Goal: Transaction & Acquisition: Purchase product/service

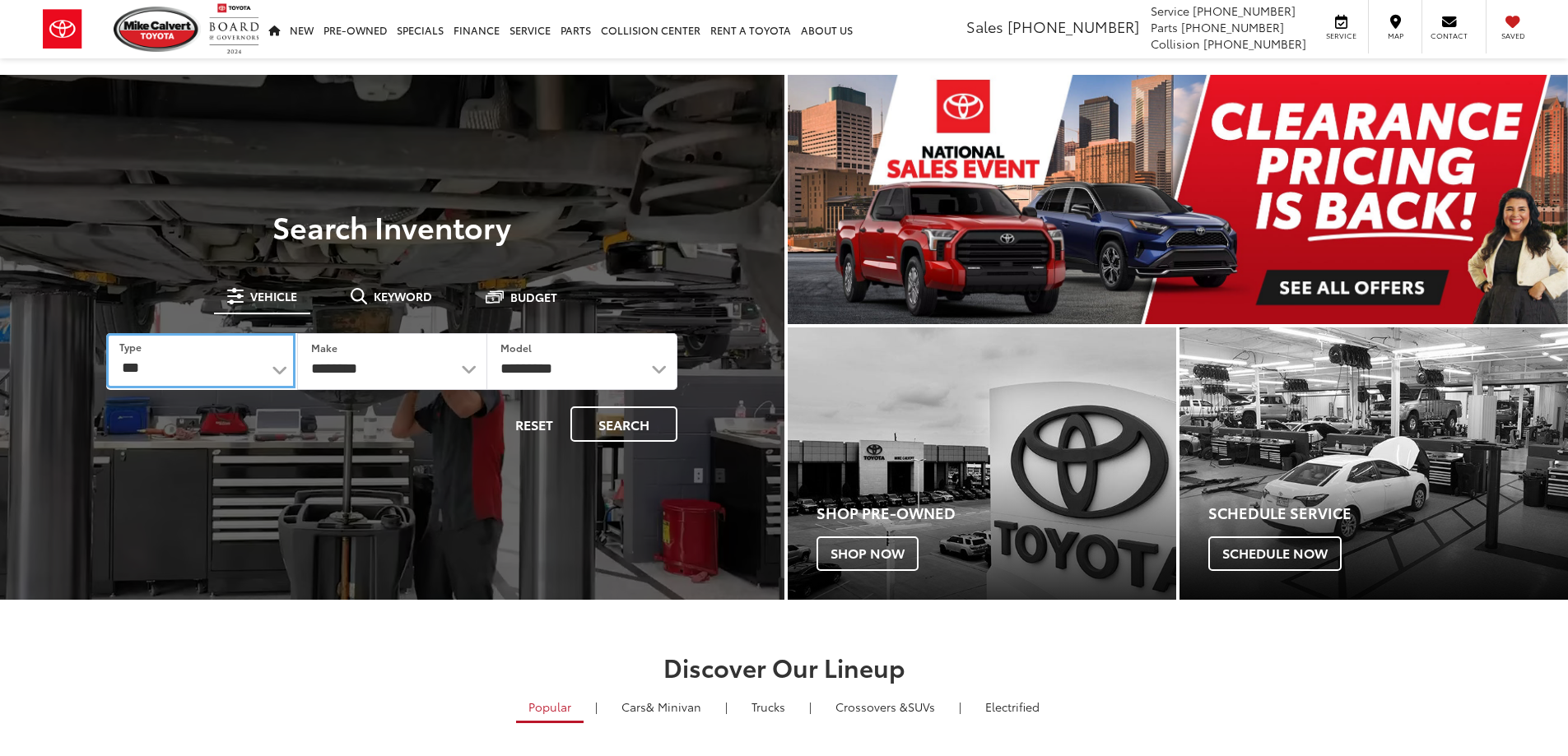
click at [225, 387] on select "*** *** **** *********" at bounding box center [201, 361] width 188 height 55
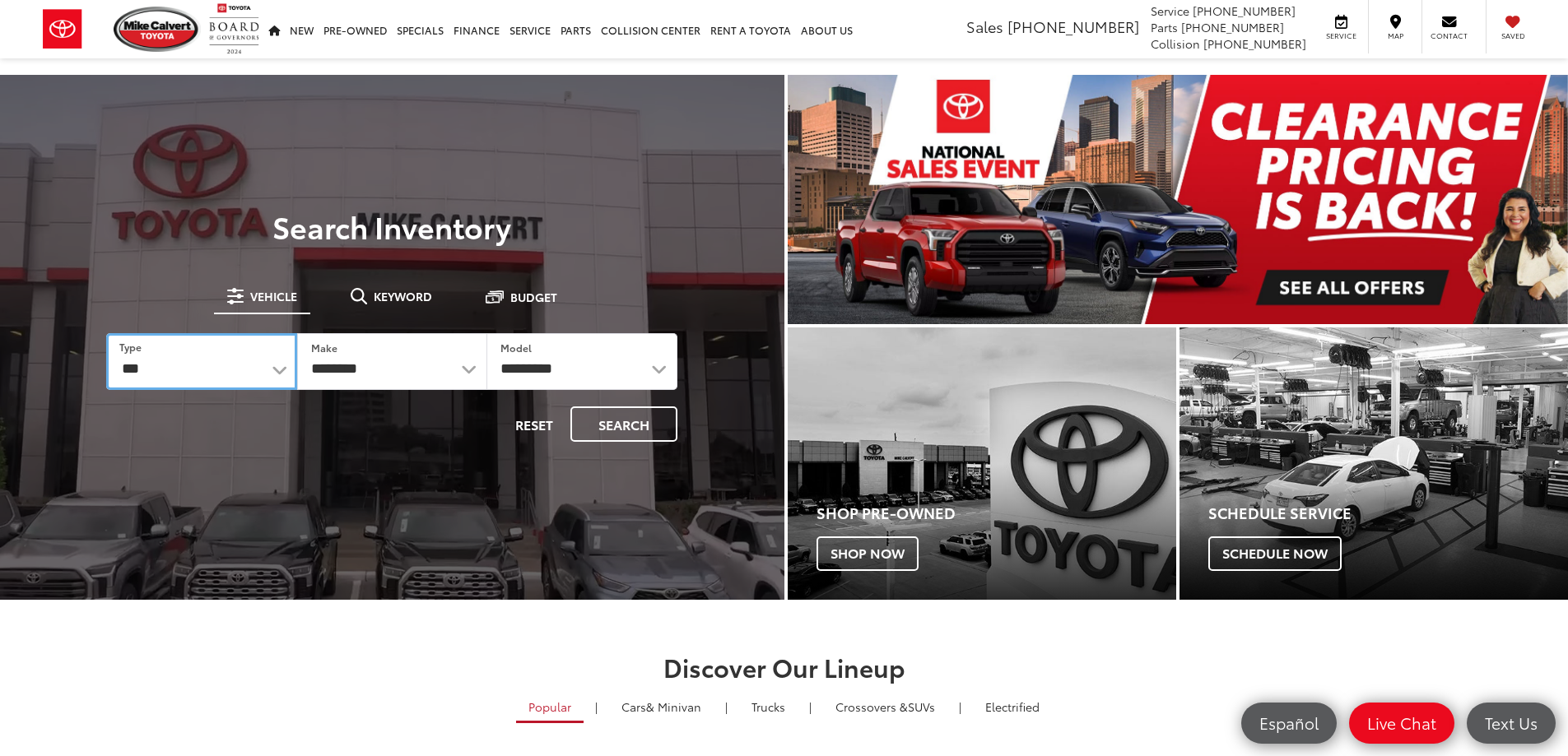
select select "********"
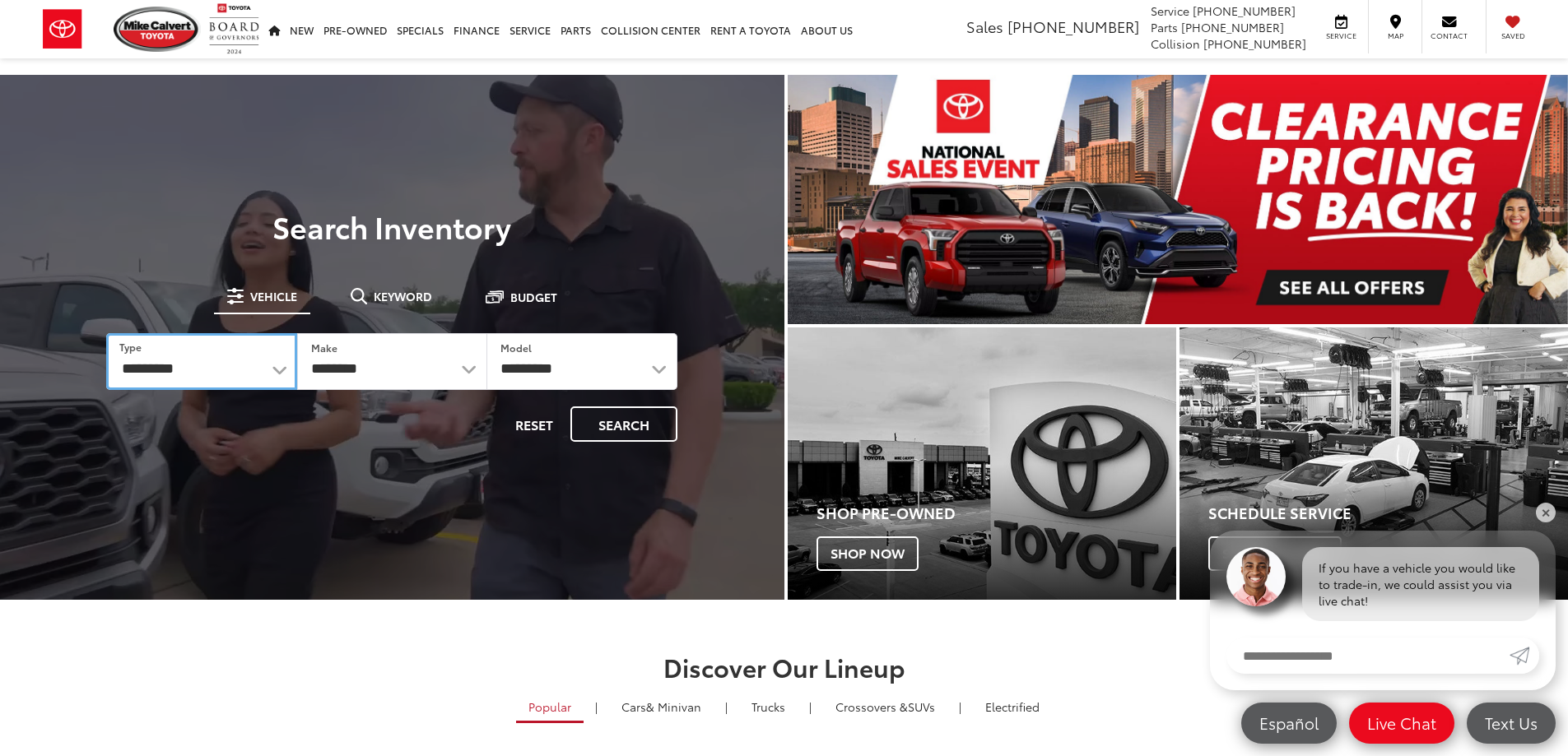
click at [107, 334] on select "*** *** **** *********" at bounding box center [202, 362] width 190 height 57
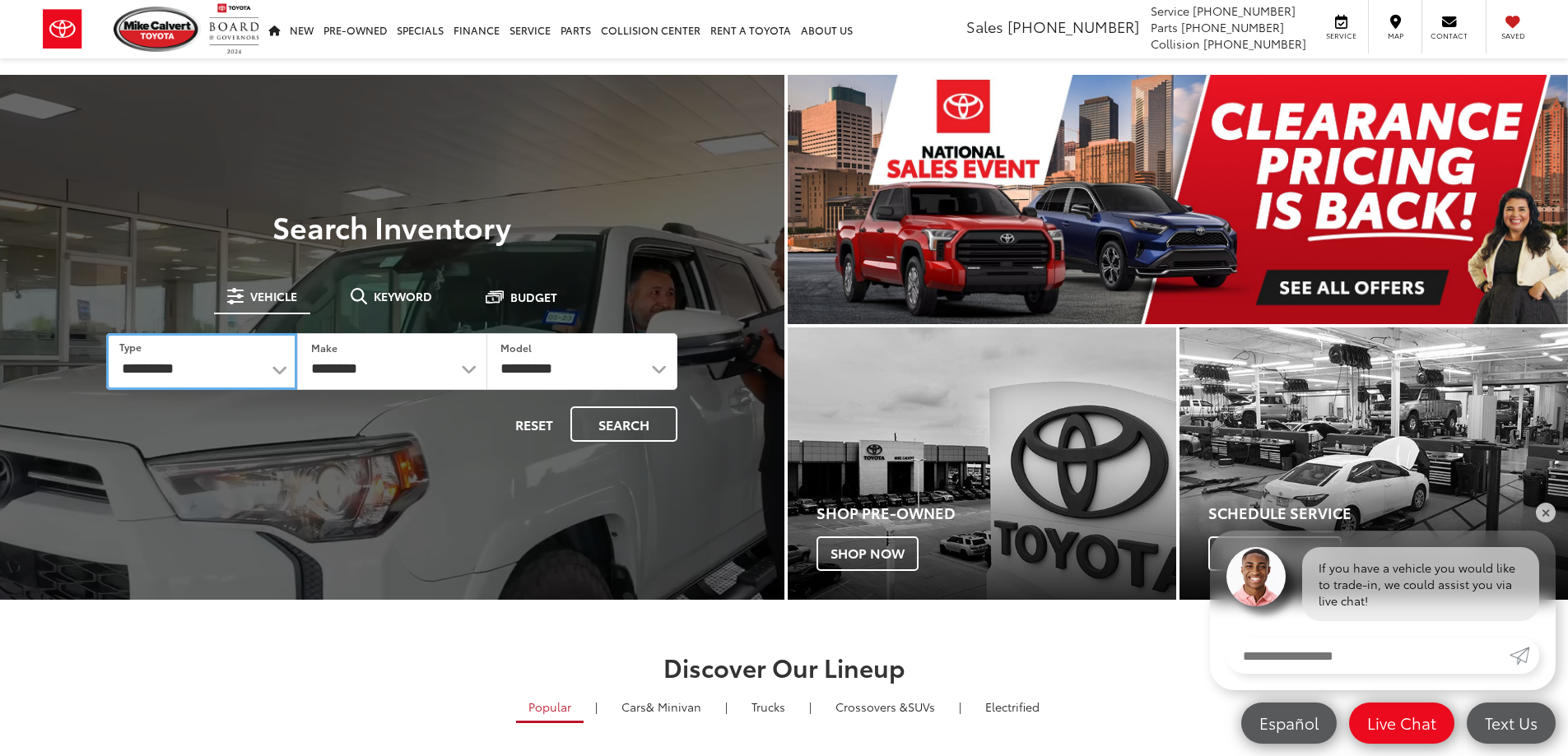
select select "******"
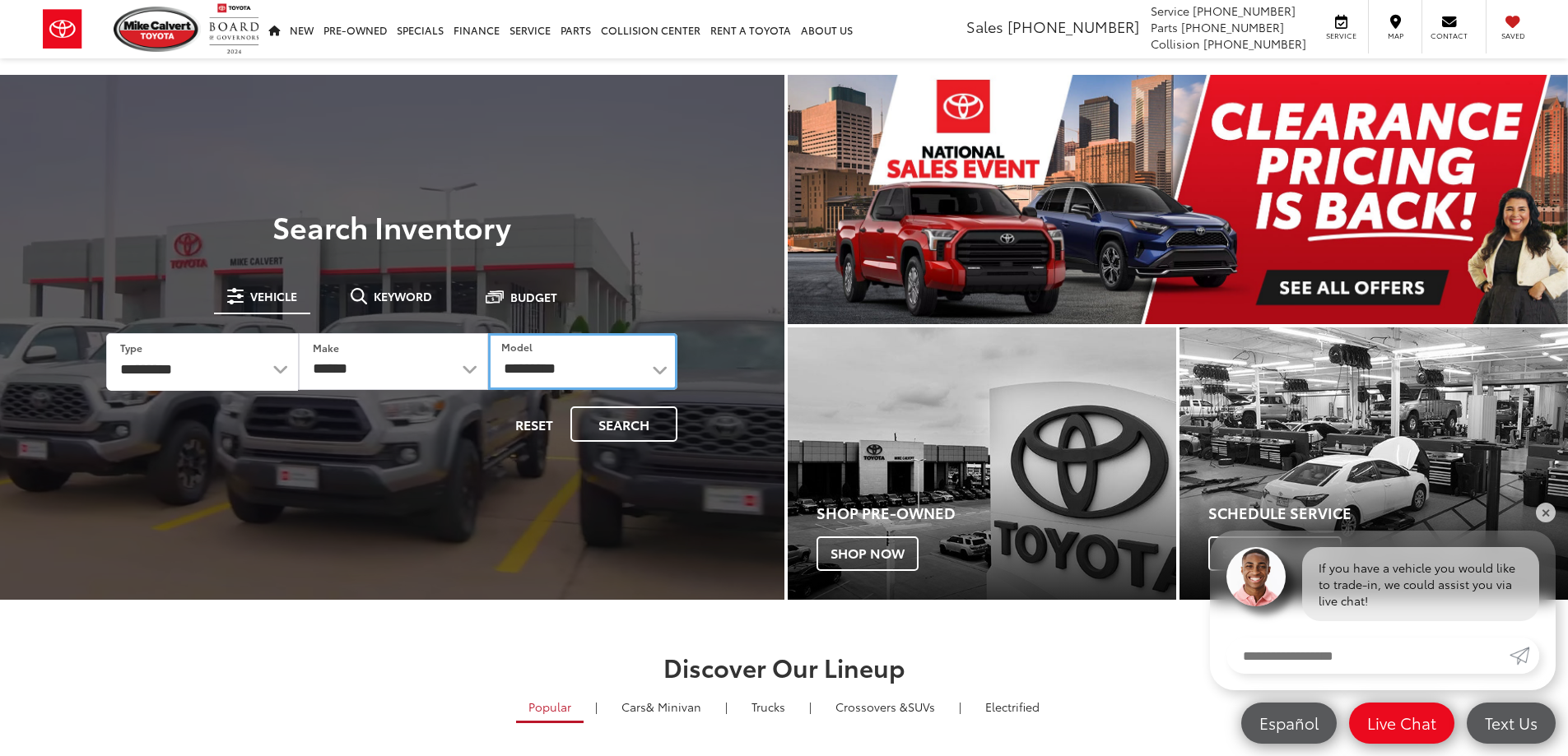
click at [575, 371] on select "**********" at bounding box center [582, 362] width 189 height 57
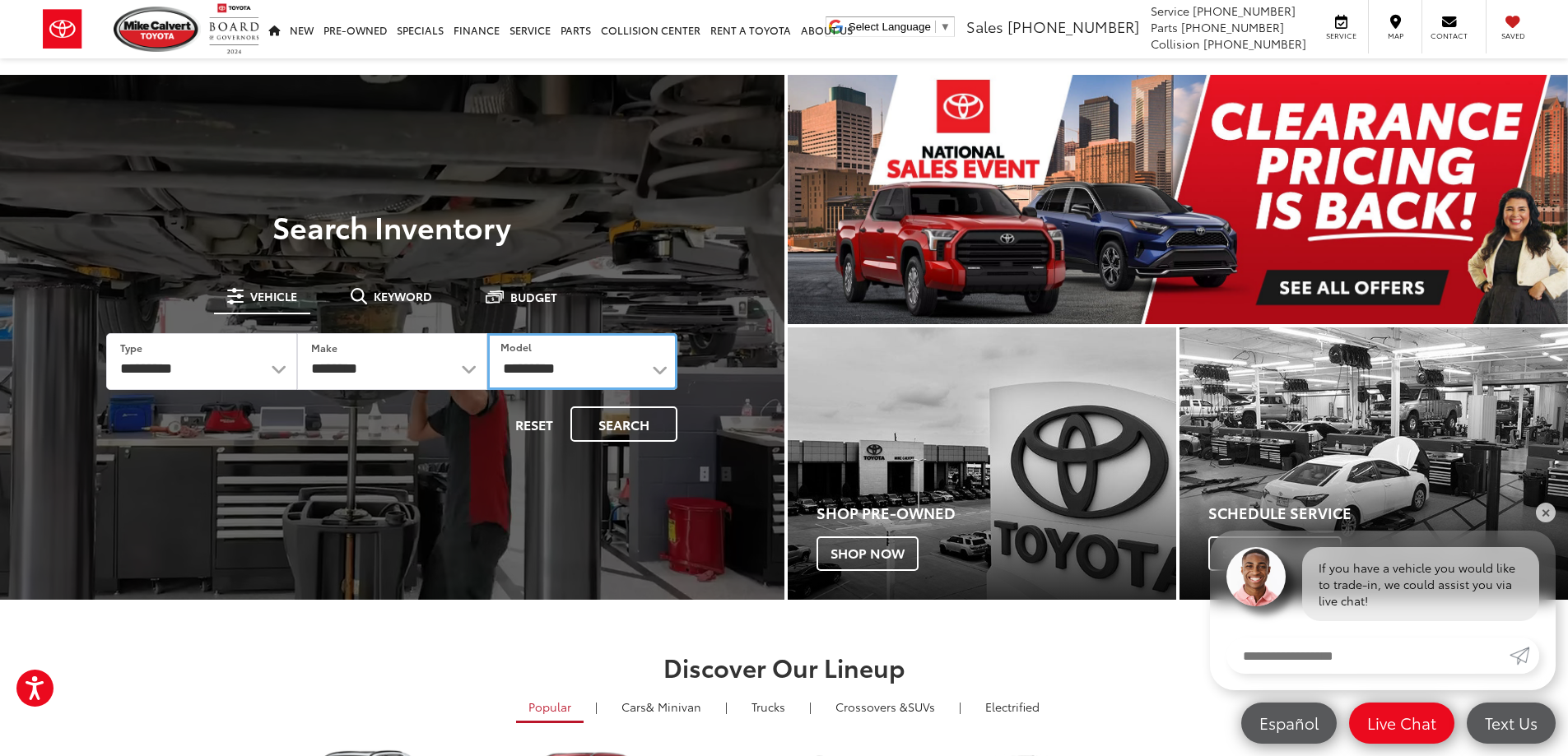
click at [619, 377] on select "**********" at bounding box center [583, 362] width 190 height 57
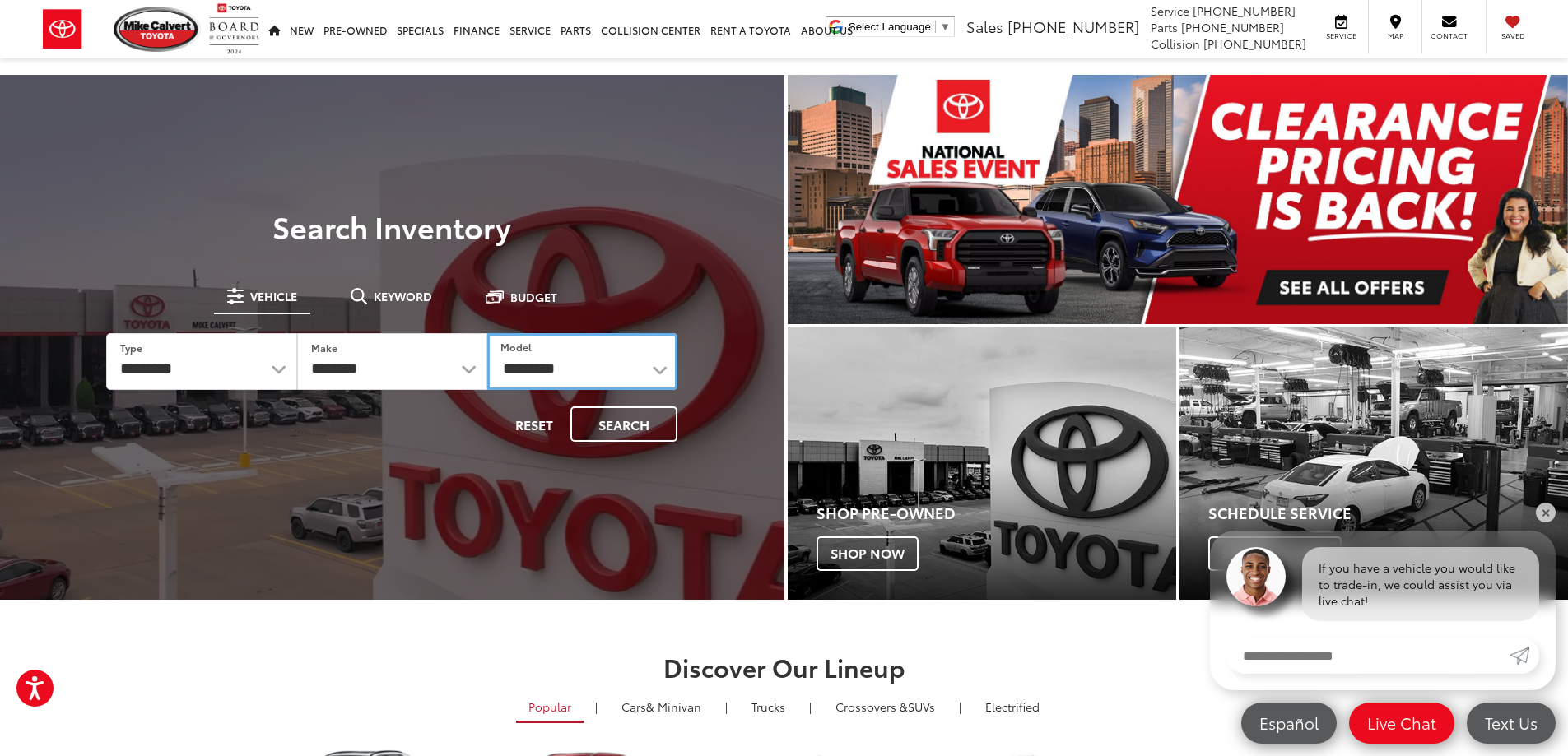
select select "*******"
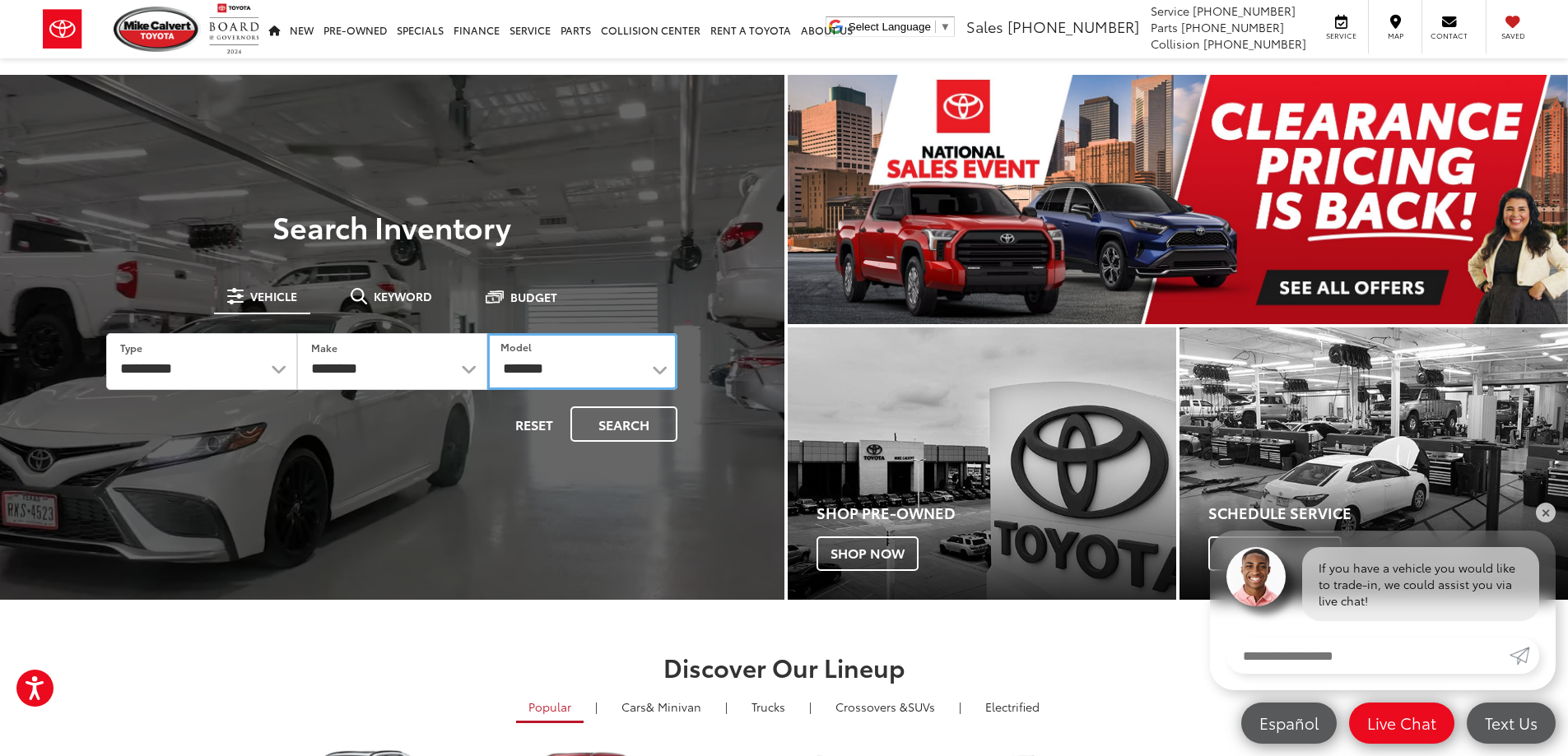
click at [488, 334] on select "**********" at bounding box center [583, 362] width 190 height 57
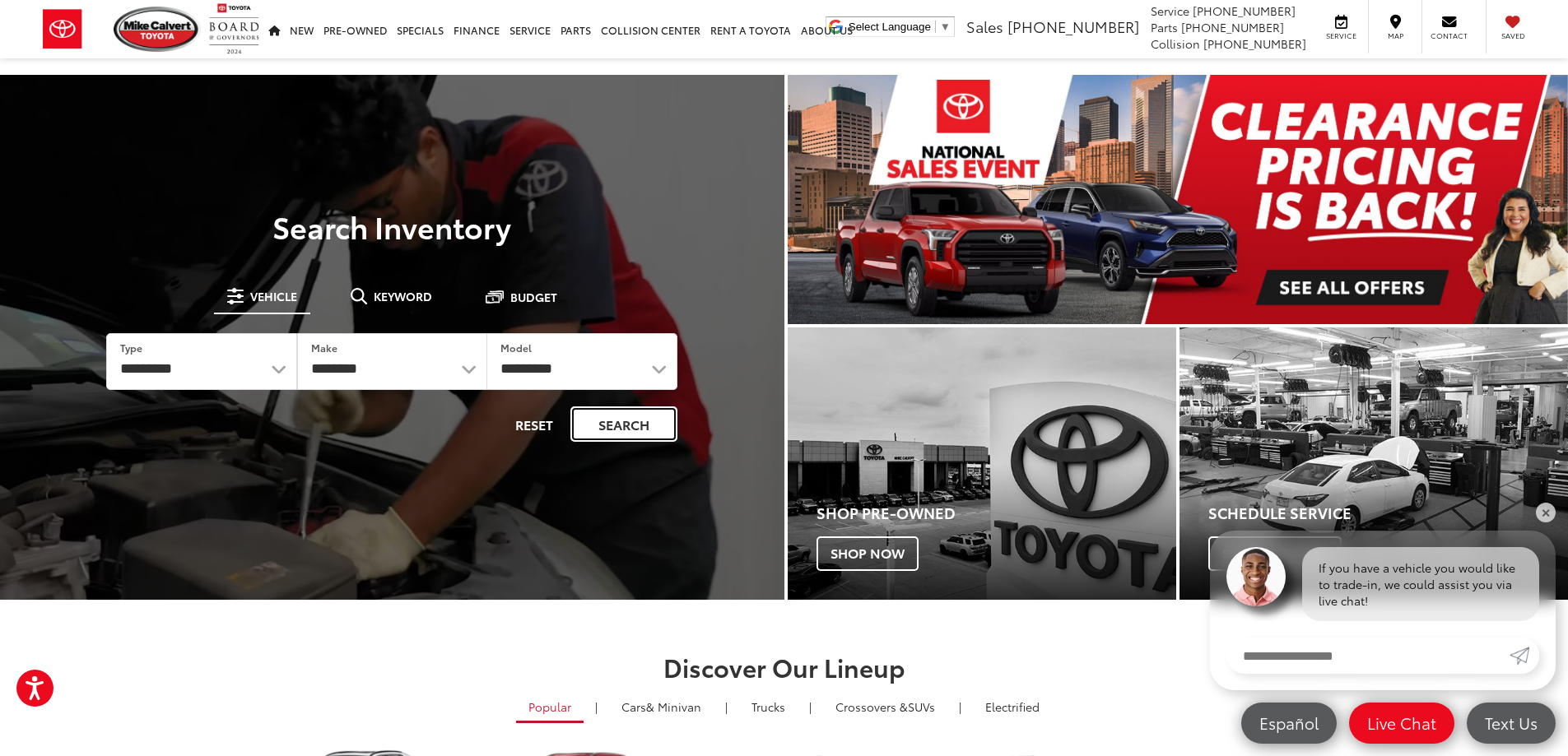
click at [623, 432] on button "Search" at bounding box center [624, 424] width 107 height 35
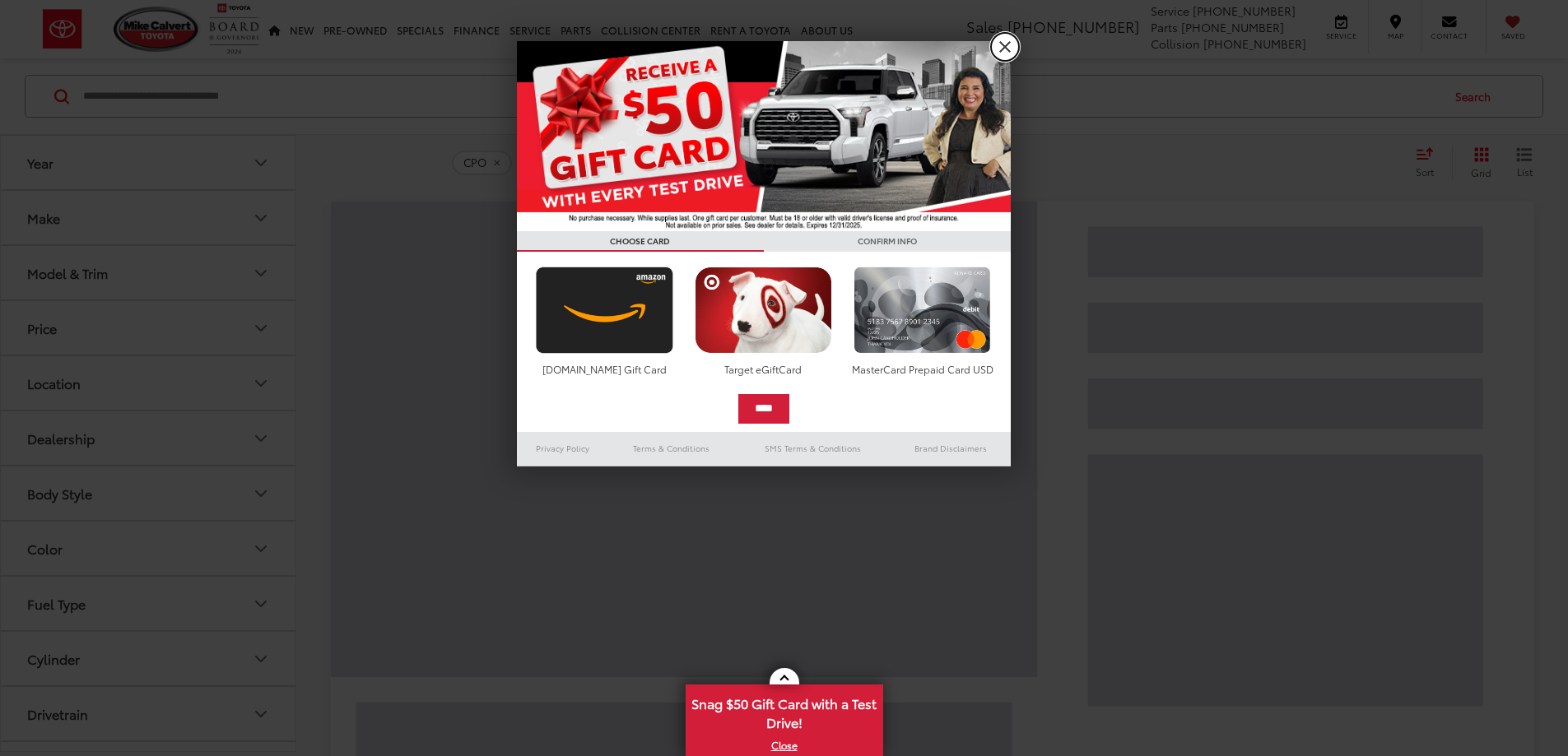
click at [1013, 47] on link "X" at bounding box center [1005, 47] width 28 height 28
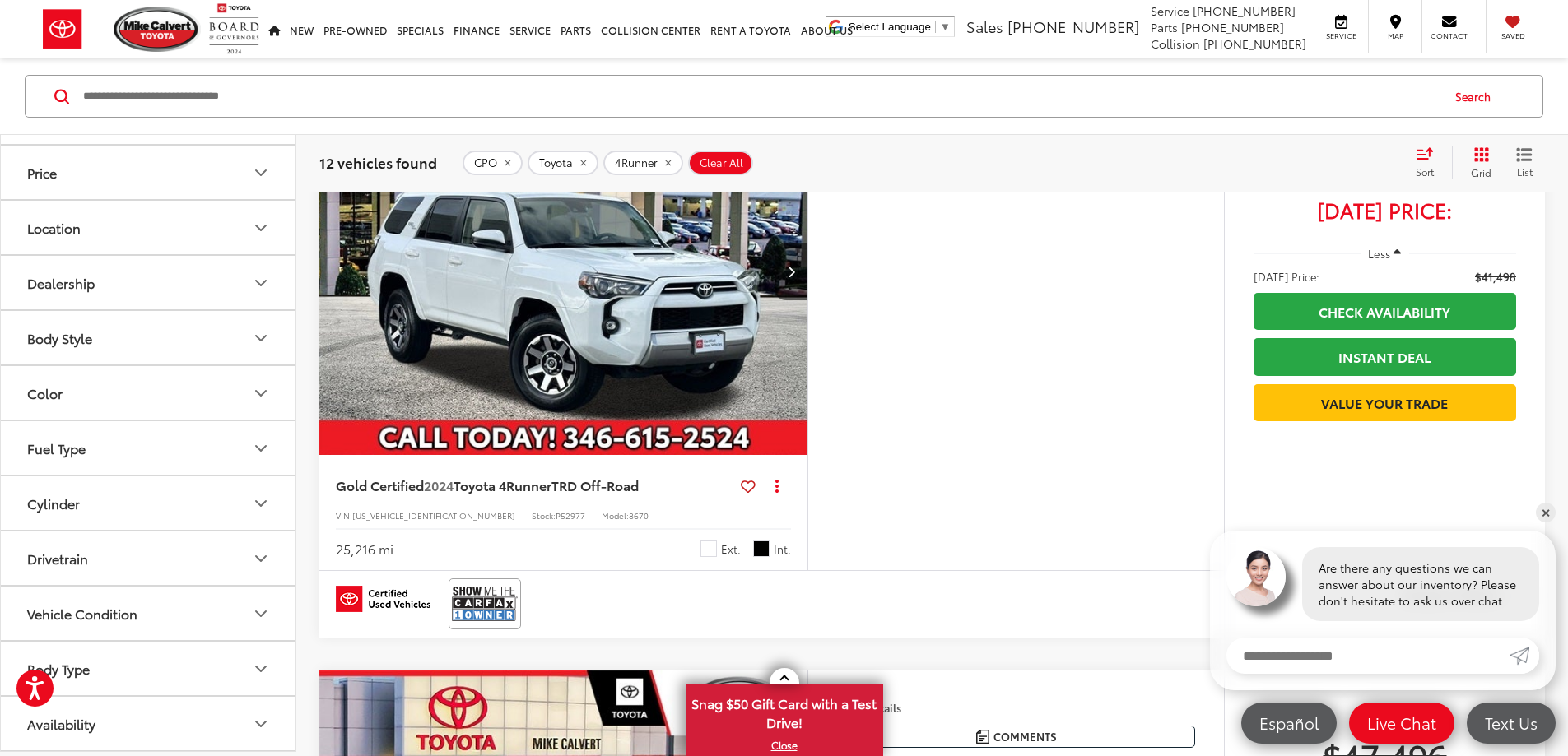
scroll to position [246, 0]
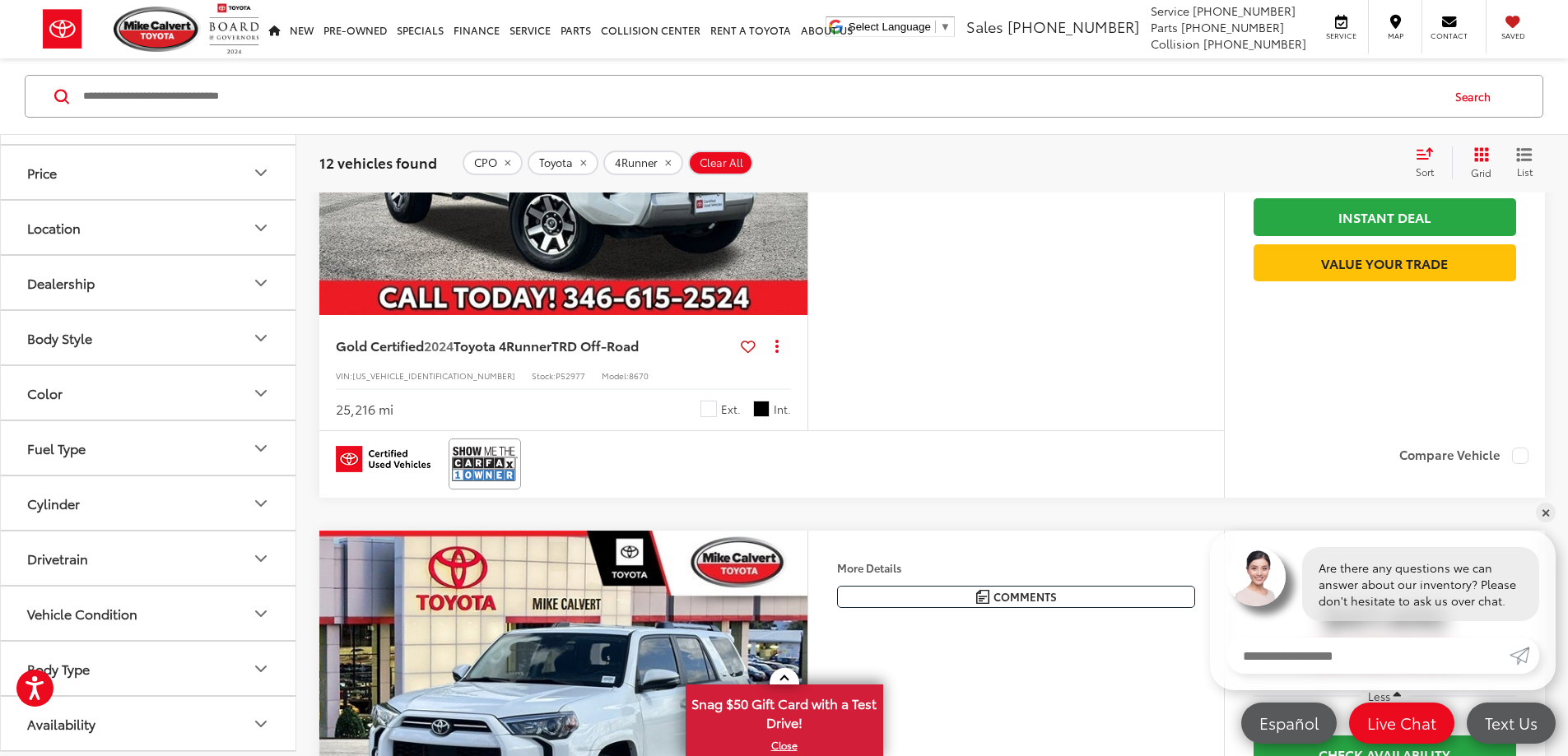
click at [174, 563] on button "Drivetrain" at bounding box center [149, 558] width 297 height 54
click at [36, 599] on label "4WD (9)" at bounding box center [55, 598] width 70 height 27
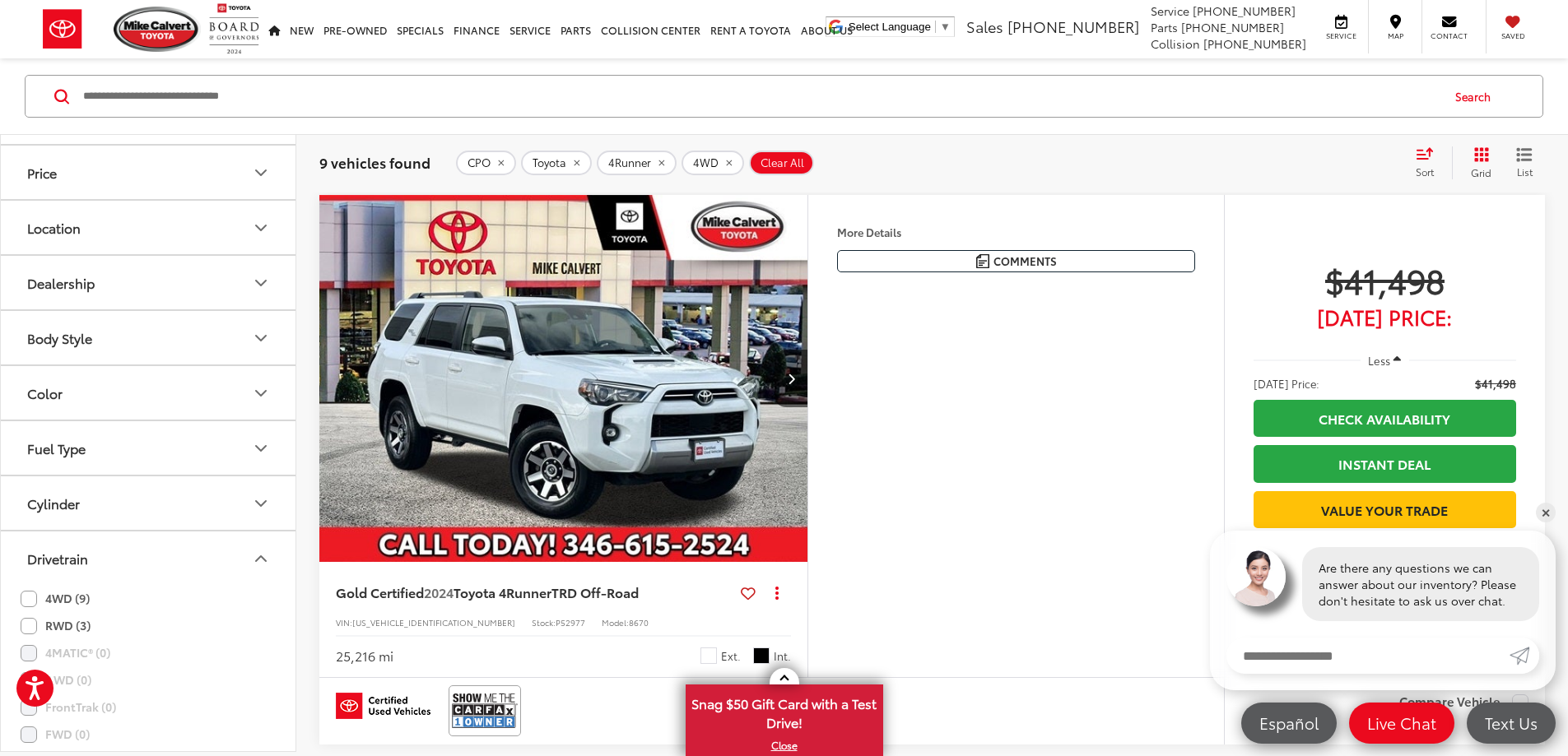
click at [261, 557] on icon "Drivetrain" at bounding box center [261, 559] width 10 height 5
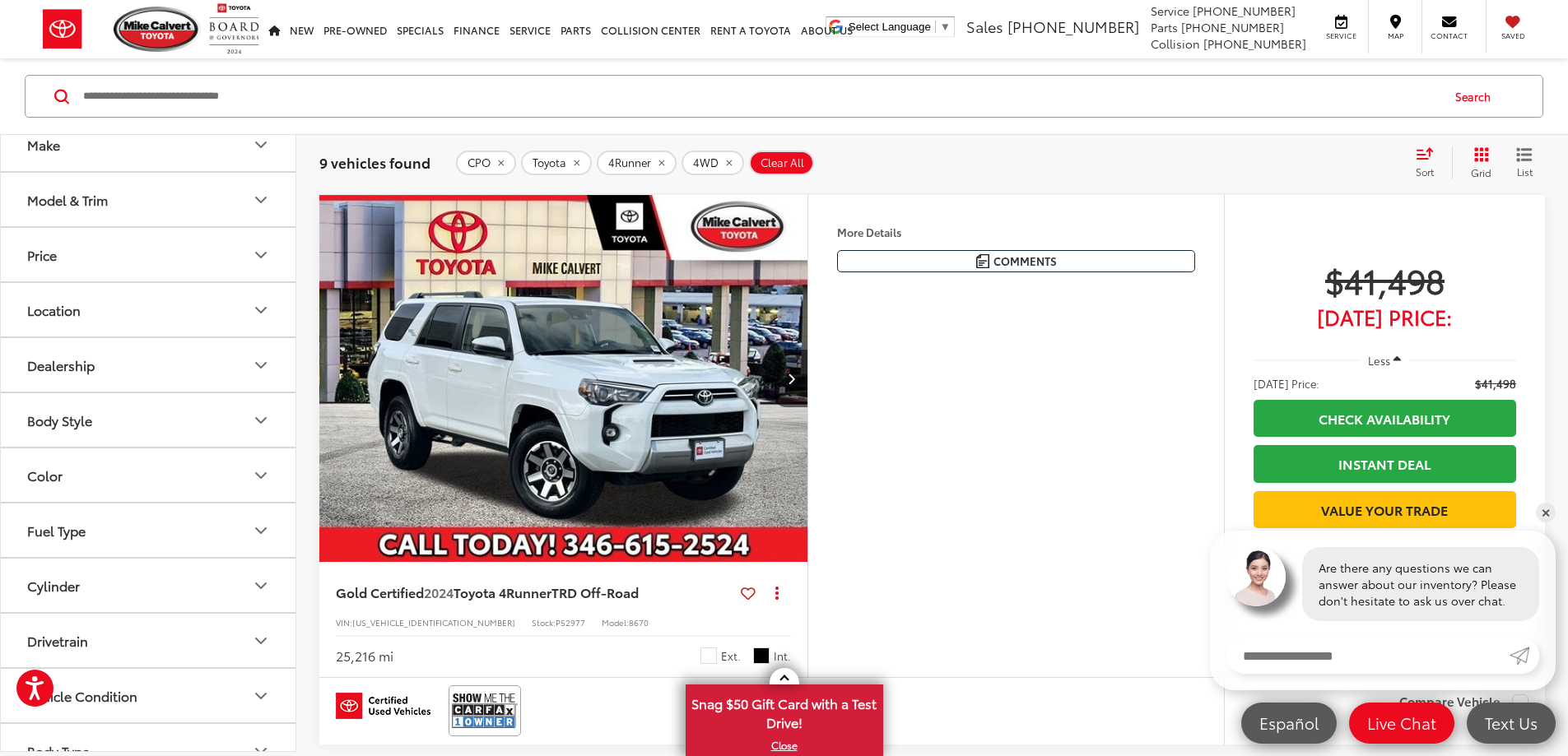
click at [256, 205] on icon "Model & Trim" at bounding box center [261, 200] width 19 height 19
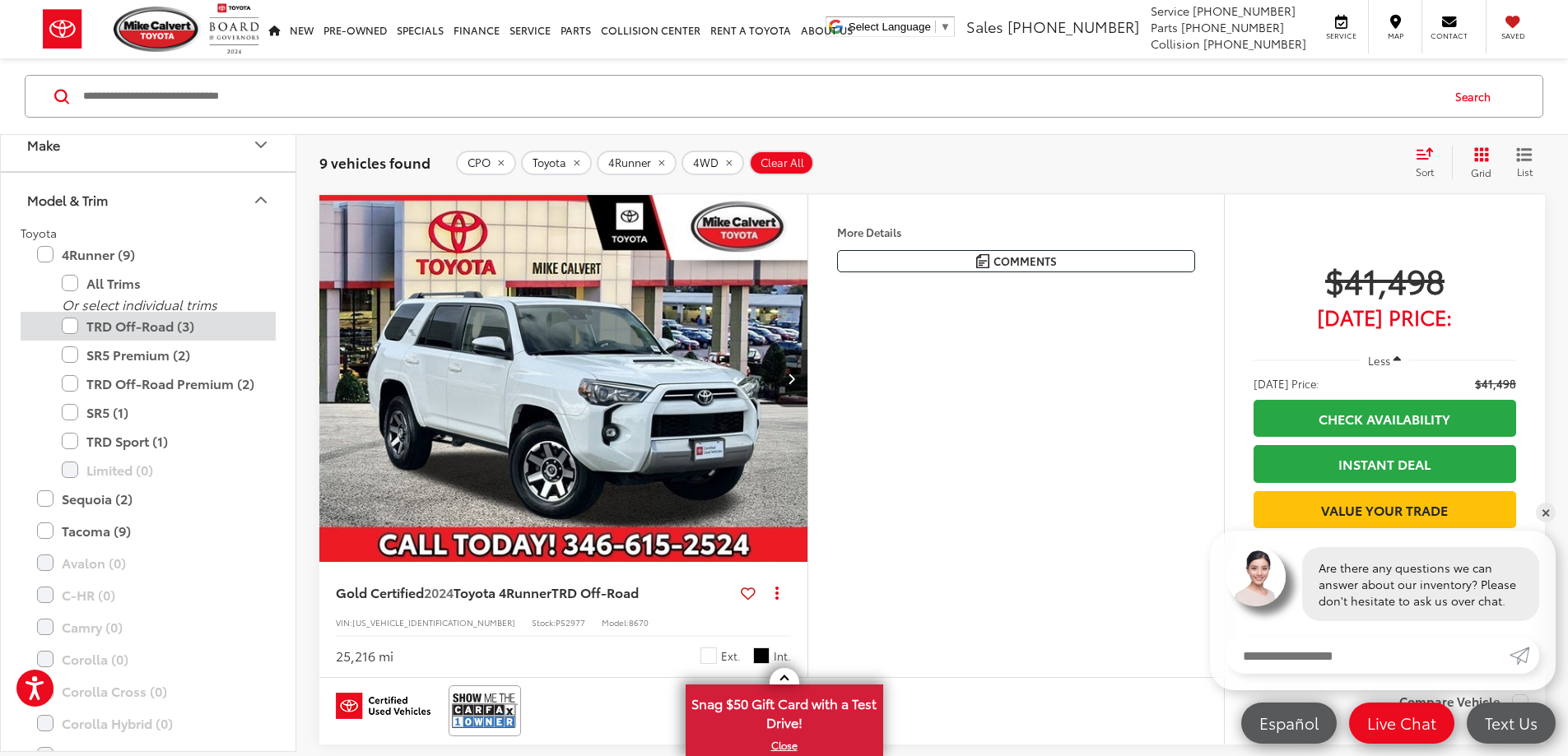
click at [71, 327] on label "TRD Off-Road (3)" at bounding box center [160, 326] width 197 height 29
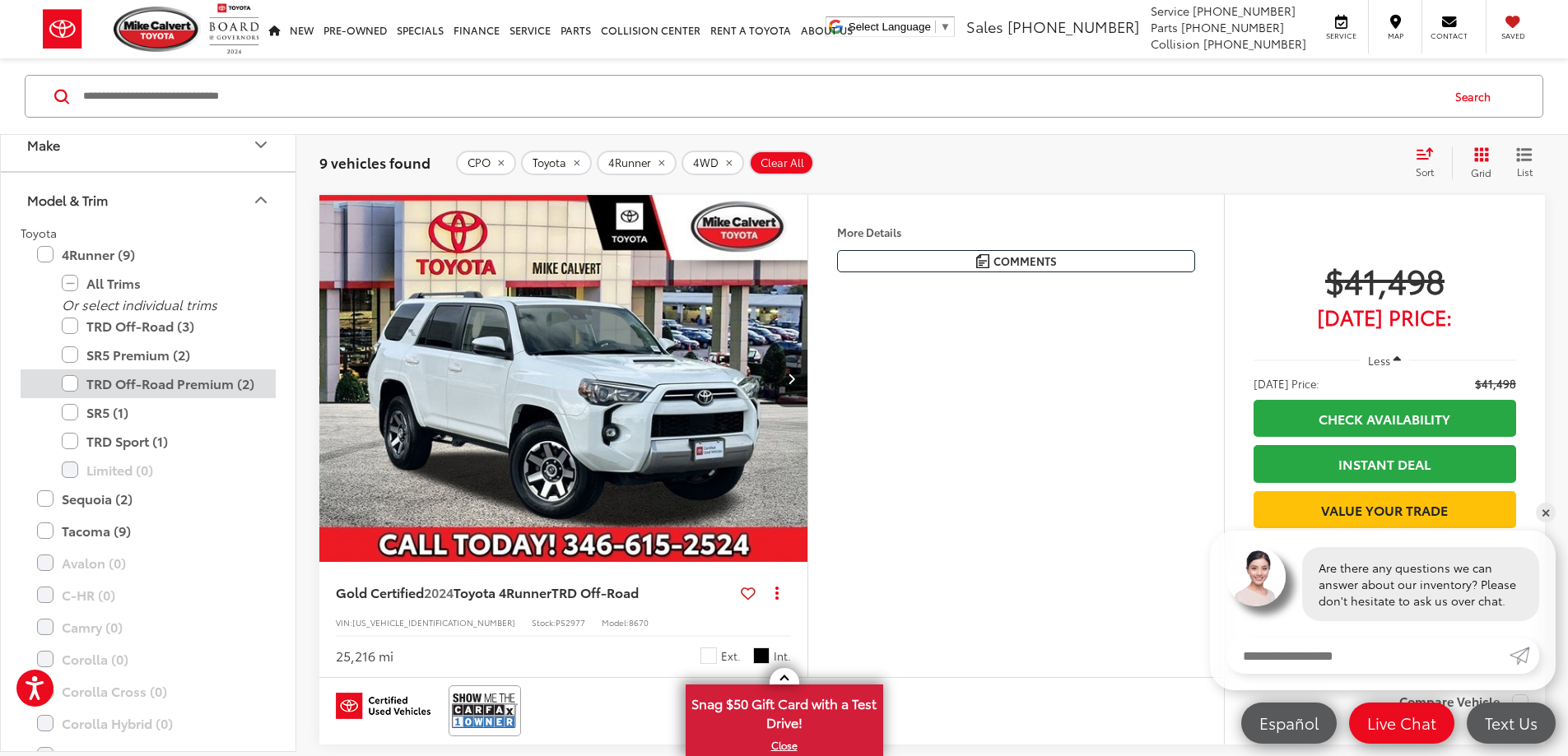
click at [77, 384] on label "TRD Off-Road Premium (2)" at bounding box center [160, 384] width 197 height 29
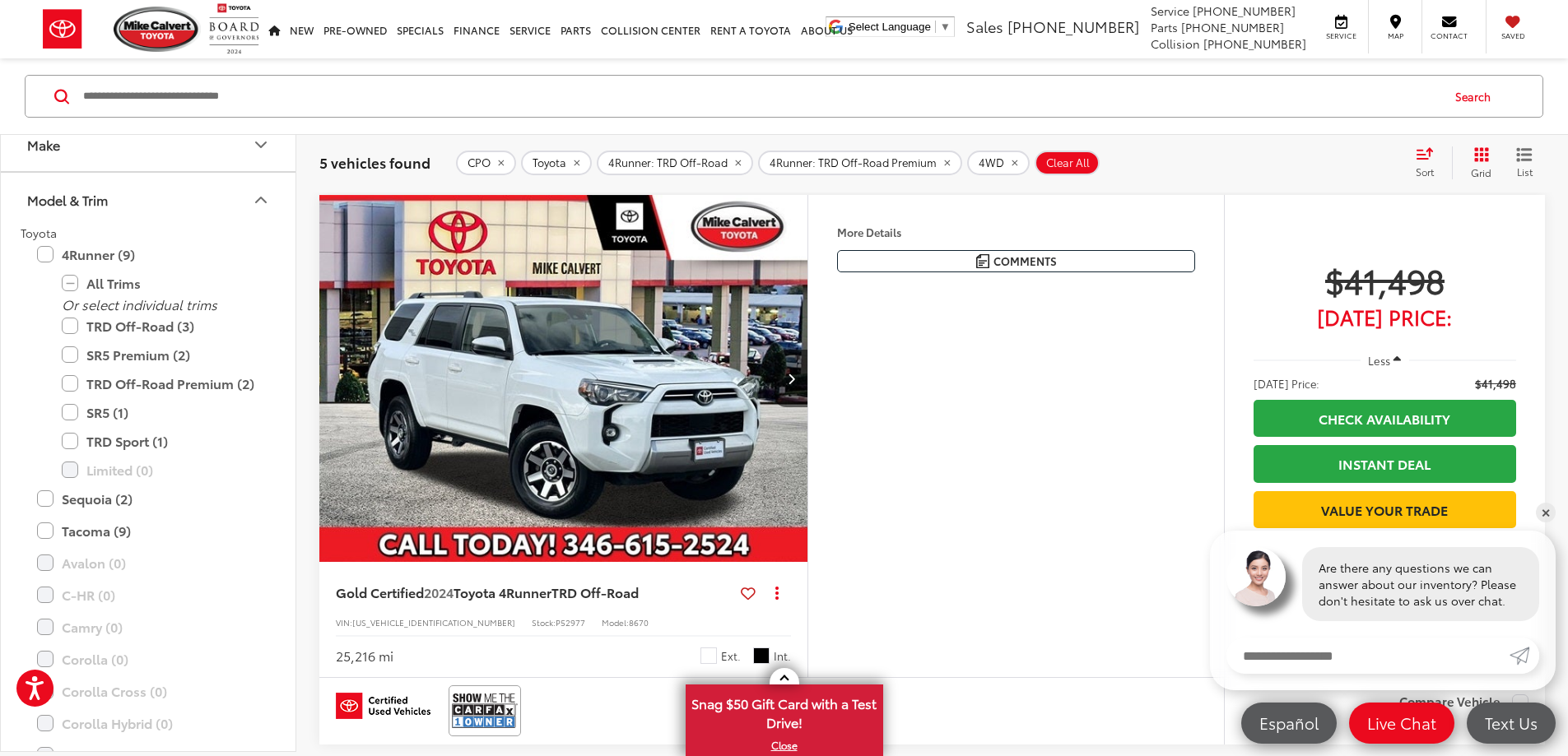
click at [508, 130] on div "Search" at bounding box center [784, 96] width 1568 height 77
click at [265, 201] on icon "Model & Trim" at bounding box center [261, 200] width 10 height 5
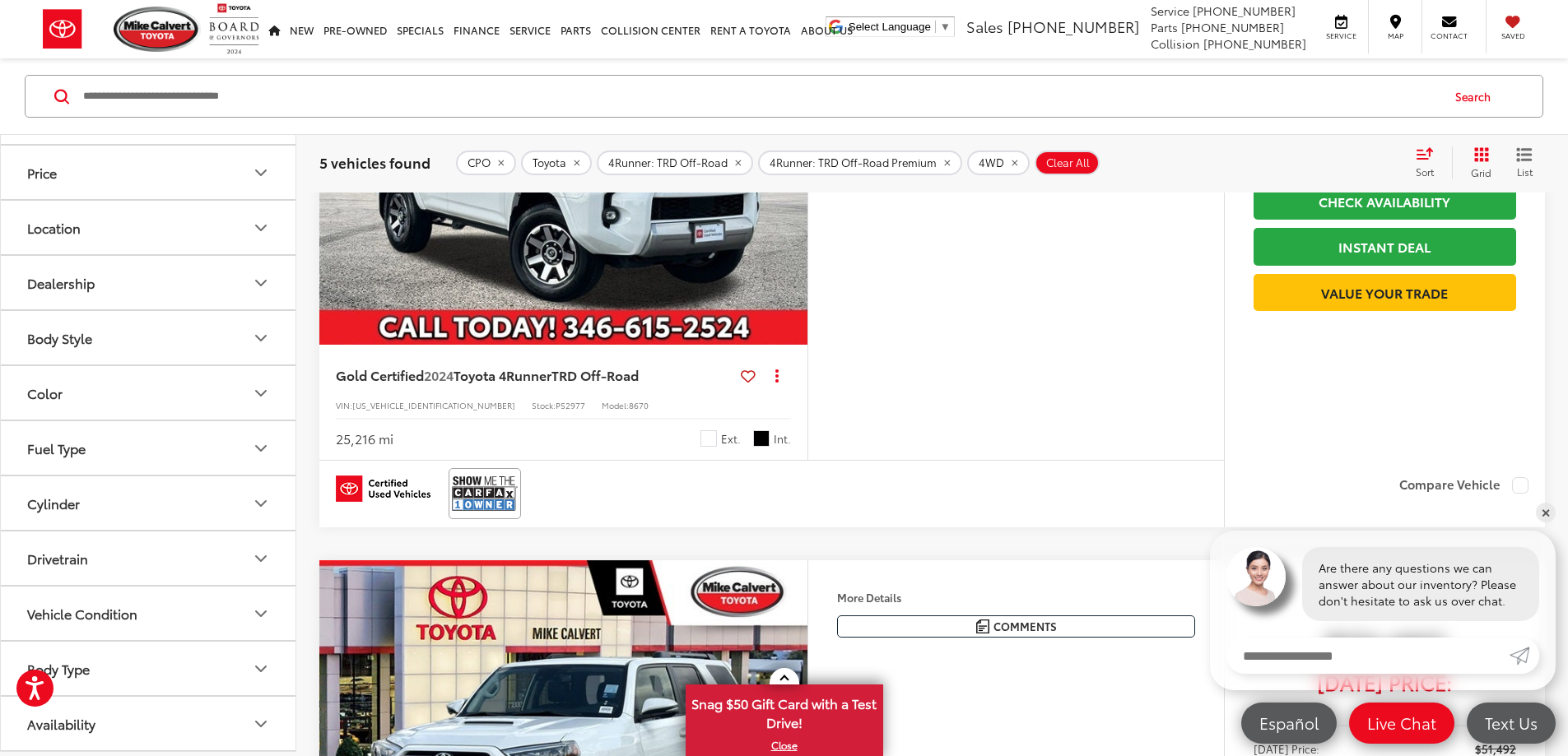
scroll to position [246, 0]
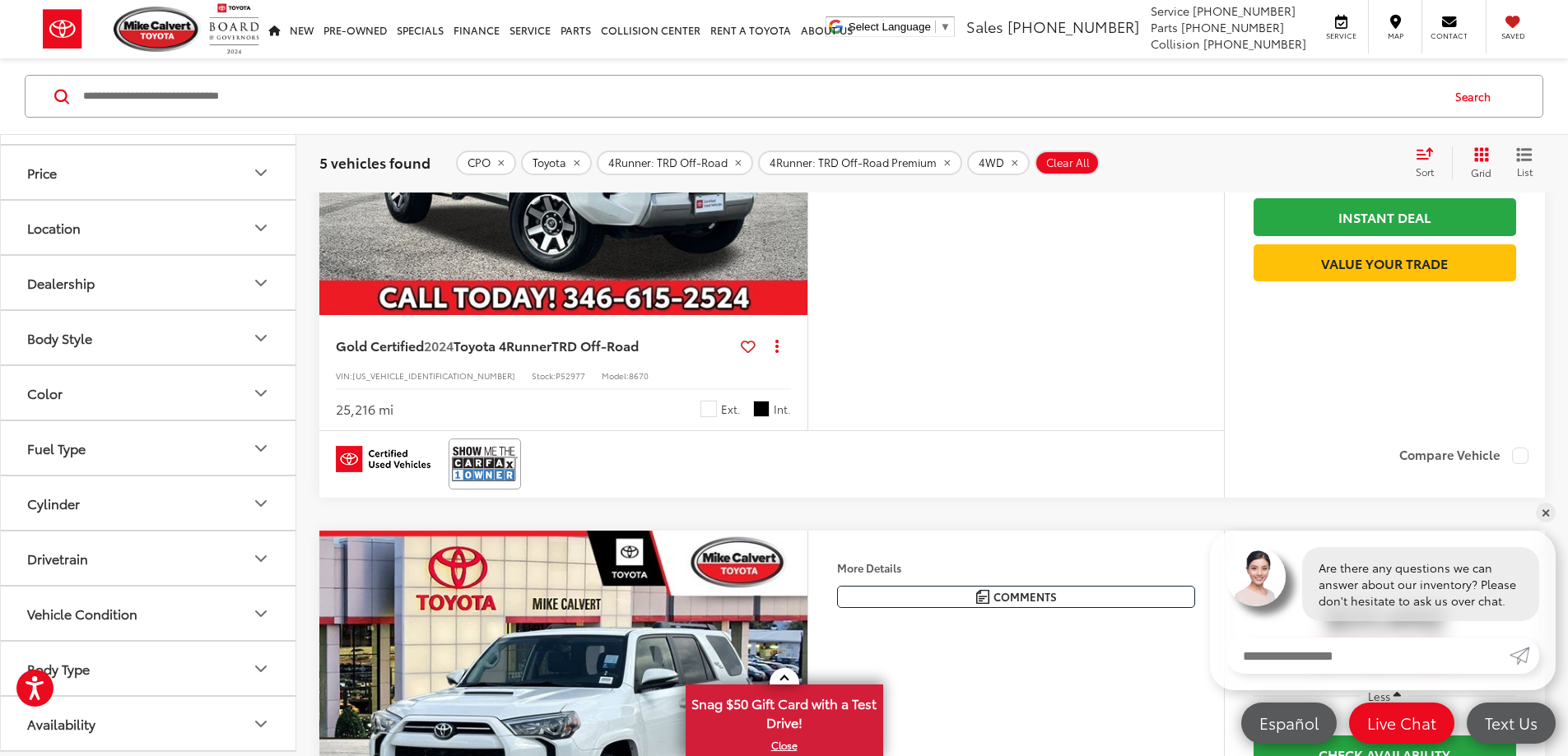
click at [201, 622] on button "Vehicle Condition" at bounding box center [149, 613] width 297 height 54
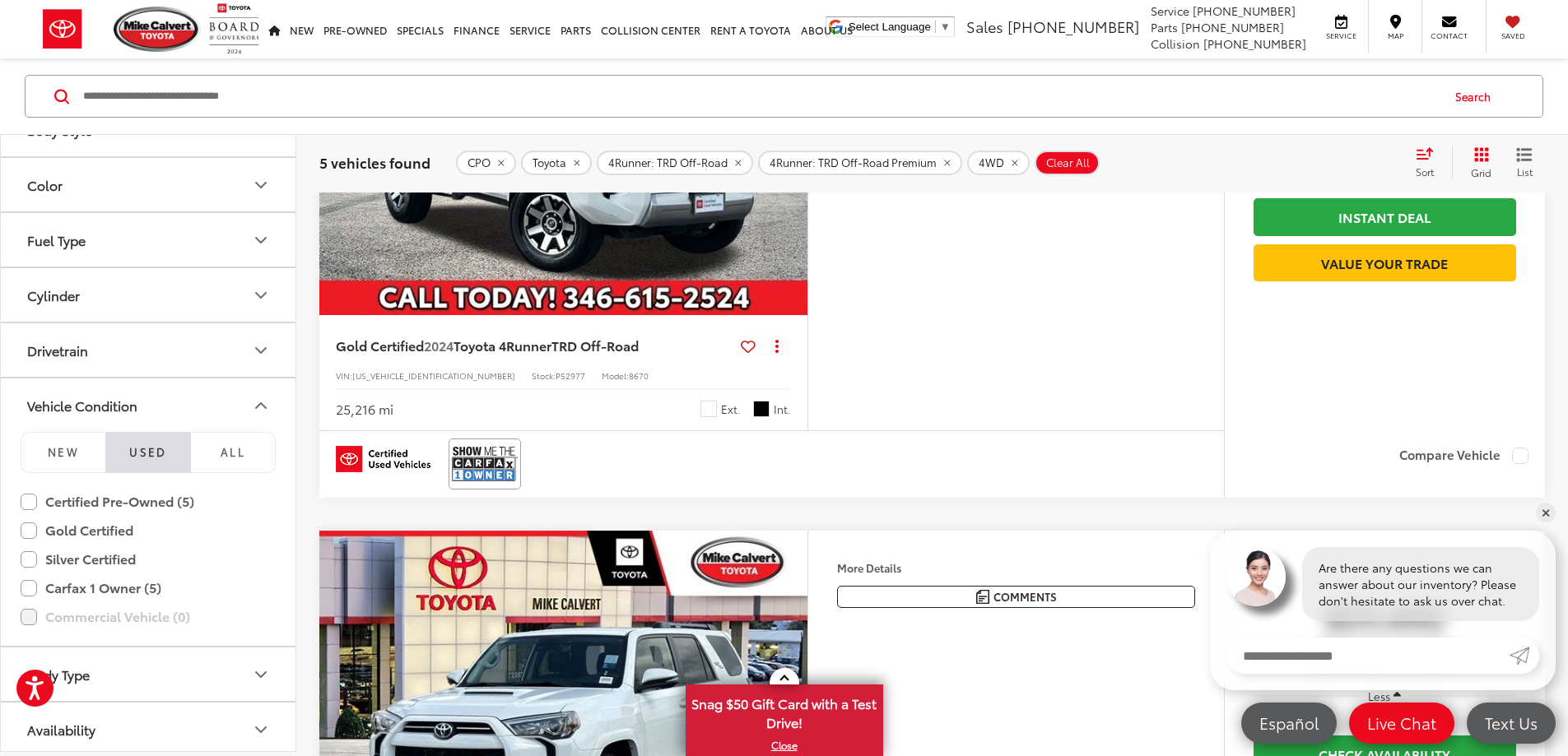
scroll to position [370, 0]
click at [257, 407] on icon "Vehicle Condition" at bounding box center [261, 400] width 19 height 19
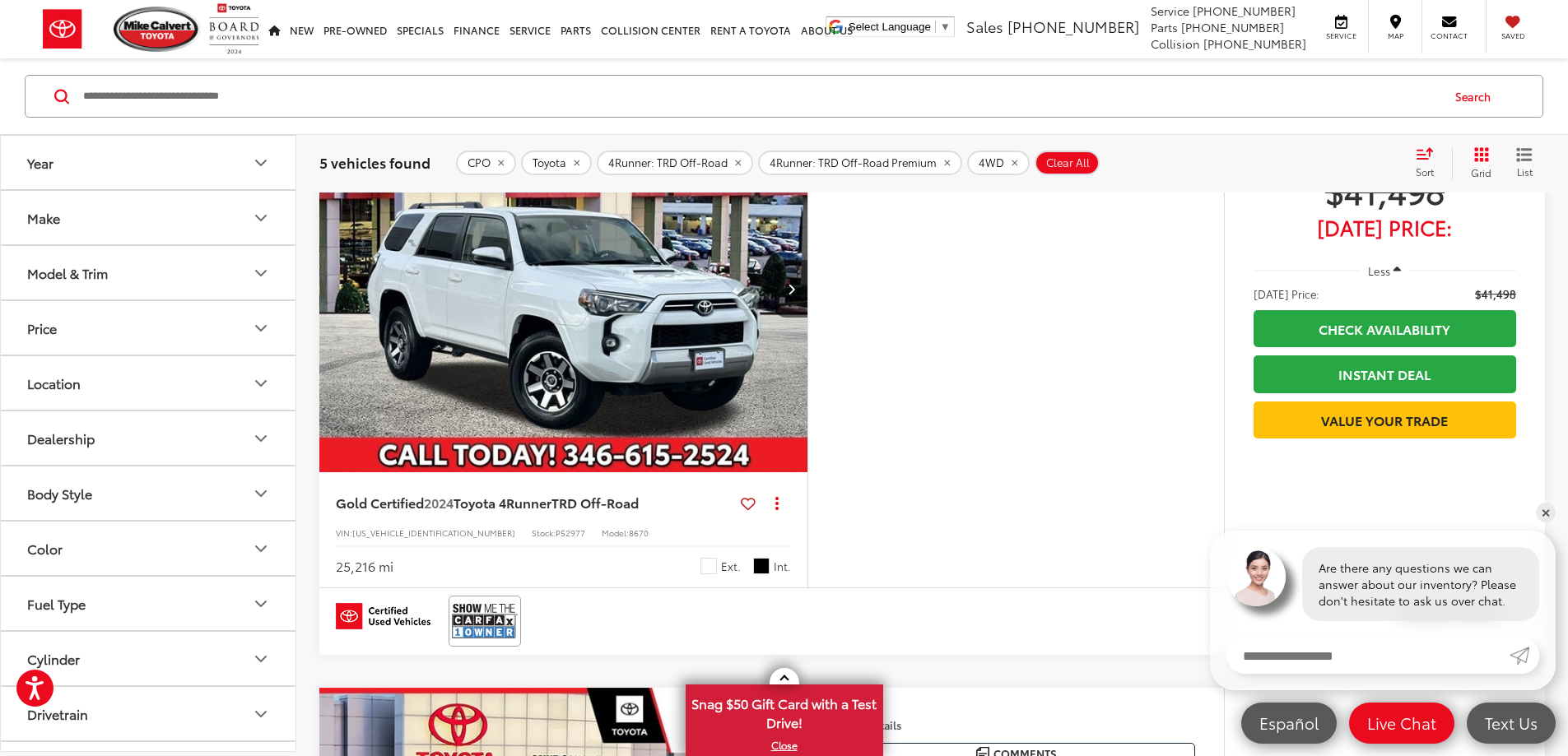
scroll to position [411, 0]
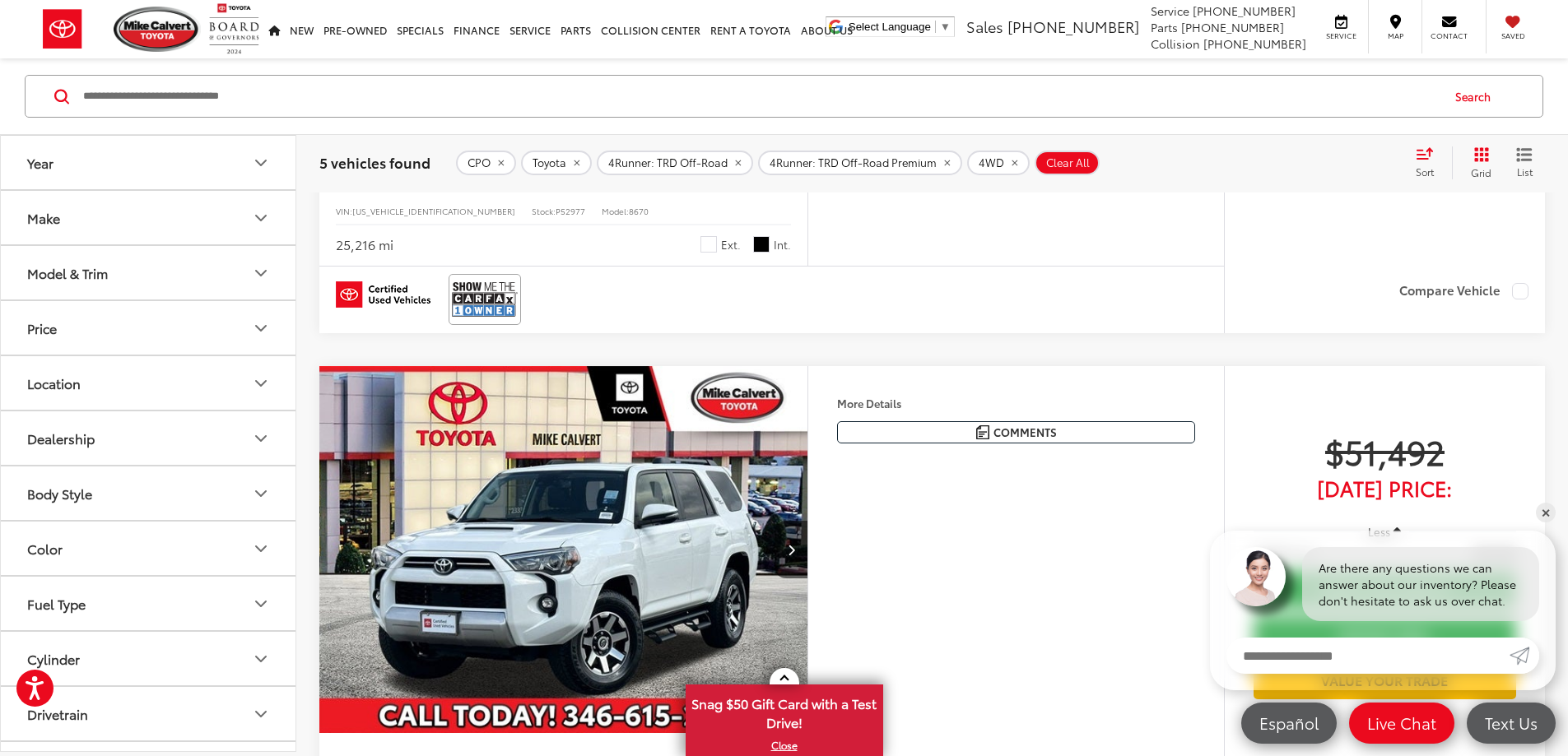
click at [260, 546] on icon "Color" at bounding box center [261, 548] width 19 height 19
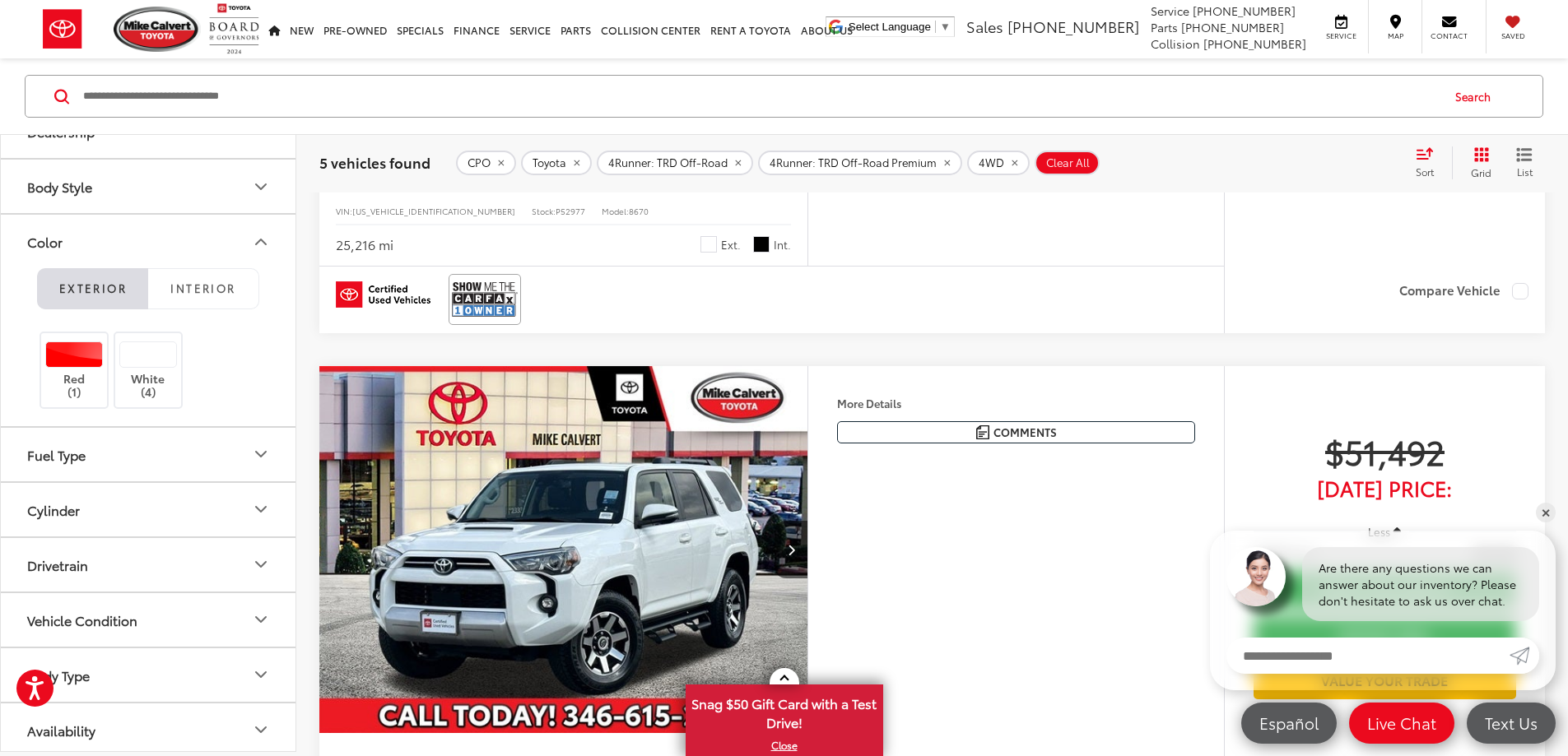
scroll to position [313, 0]
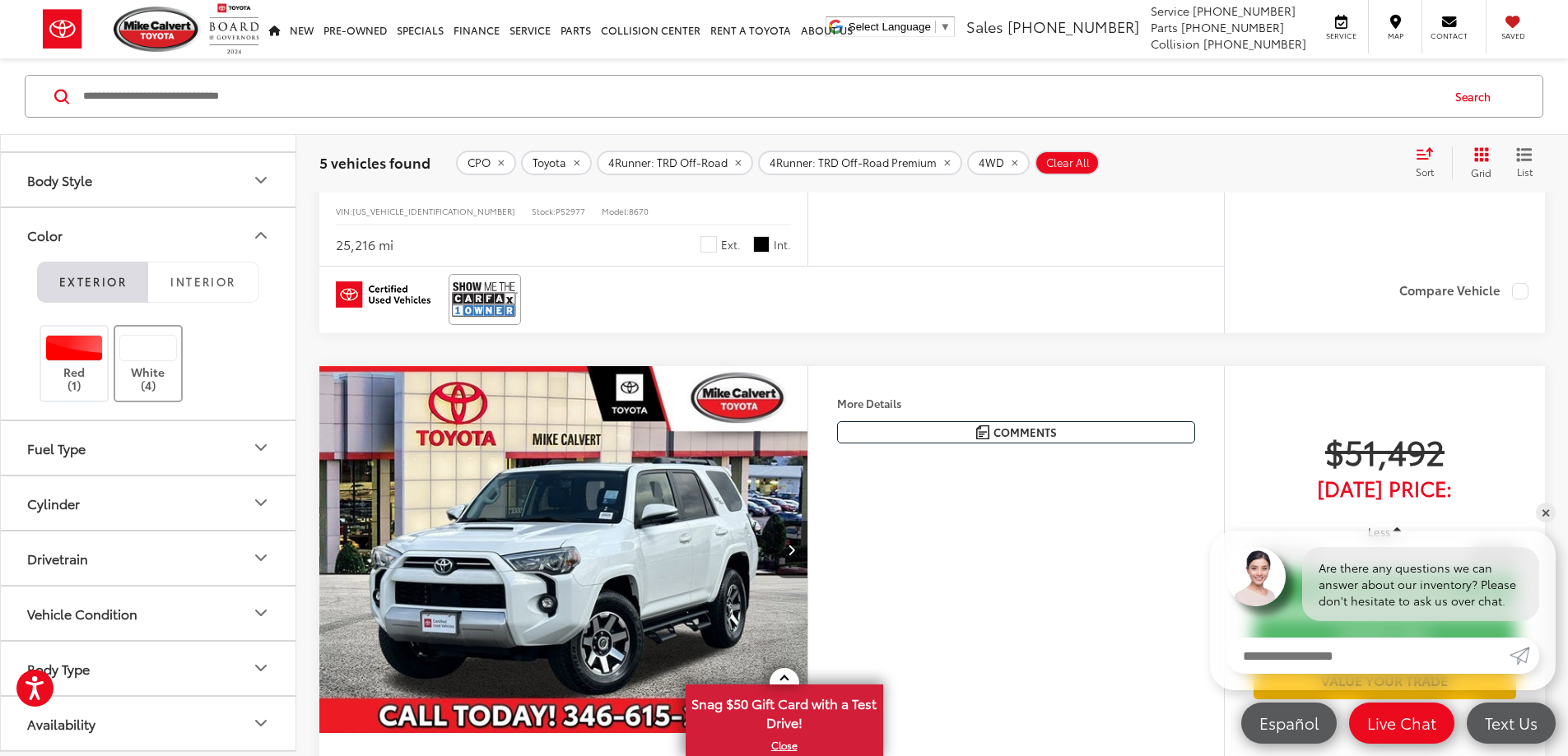
click at [158, 365] on label "White (4)" at bounding box center [149, 364] width 67 height 58
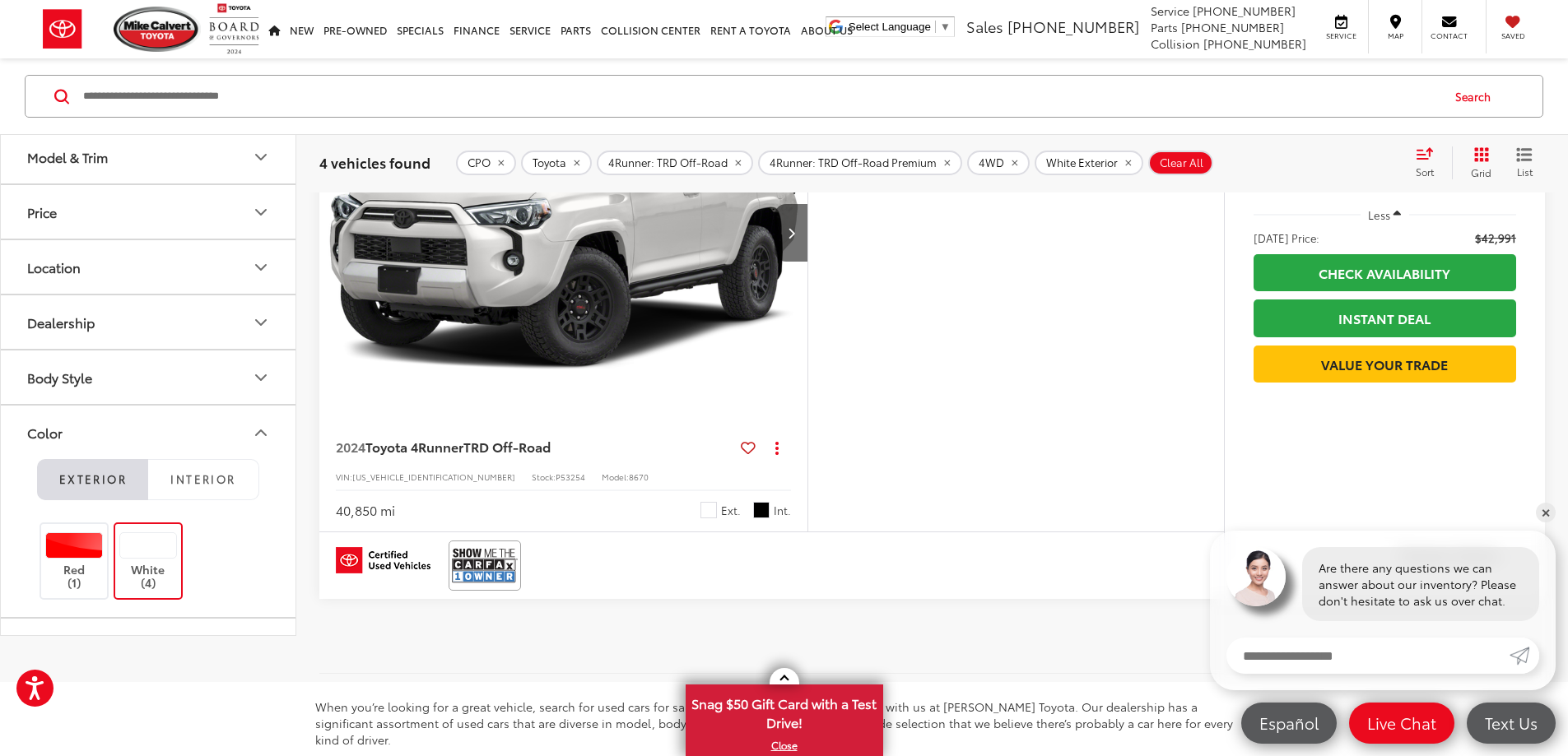
click at [275, 459] on button "Color" at bounding box center [149, 432] width 297 height 54
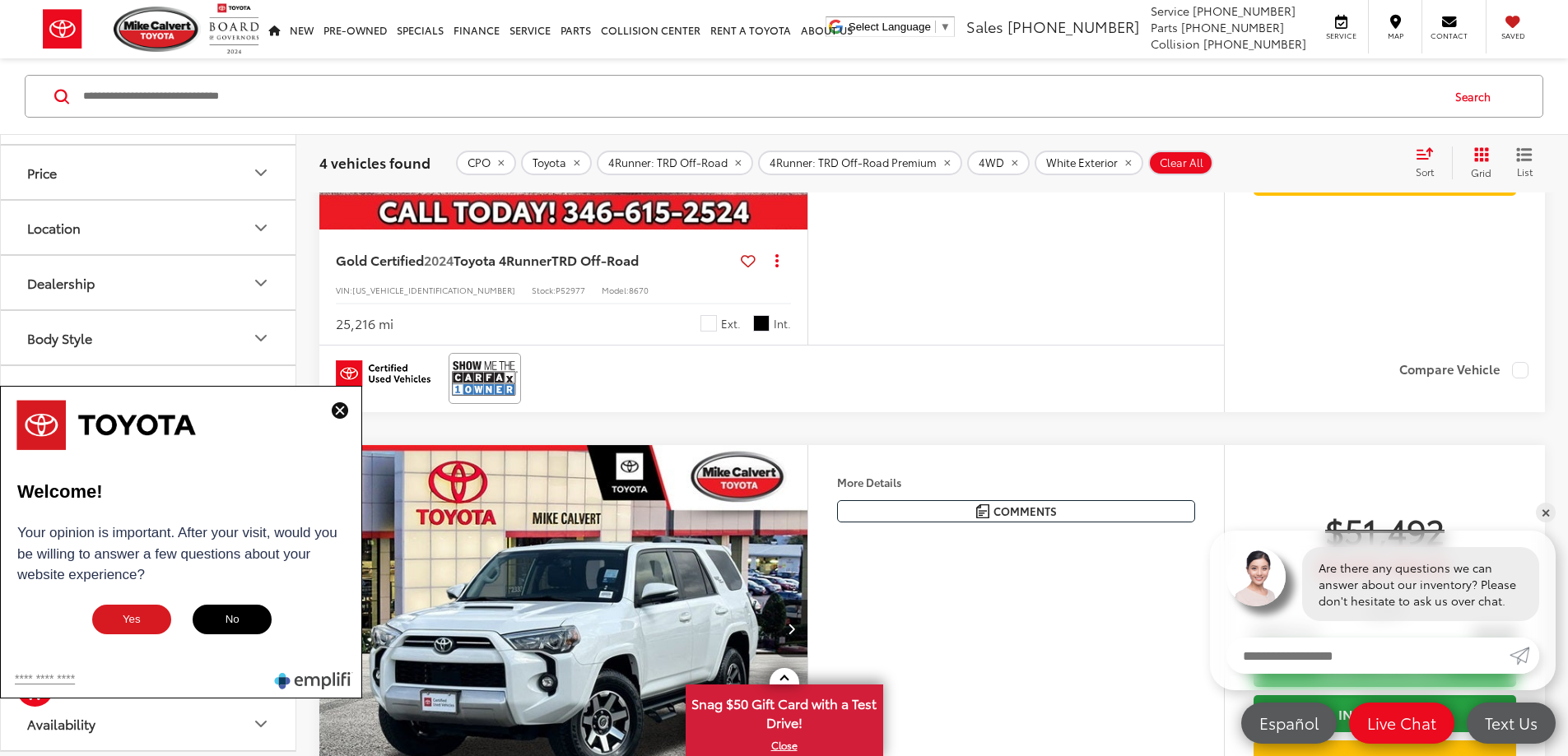
scroll to position [82, 0]
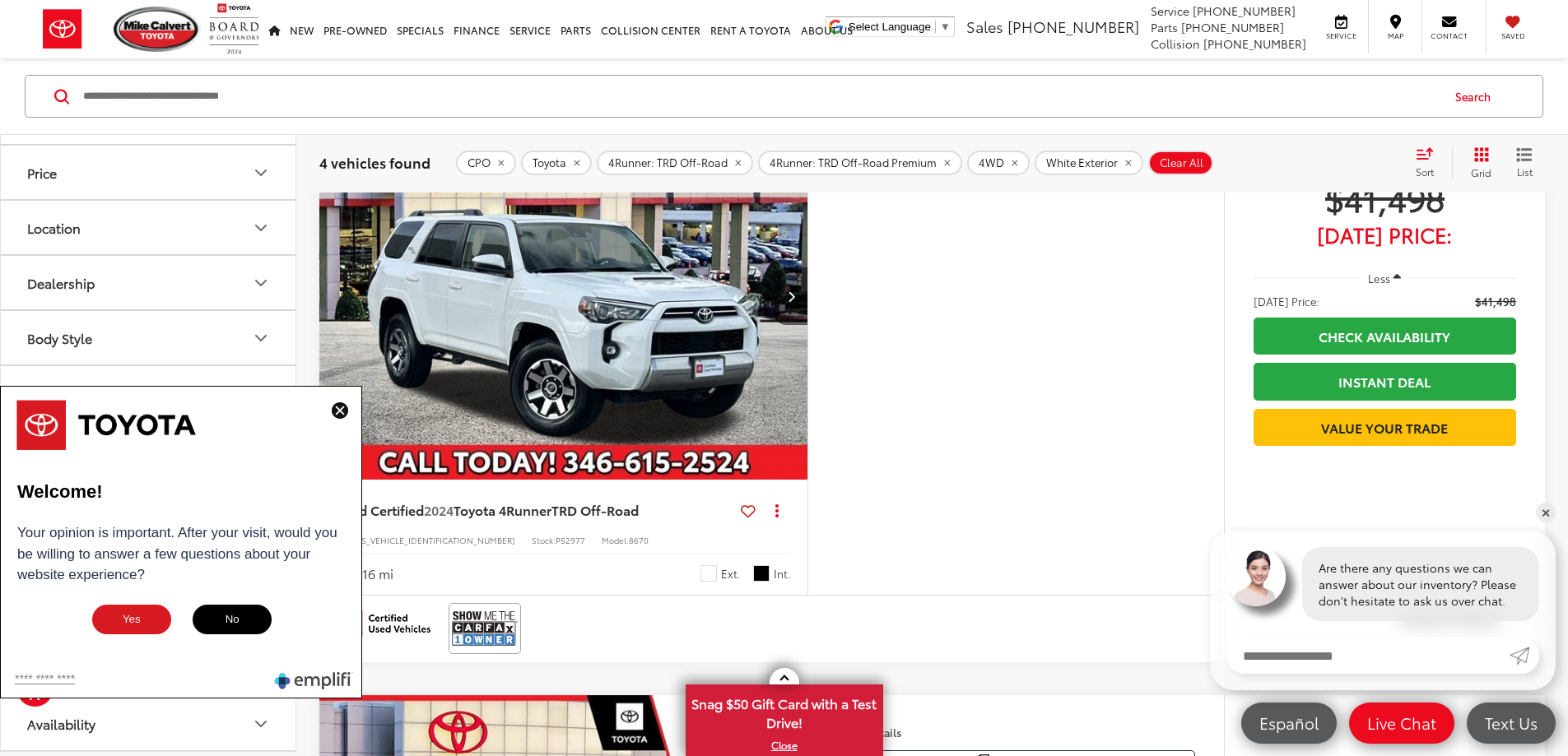
click at [335, 411] on img at bounding box center [340, 410] width 17 height 17
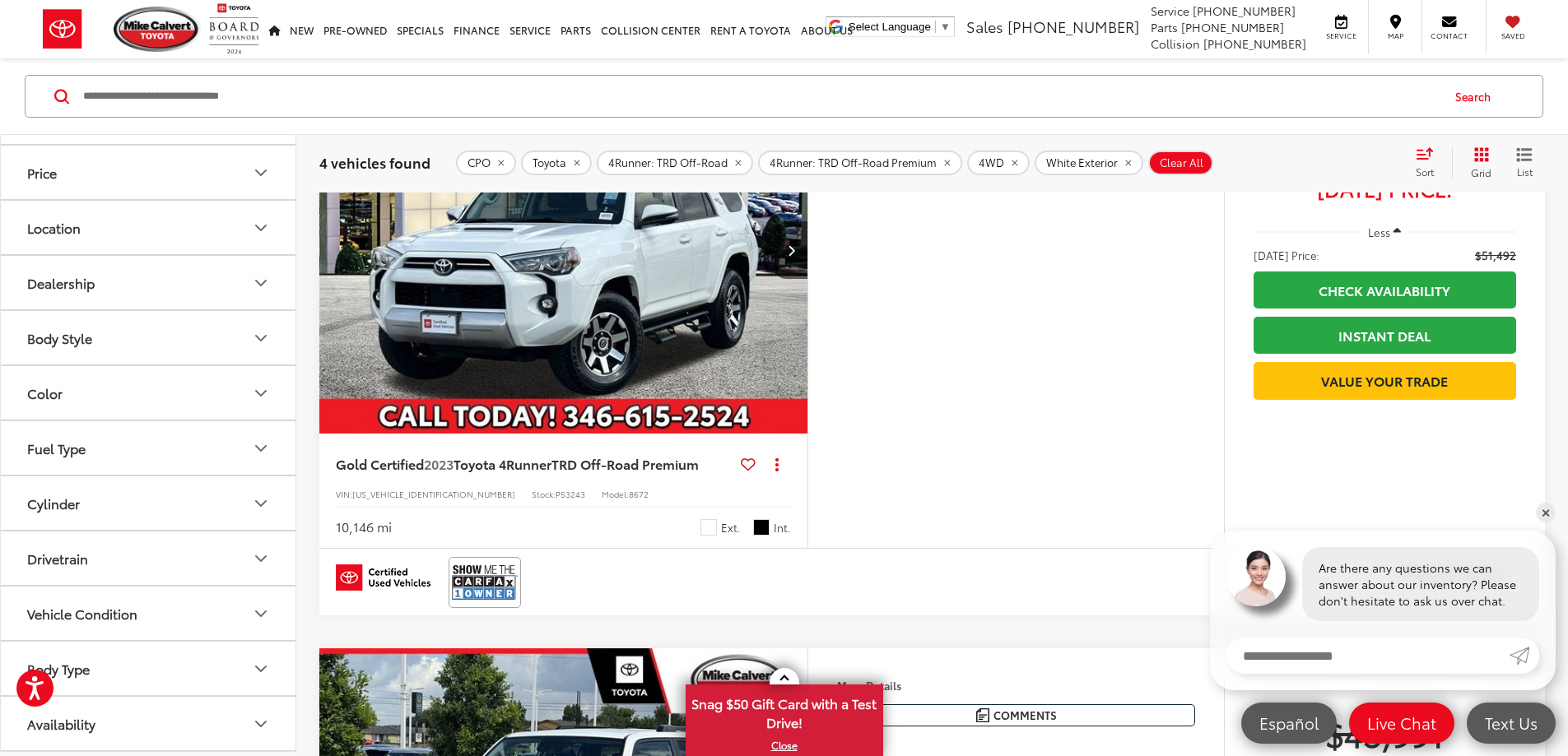
scroll to position [740, 0]
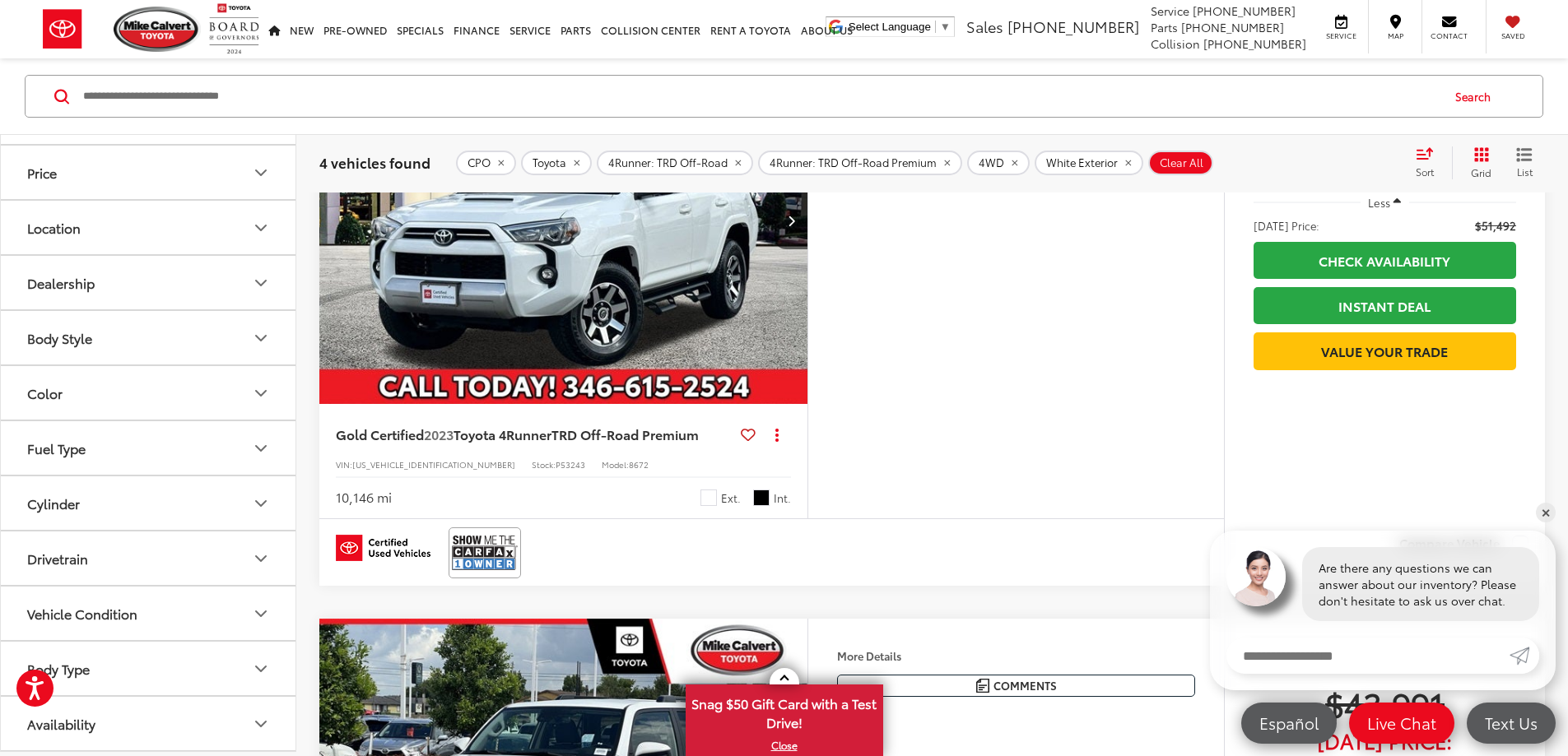
click at [1115, 519] on div "Features Bluetooth® 4WD/AWD Android Auto Apple CarPlay Heated Seats Keyless Ent…" at bounding box center [1015, 278] width 416 height 482
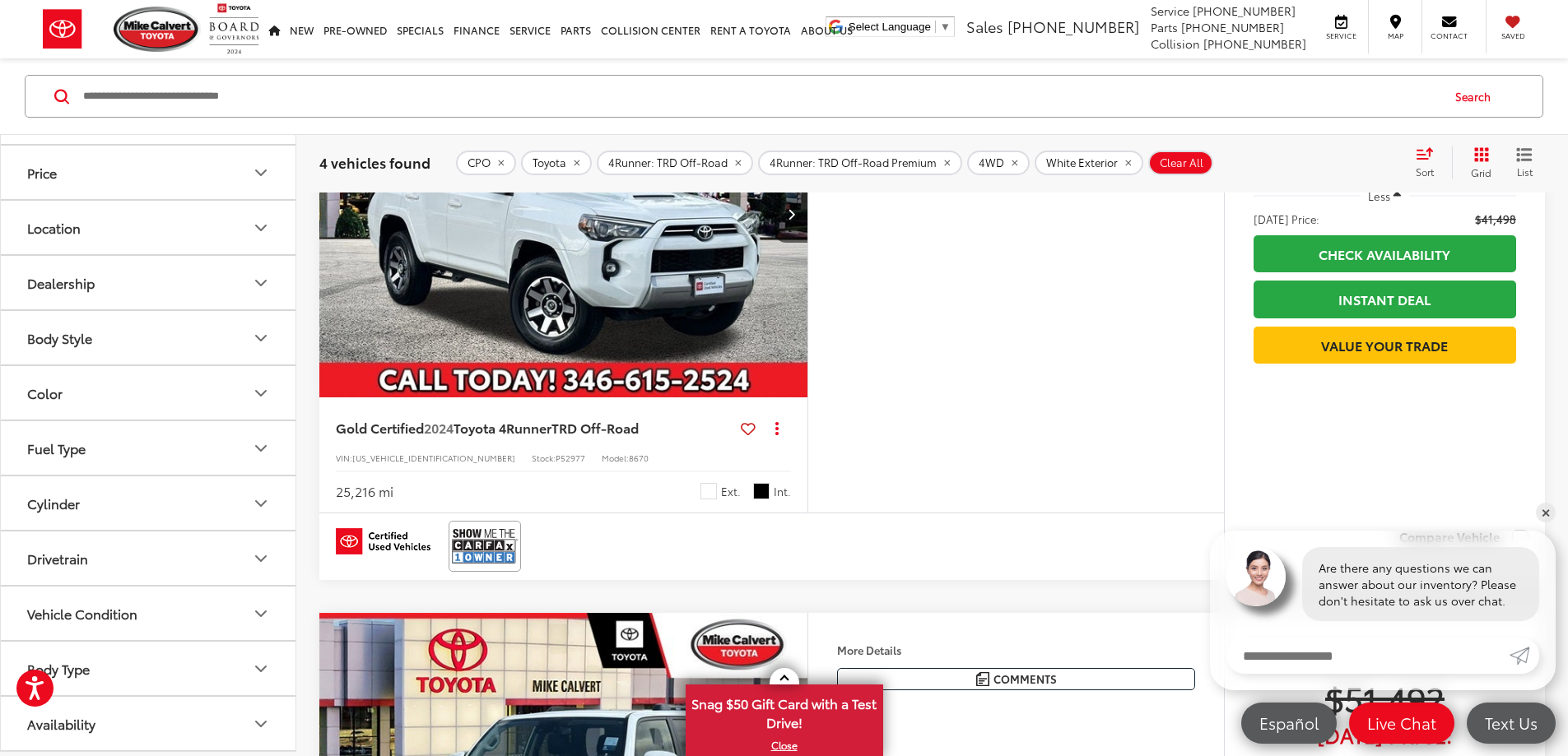
scroll to position [0, 0]
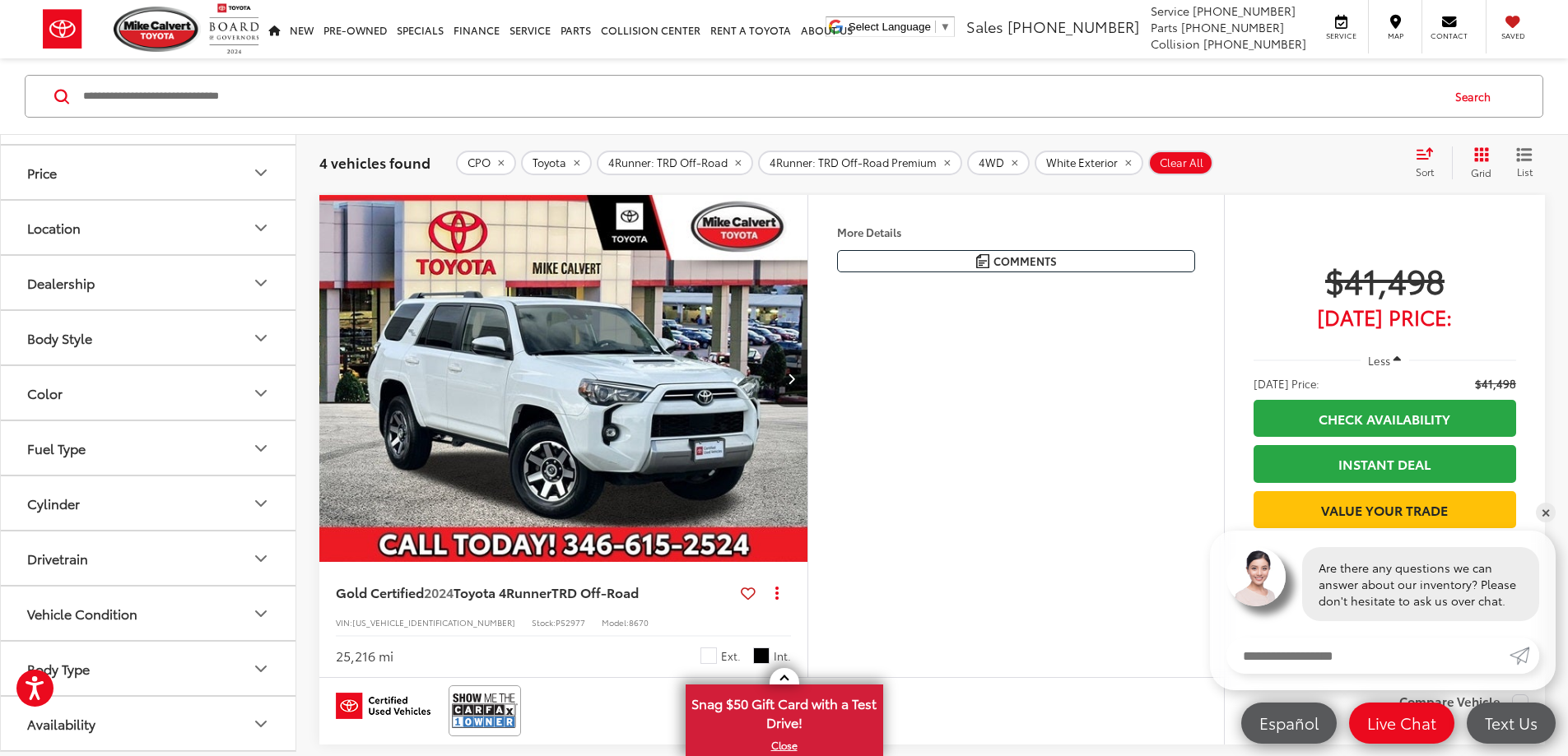
click at [0, 0] on button "More..." at bounding box center [0, 0] width 0 height 0
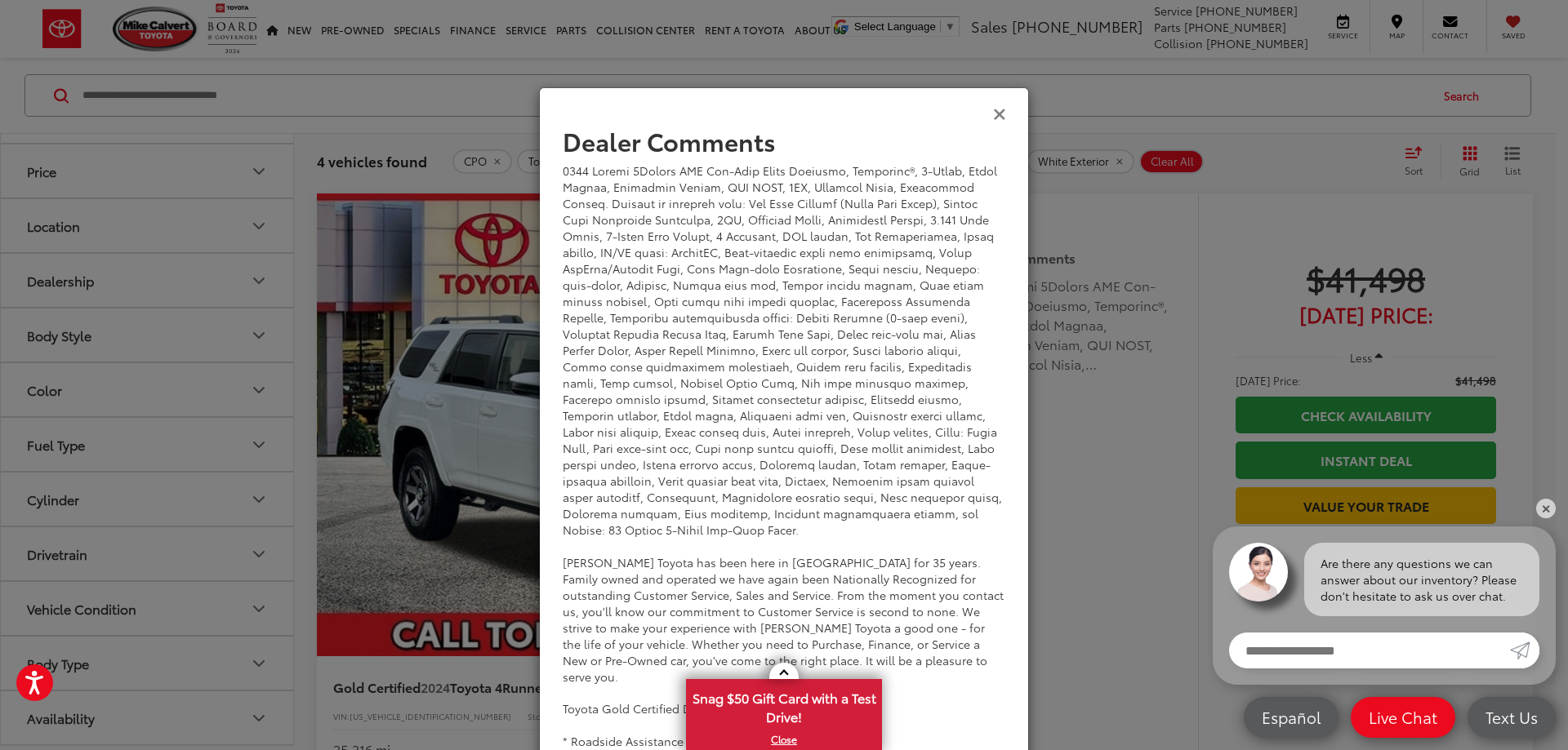
click at [996, 114] on icon "Close" at bounding box center [999, 114] width 13 height 17
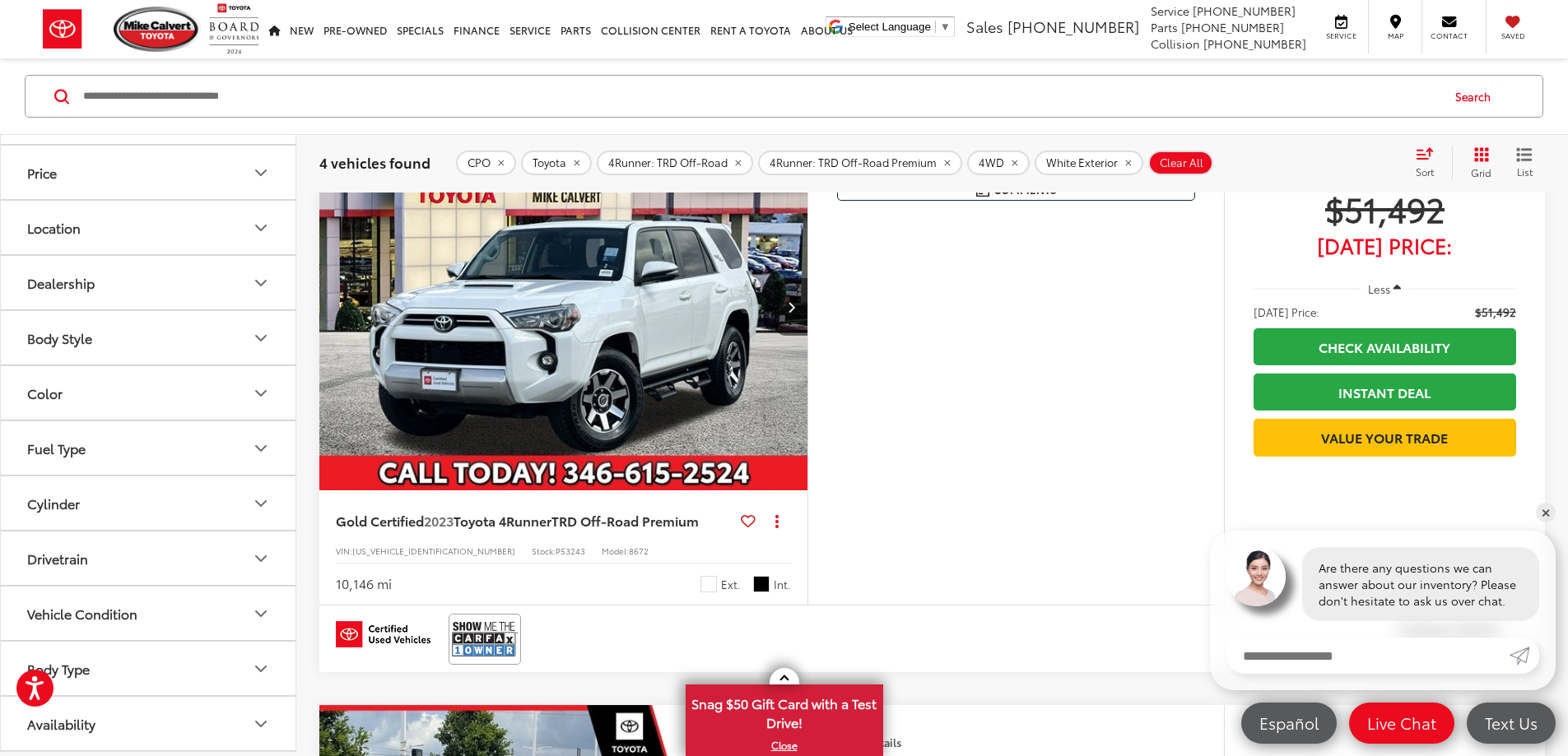
scroll to position [658, 0]
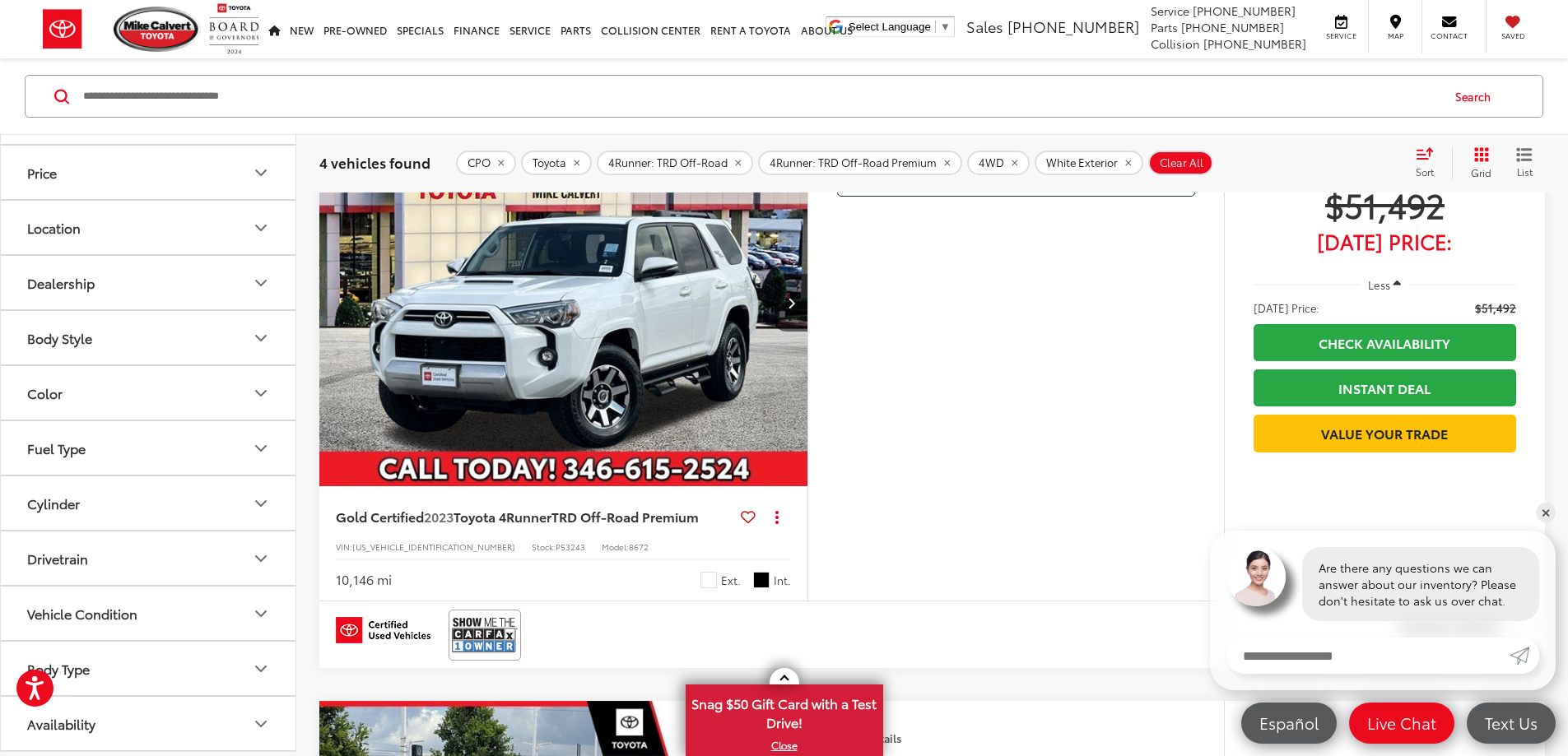
click at [0, 0] on button "More..." at bounding box center [0, 0] width 0 height 0
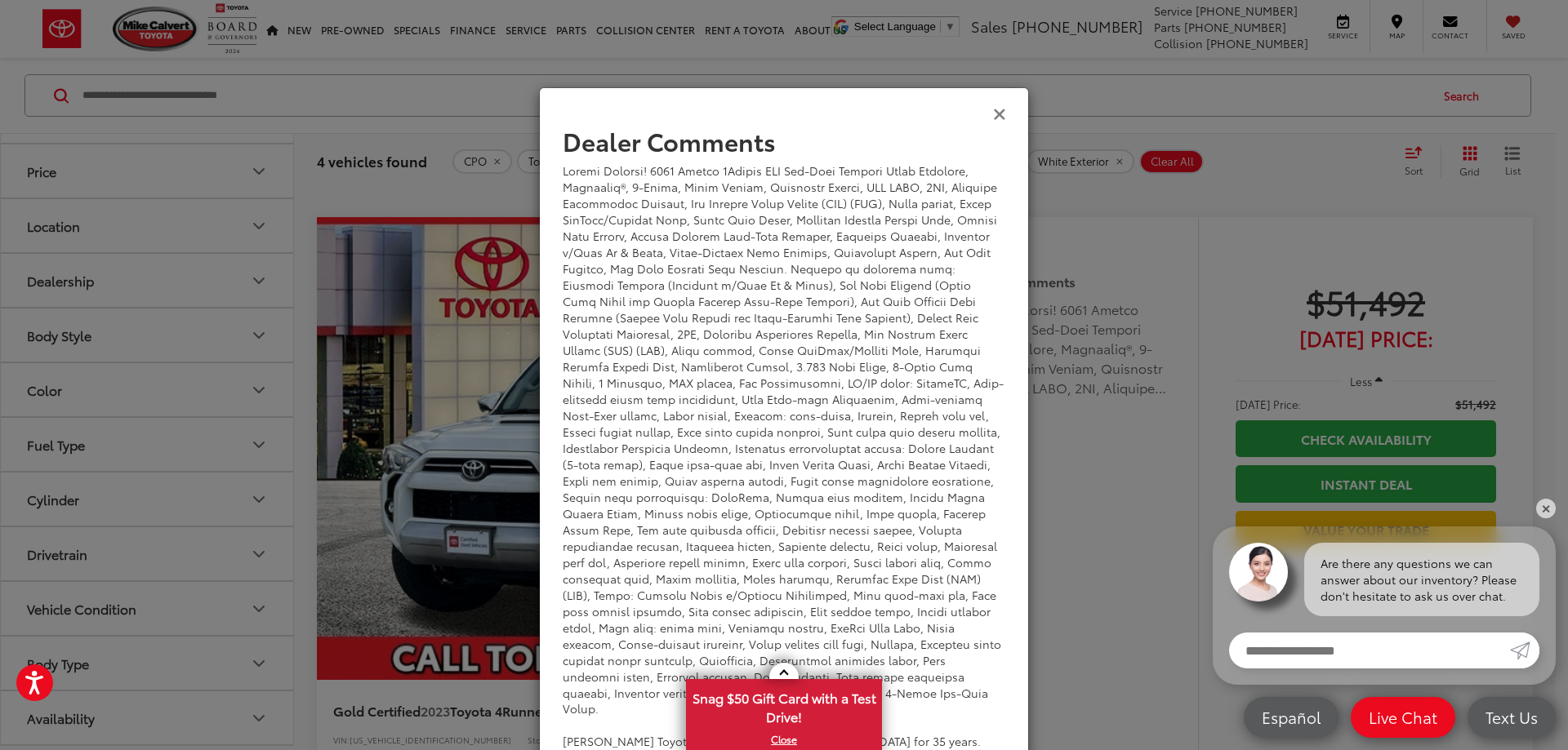
click at [998, 116] on icon "Close" at bounding box center [999, 114] width 13 height 17
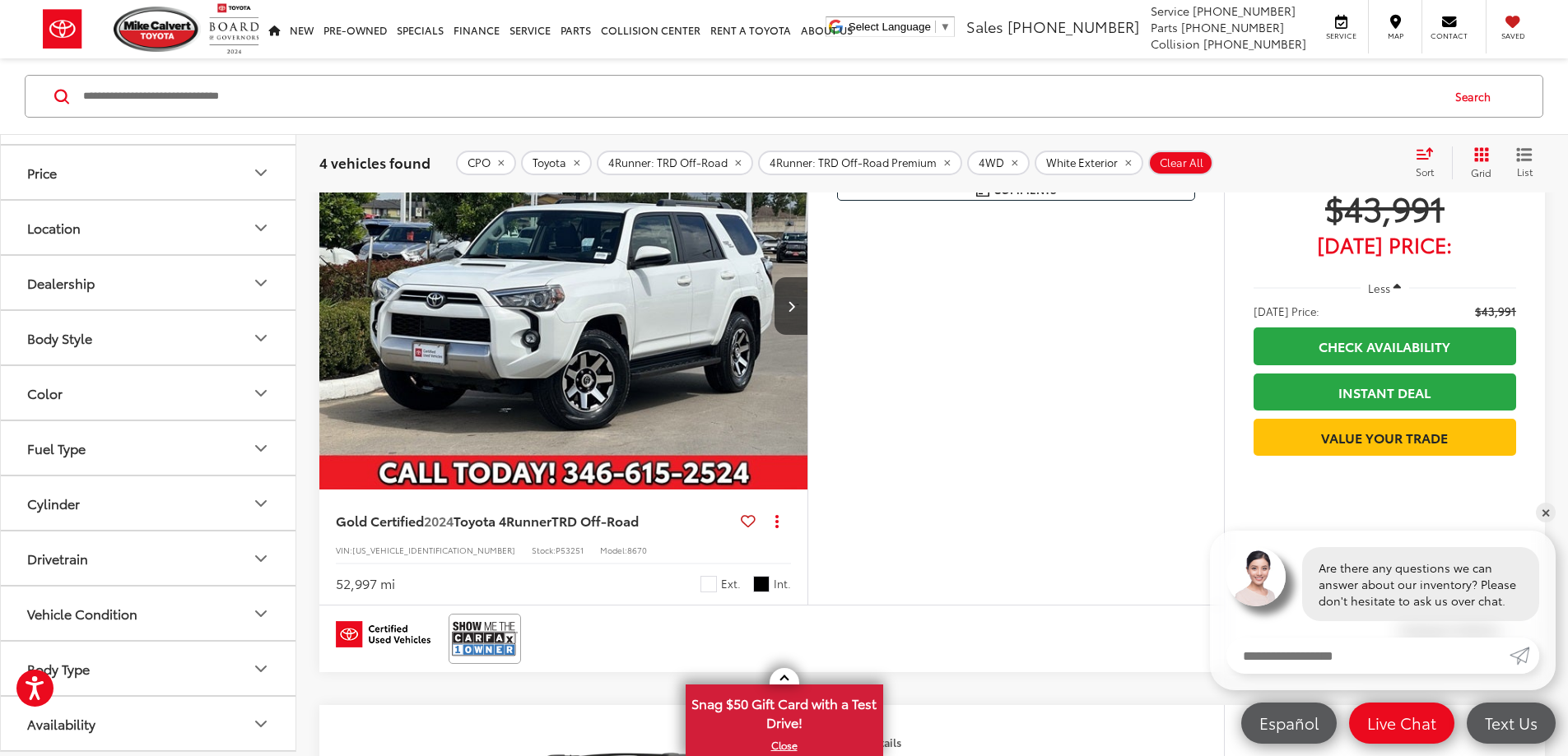
scroll to position [1317, 0]
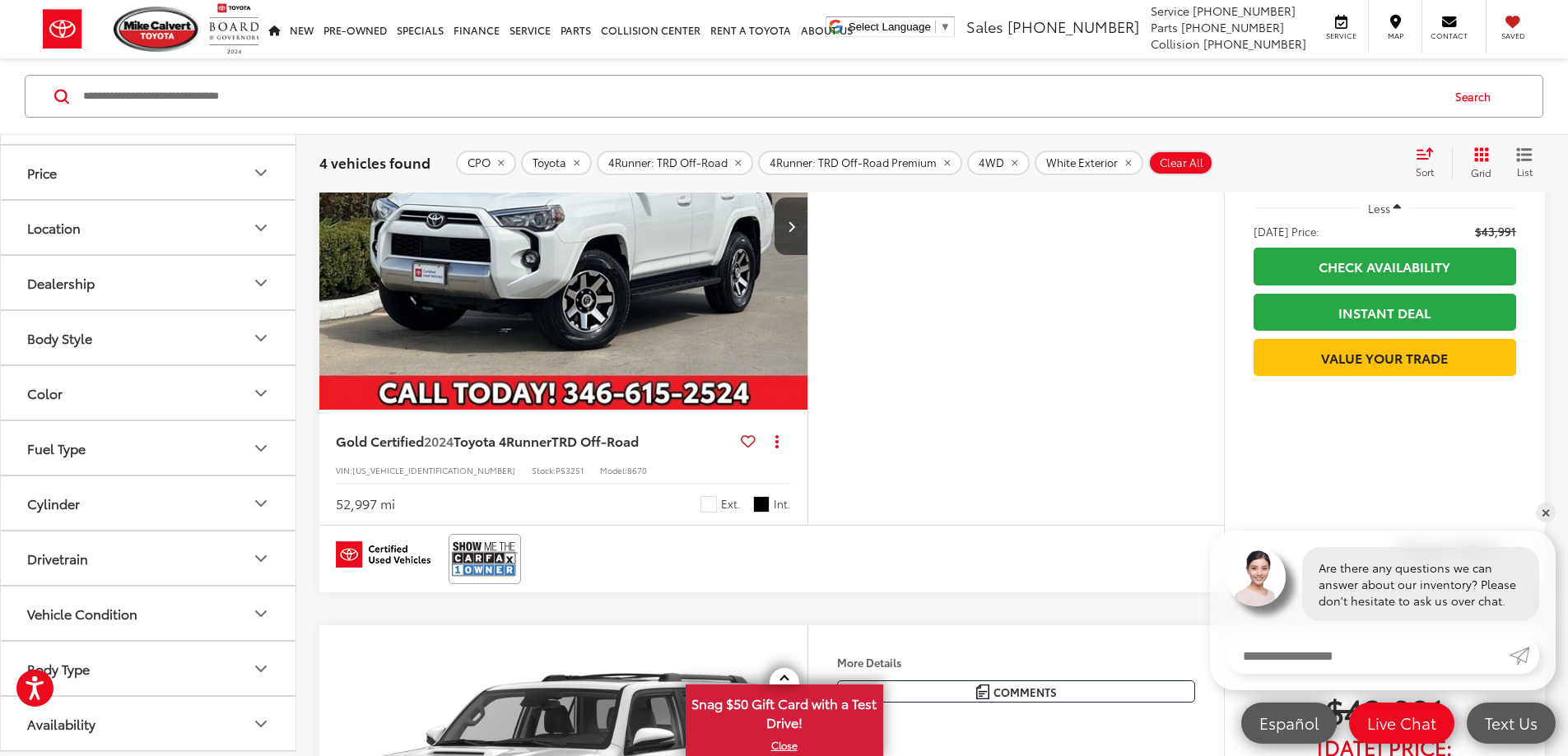
click at [0, 0] on button "More..." at bounding box center [0, 0] width 0 height 0
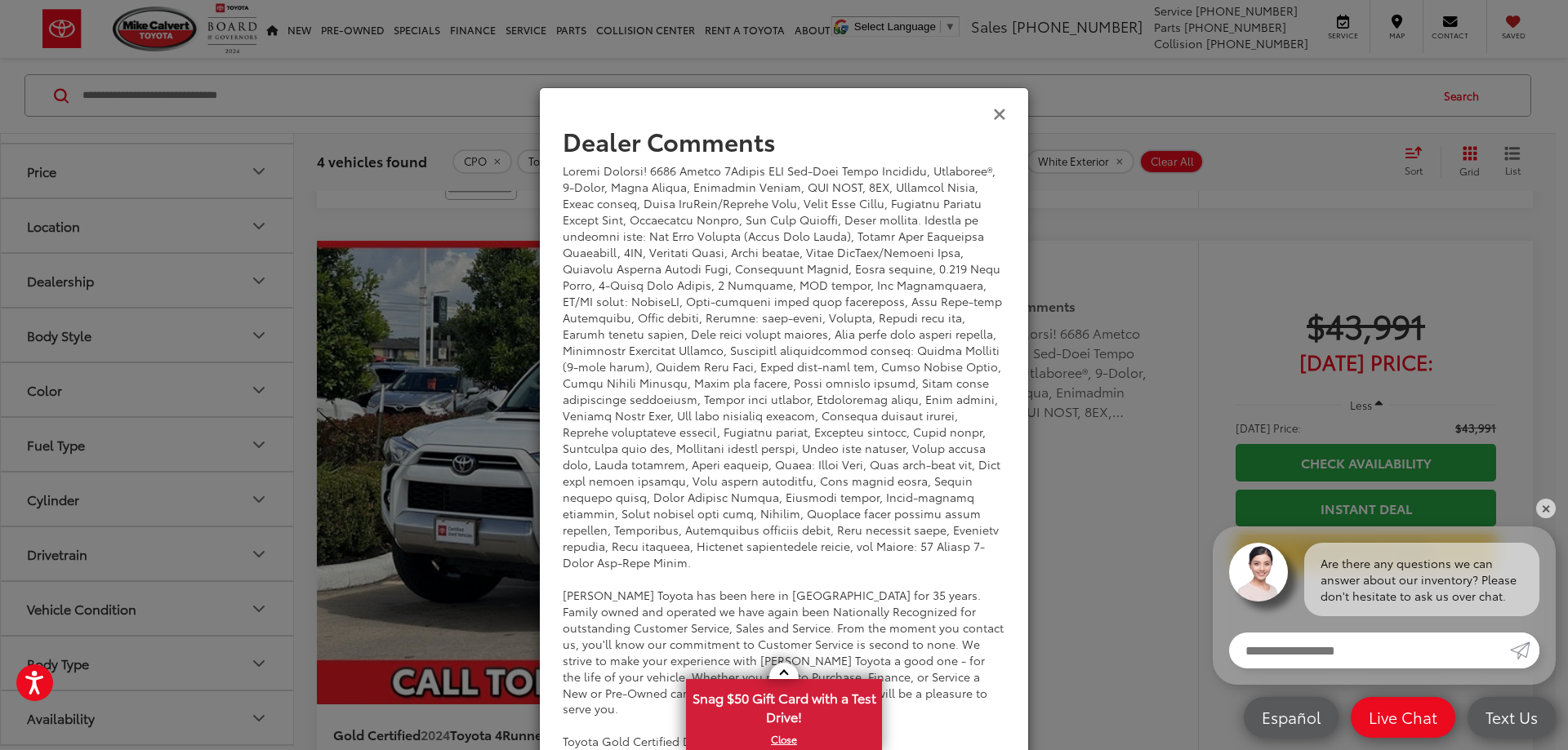
click at [993, 115] on icon "Close" at bounding box center [999, 114] width 13 height 17
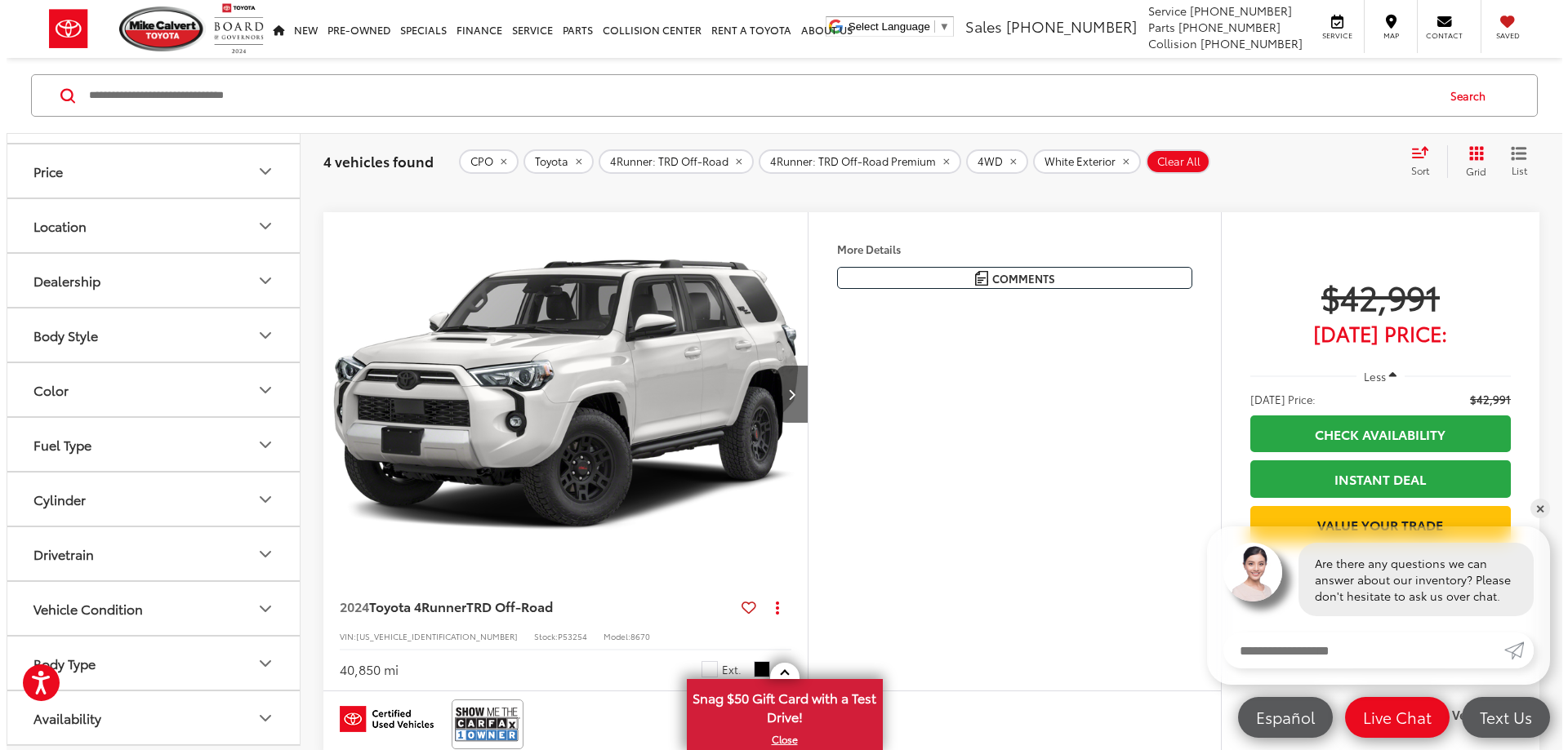
scroll to position [1959, 0]
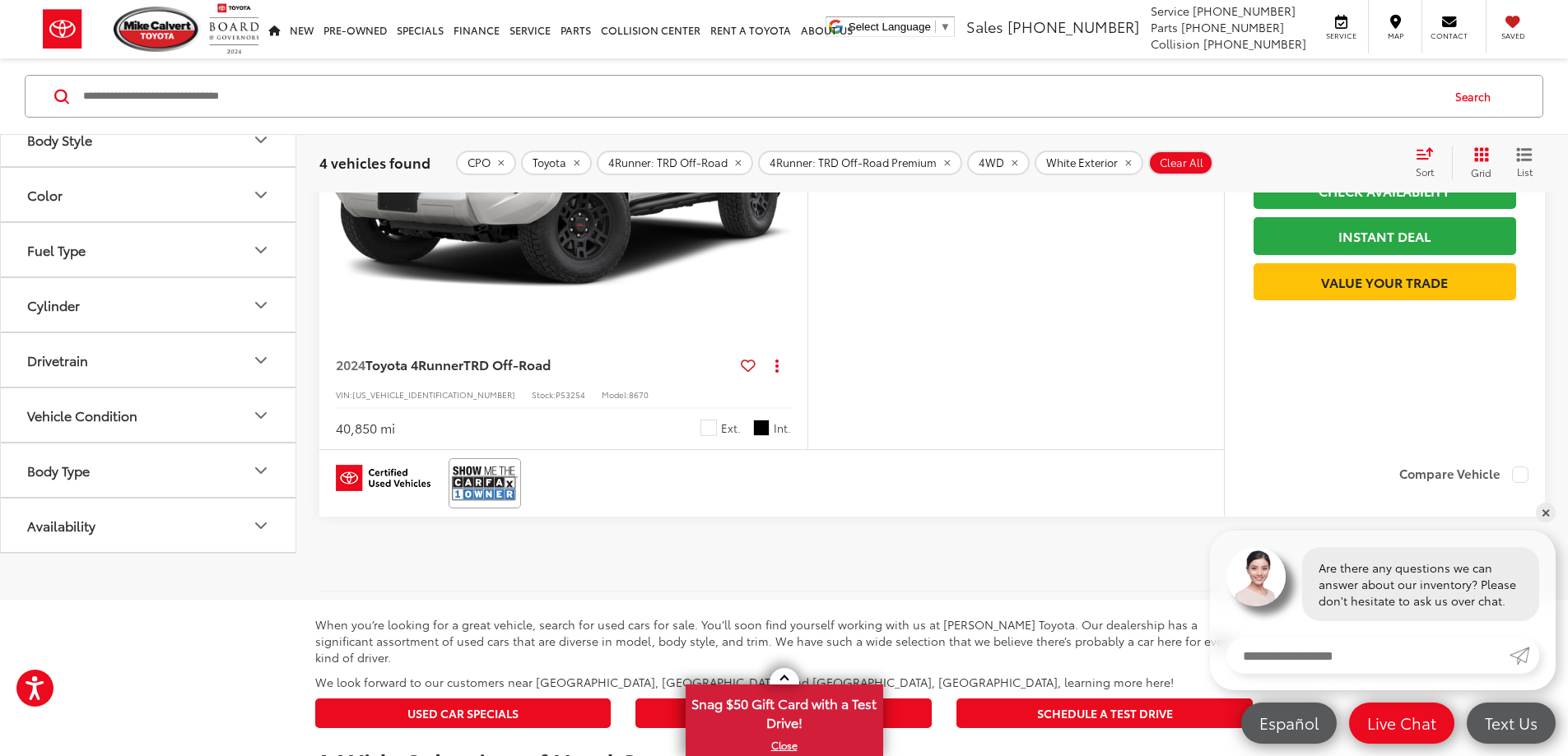
click at [0, 0] on button "More..." at bounding box center [0, 0] width 0 height 0
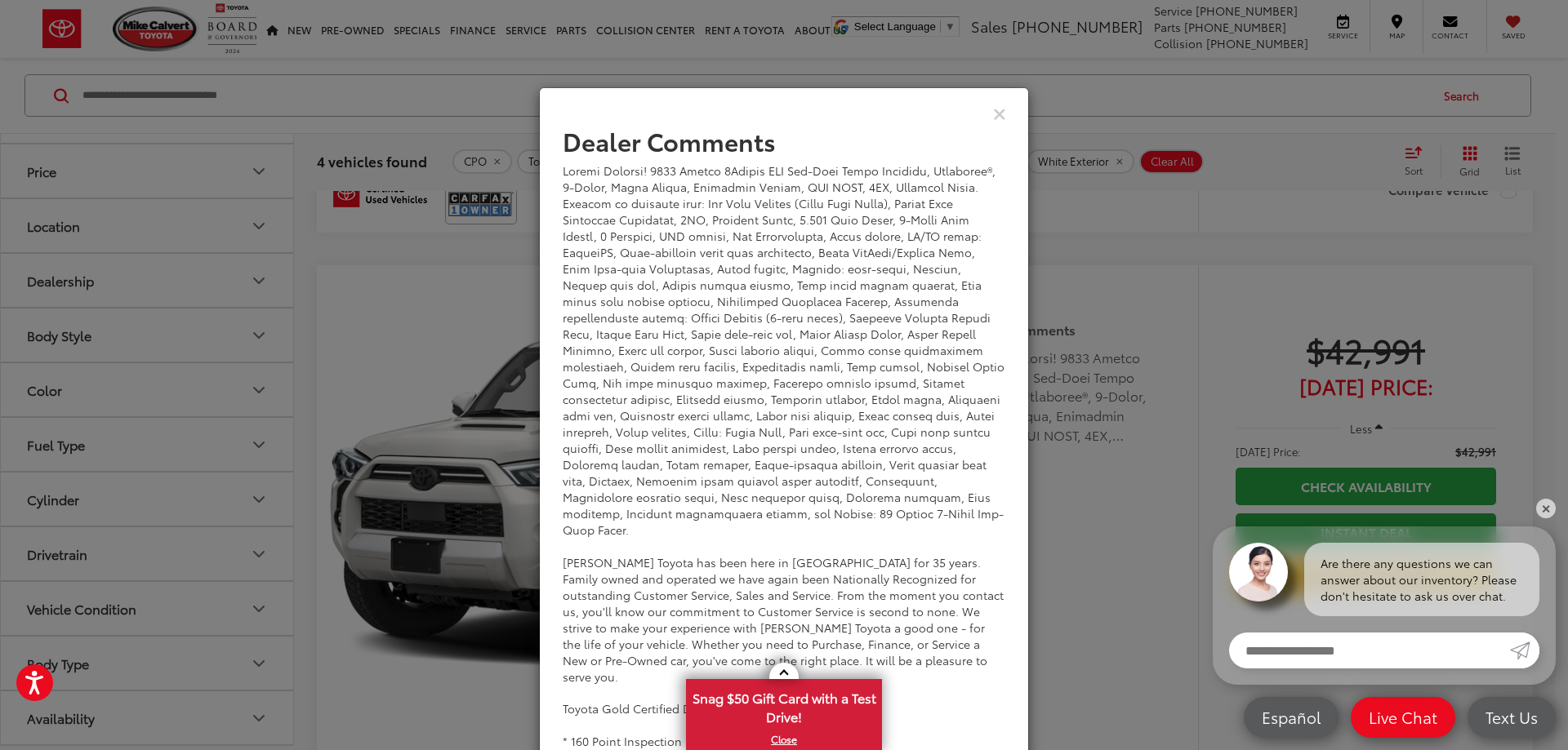
click at [1145, 388] on div "Dealer Comments Mike Calvert Toyota has been here in Houston for 35 years. Fami…" at bounding box center [784, 375] width 1568 height 750
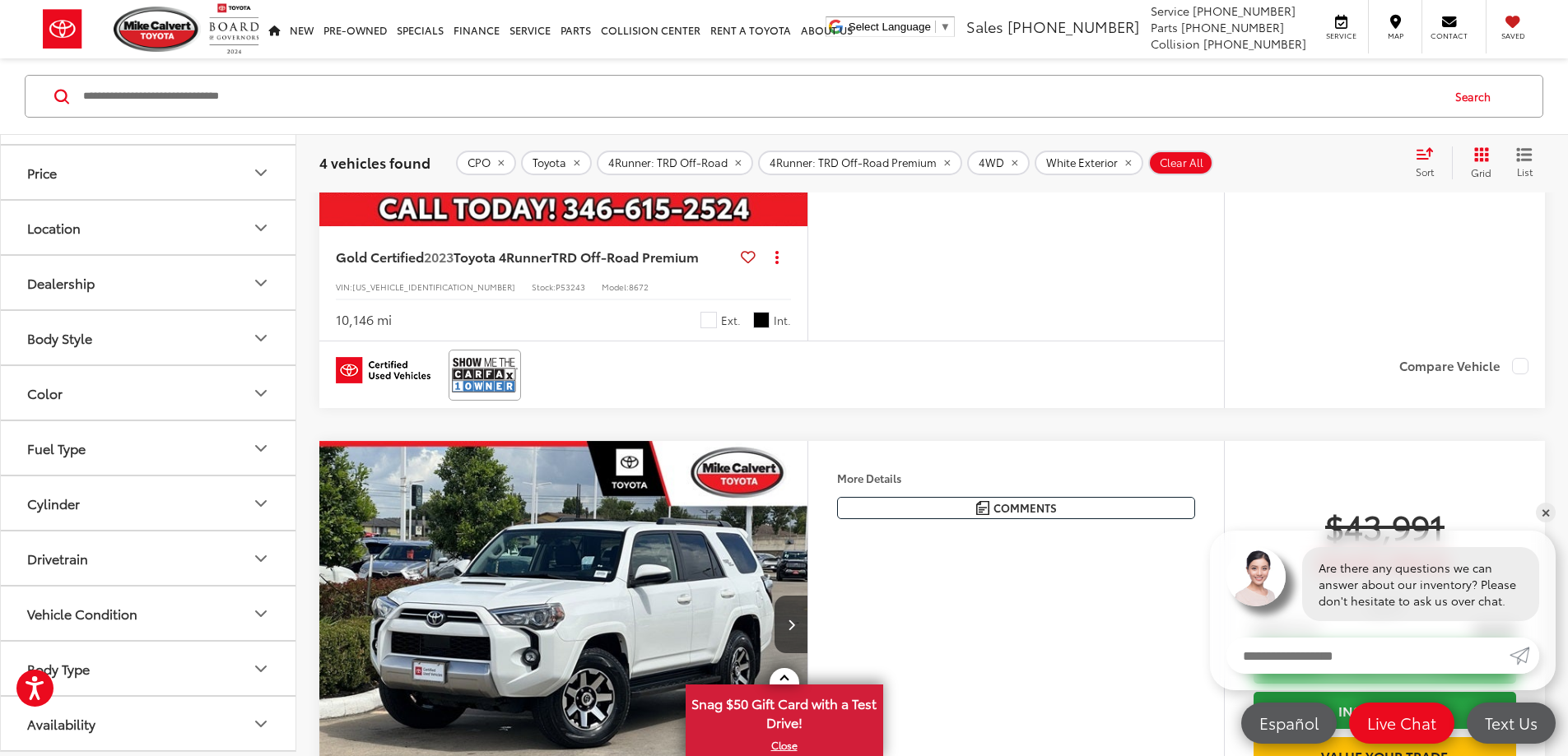
scroll to position [740, 0]
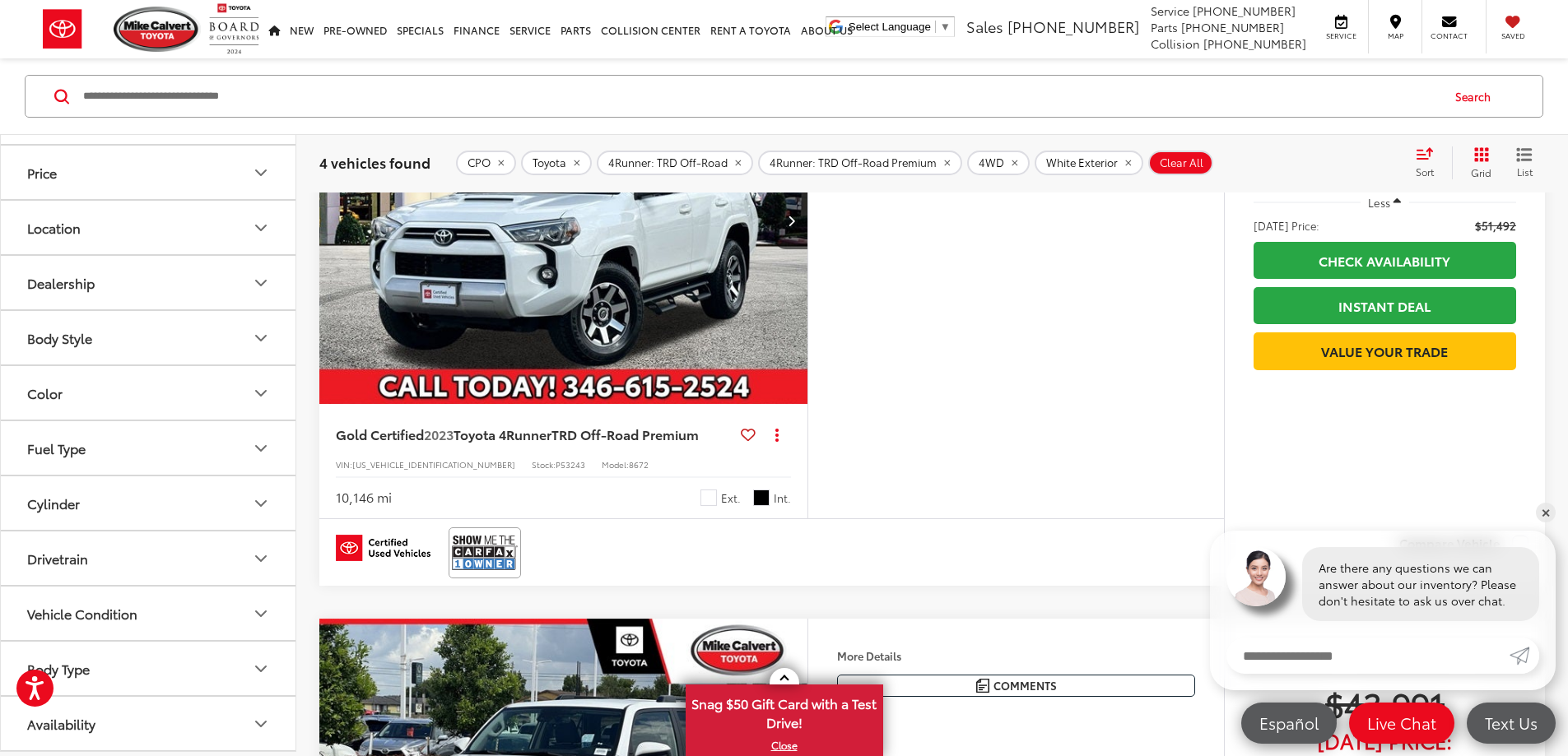
click at [0, 0] on button "More..." at bounding box center [0, 0] width 0 height 0
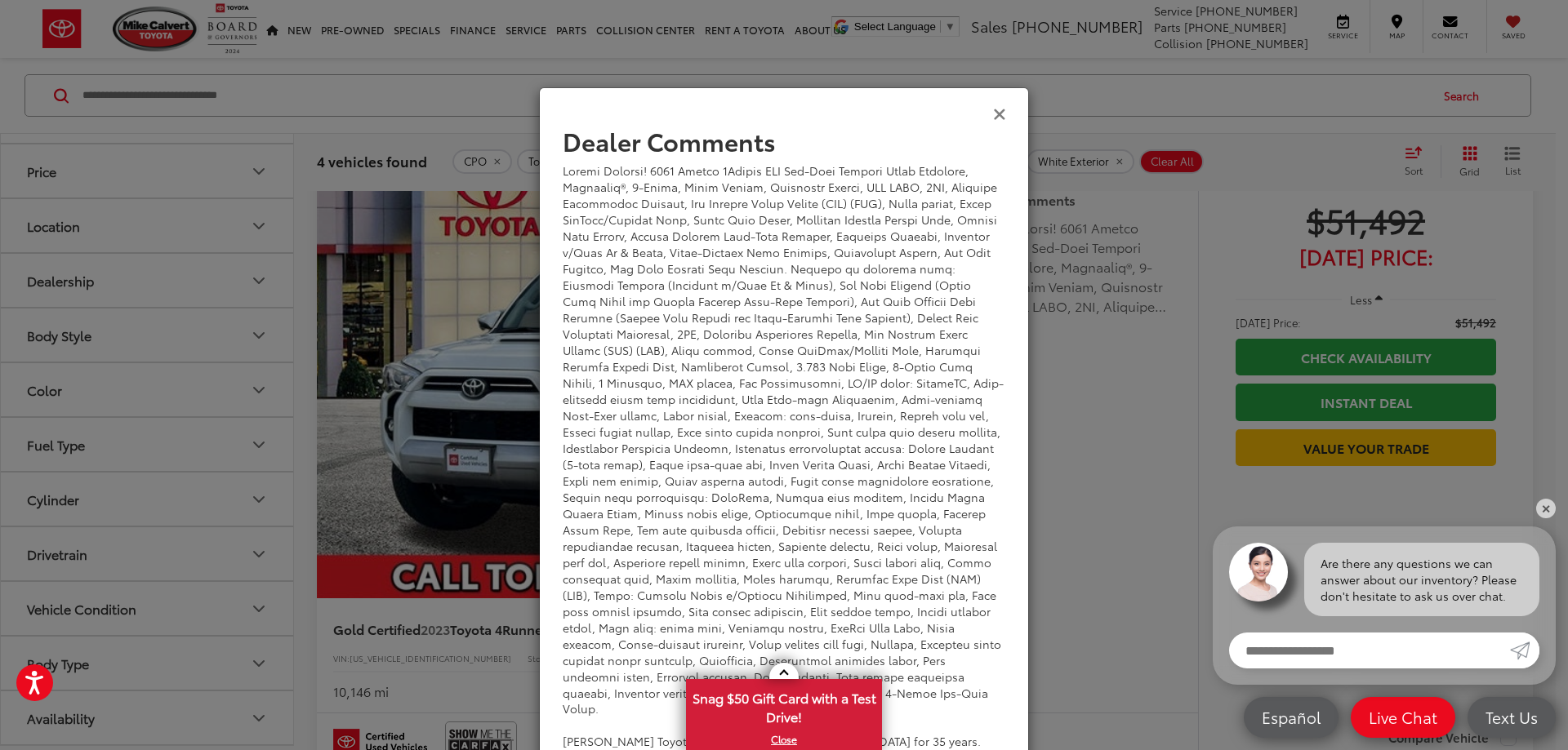
click at [993, 110] on icon "Close" at bounding box center [999, 114] width 13 height 17
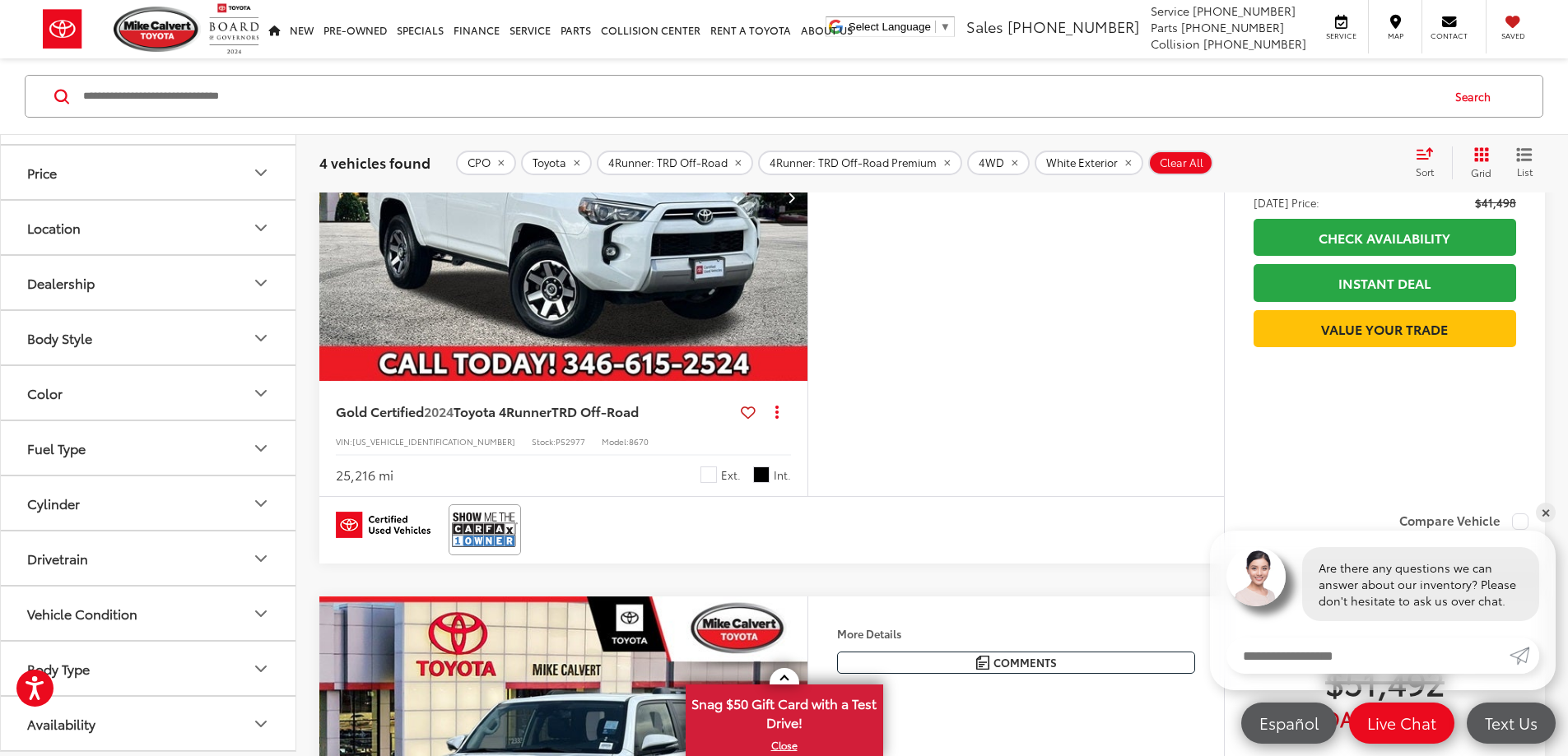
scroll to position [0, 0]
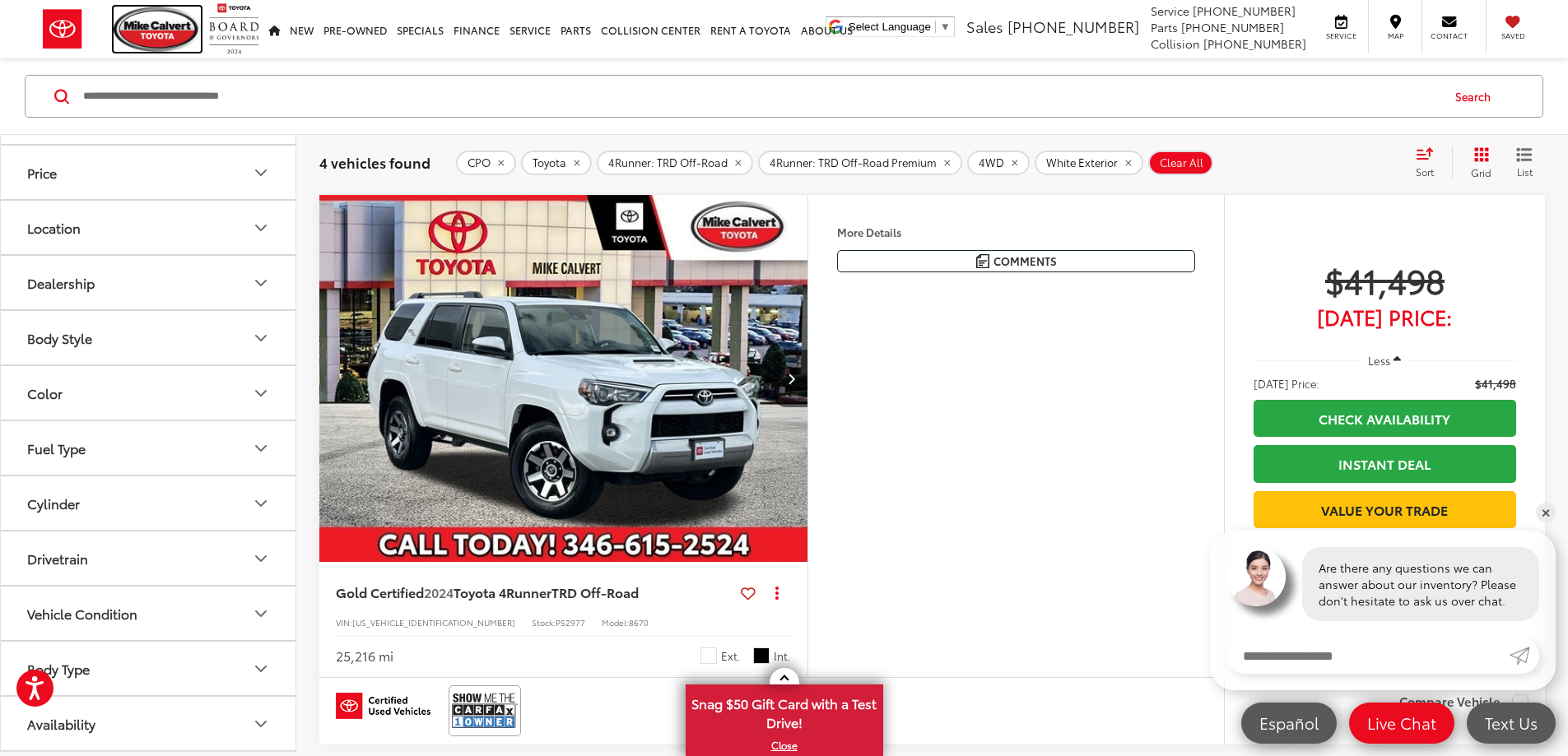
click at [155, 18] on img at bounding box center [157, 28] width 87 height 45
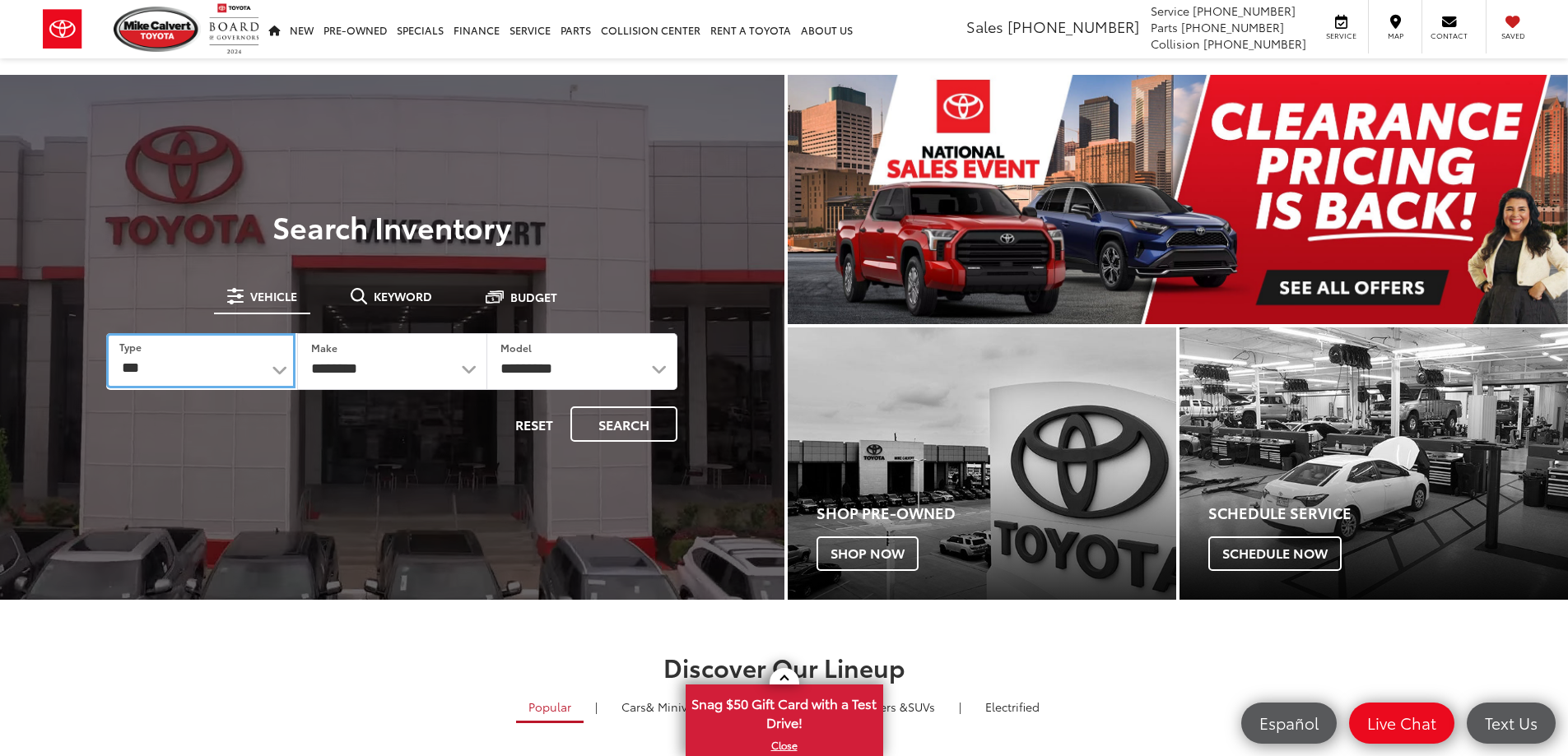
click at [267, 375] on select "*** *** **** *********" at bounding box center [201, 361] width 188 height 55
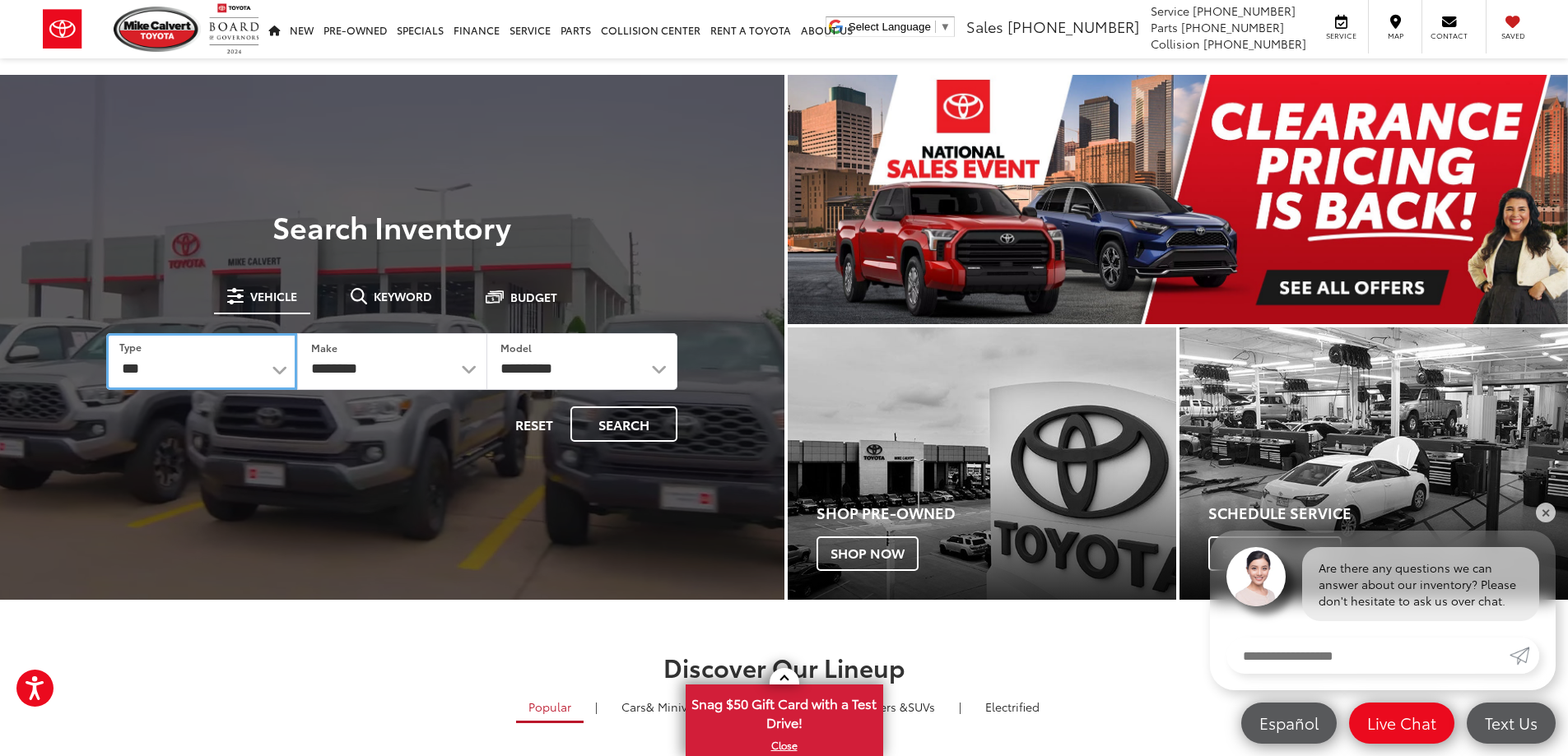
select select "******"
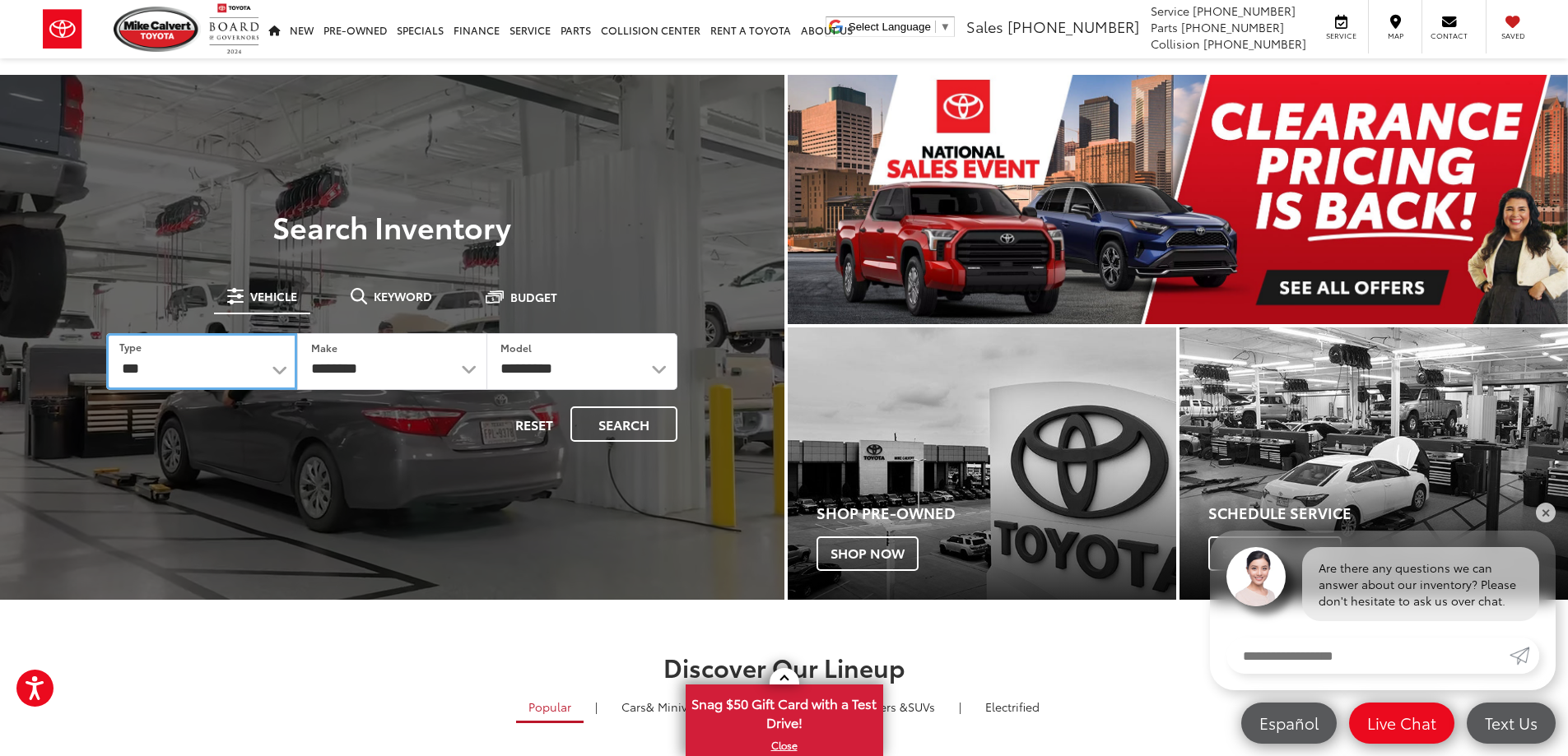
click at [107, 334] on select "*** *** **** *********" at bounding box center [202, 362] width 190 height 57
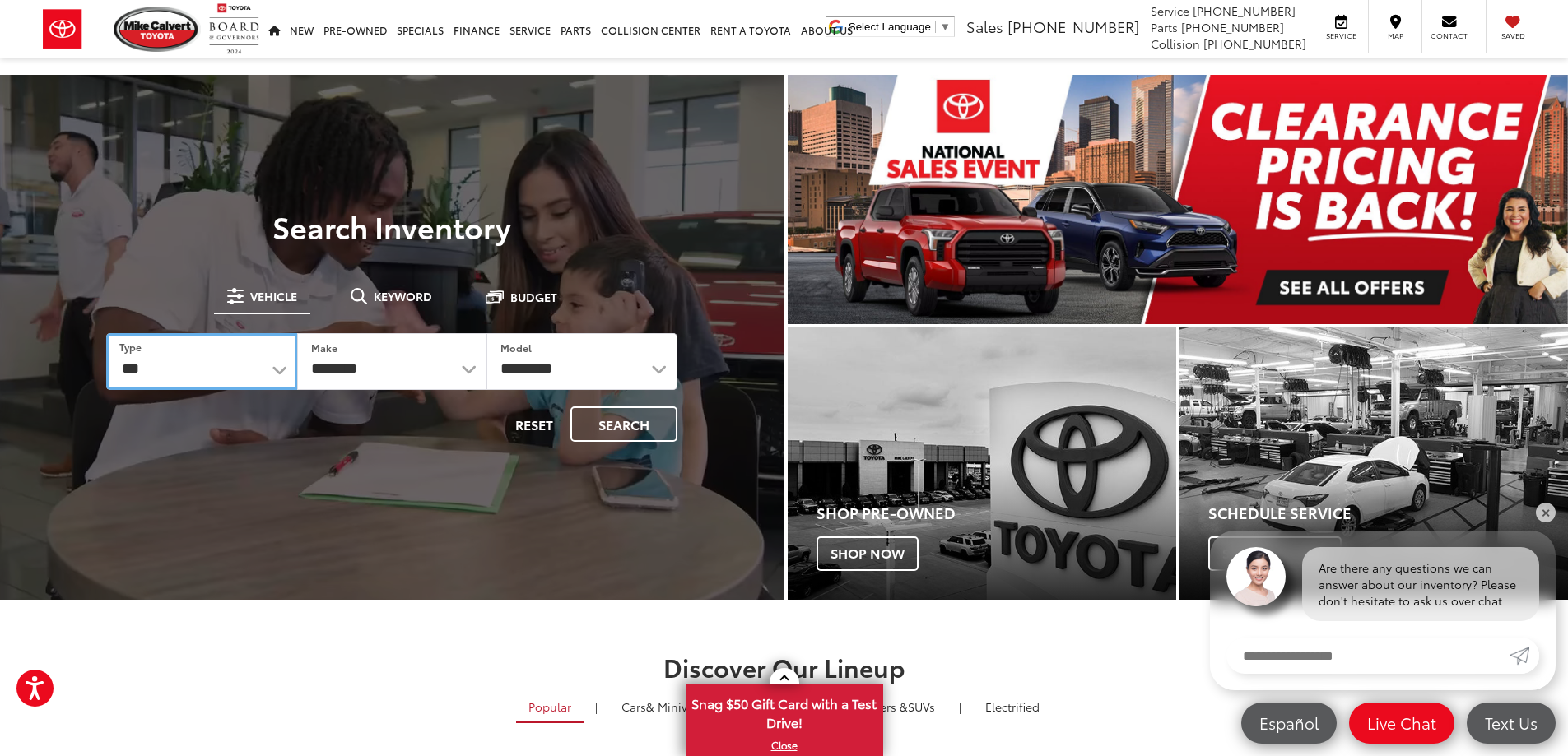
select select "******"
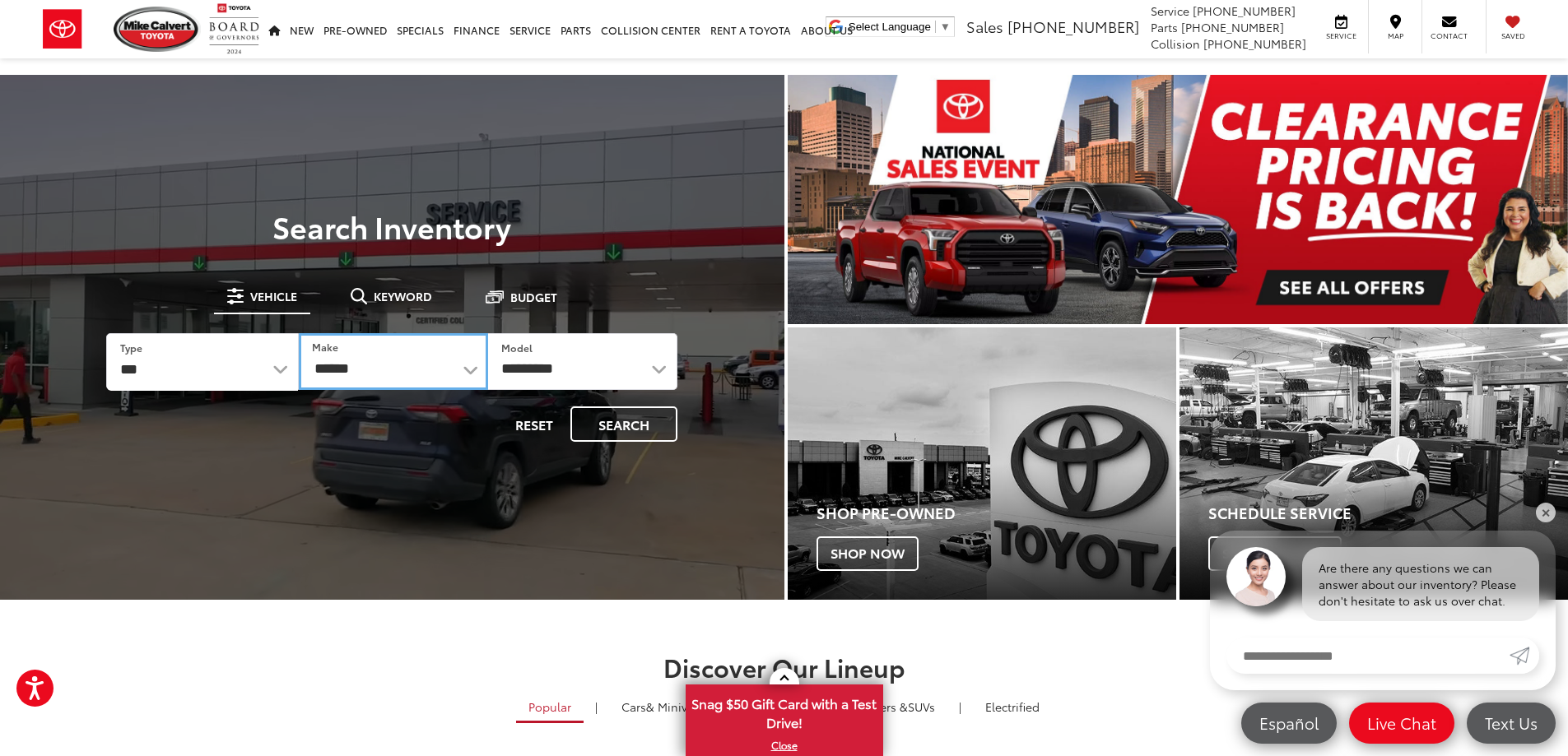
click at [376, 371] on select "******** ******" at bounding box center [393, 362] width 189 height 57
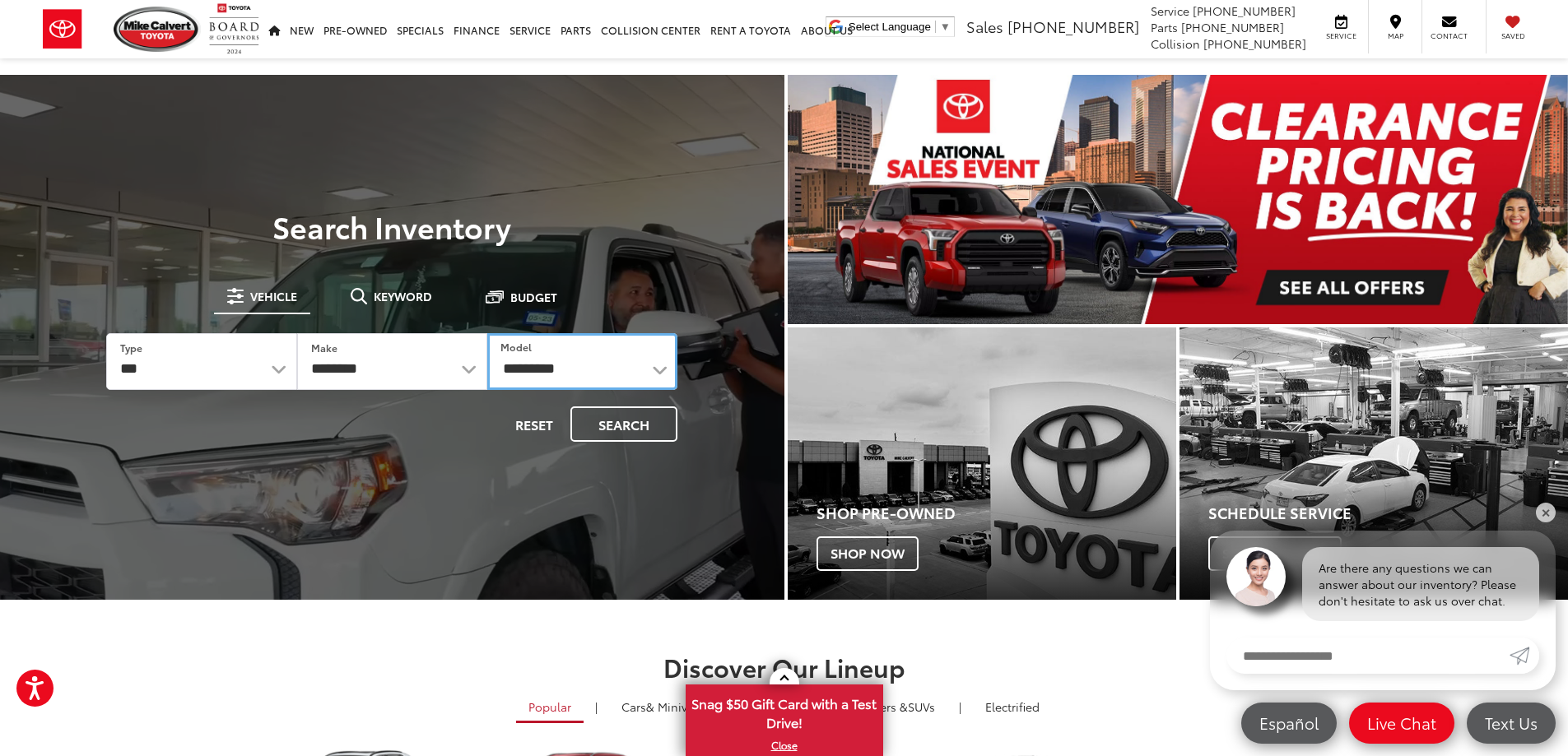
click at [520, 371] on select "**********" at bounding box center [583, 362] width 190 height 57
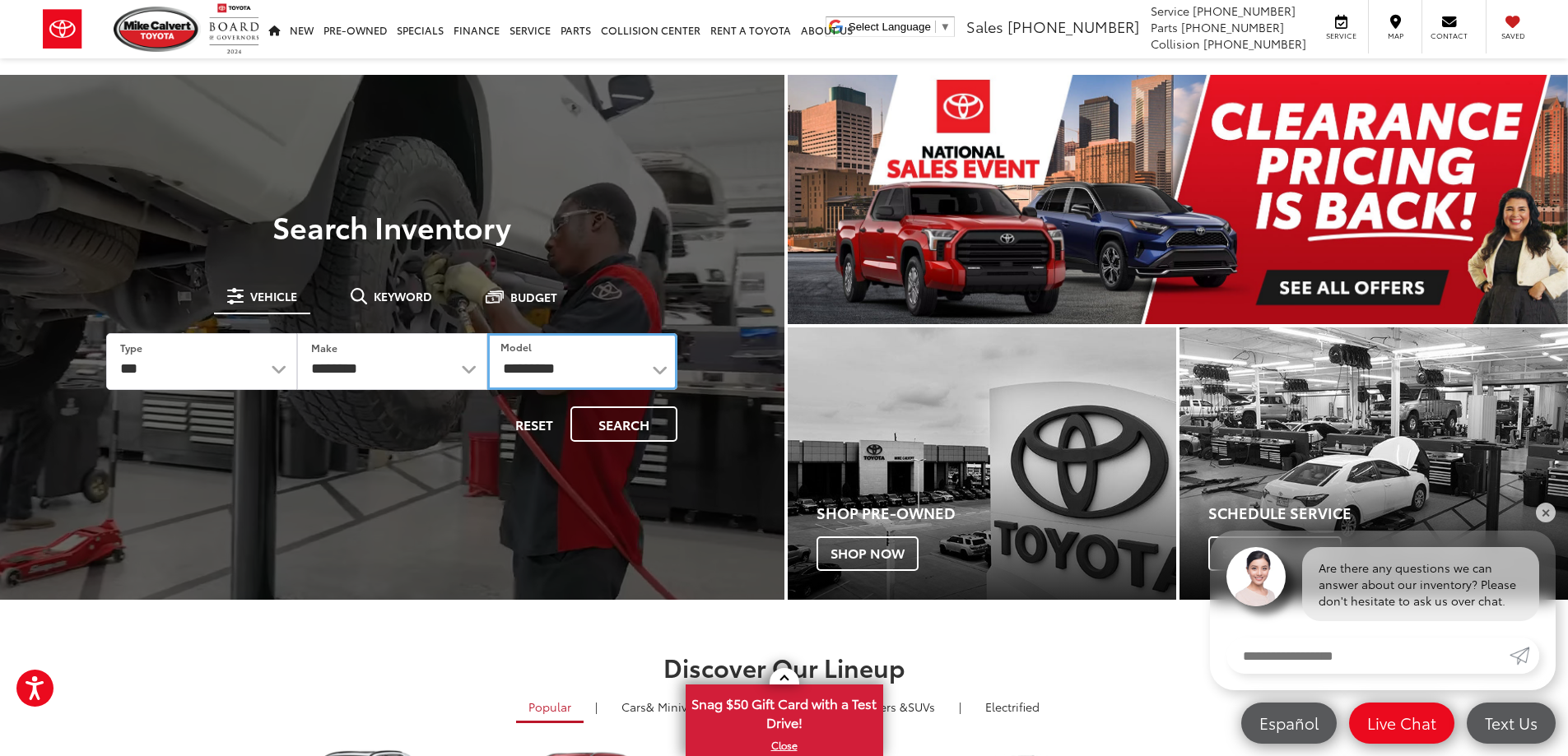
select select "*******"
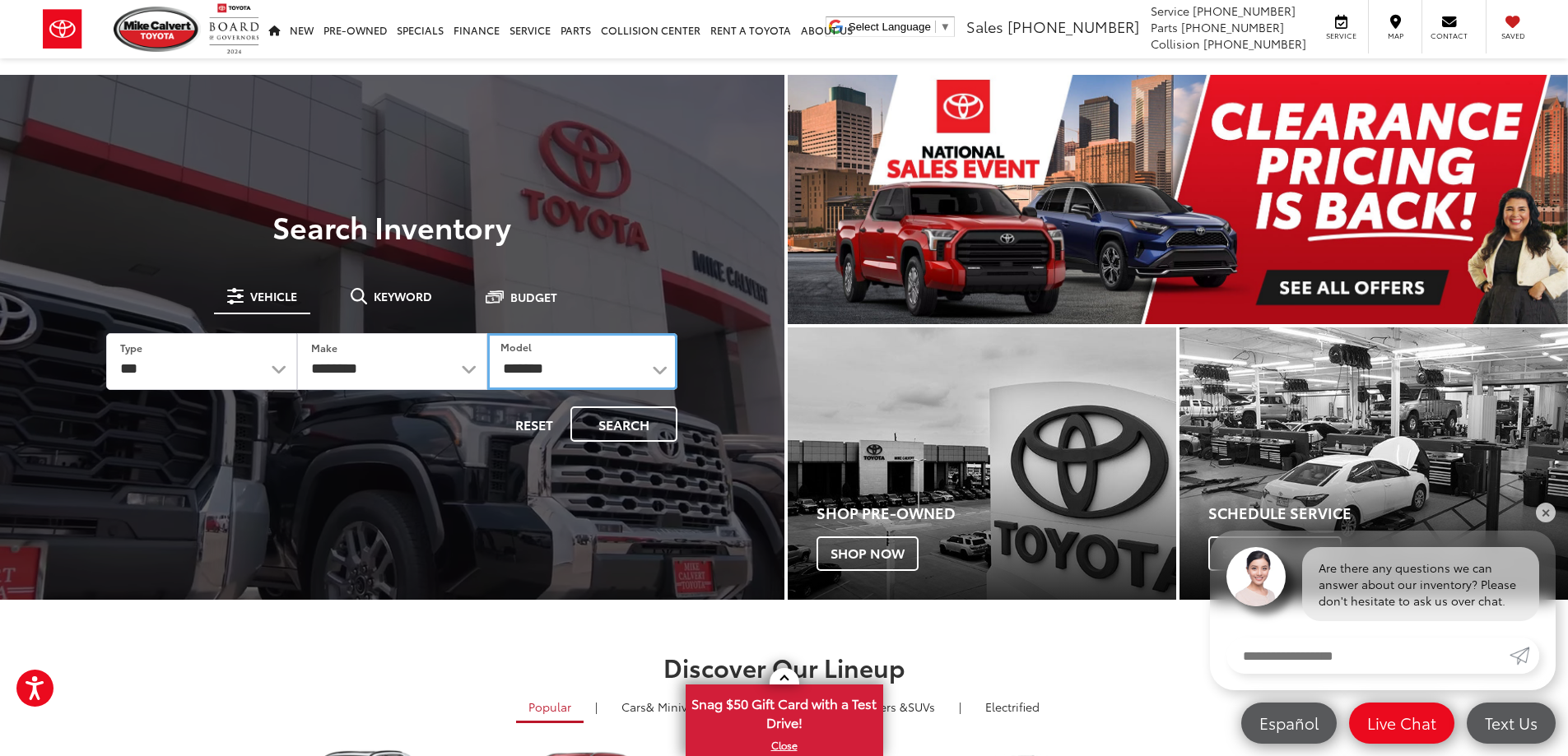
click at [488, 334] on select "**********" at bounding box center [583, 362] width 190 height 57
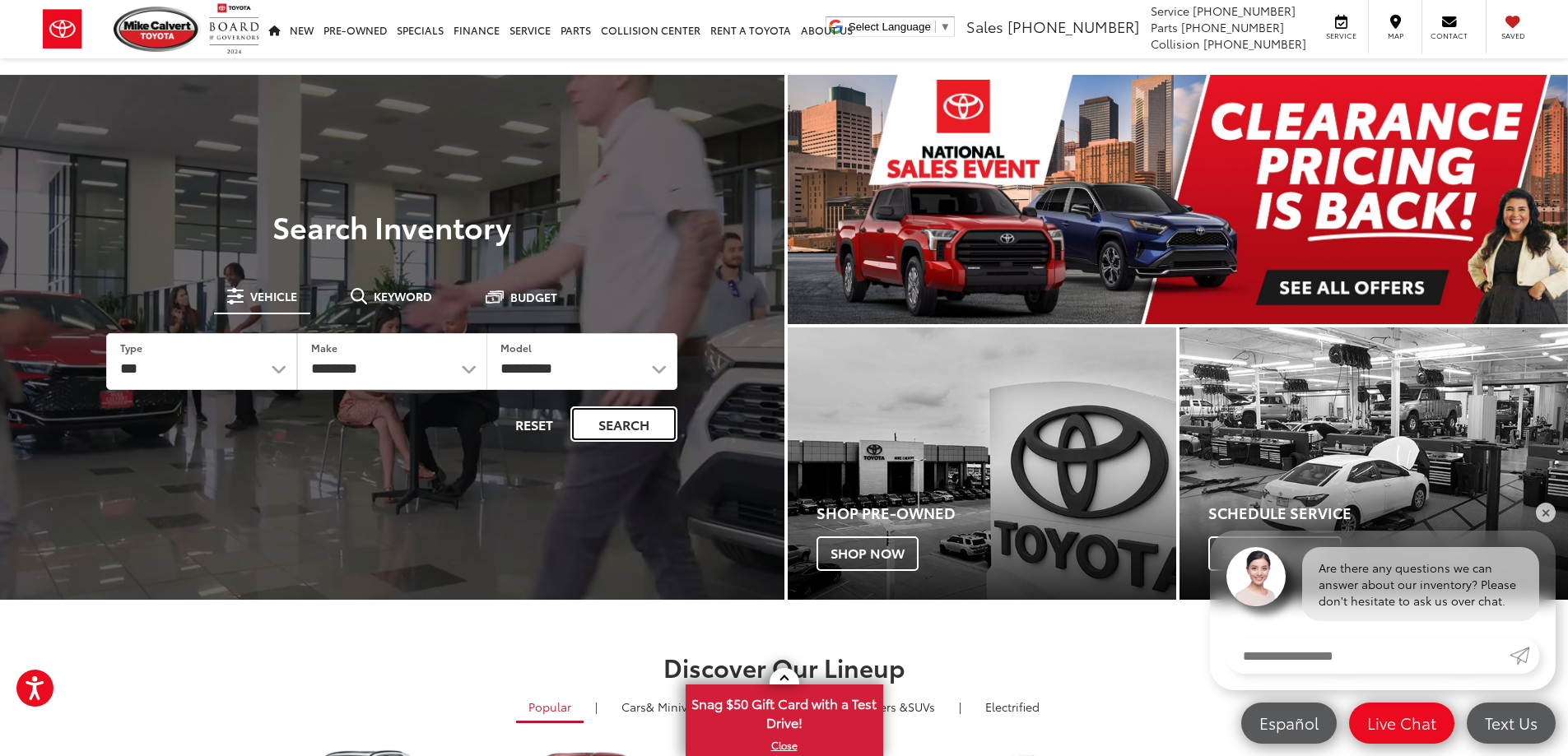
click at [622, 431] on button "Search" at bounding box center [624, 424] width 107 height 35
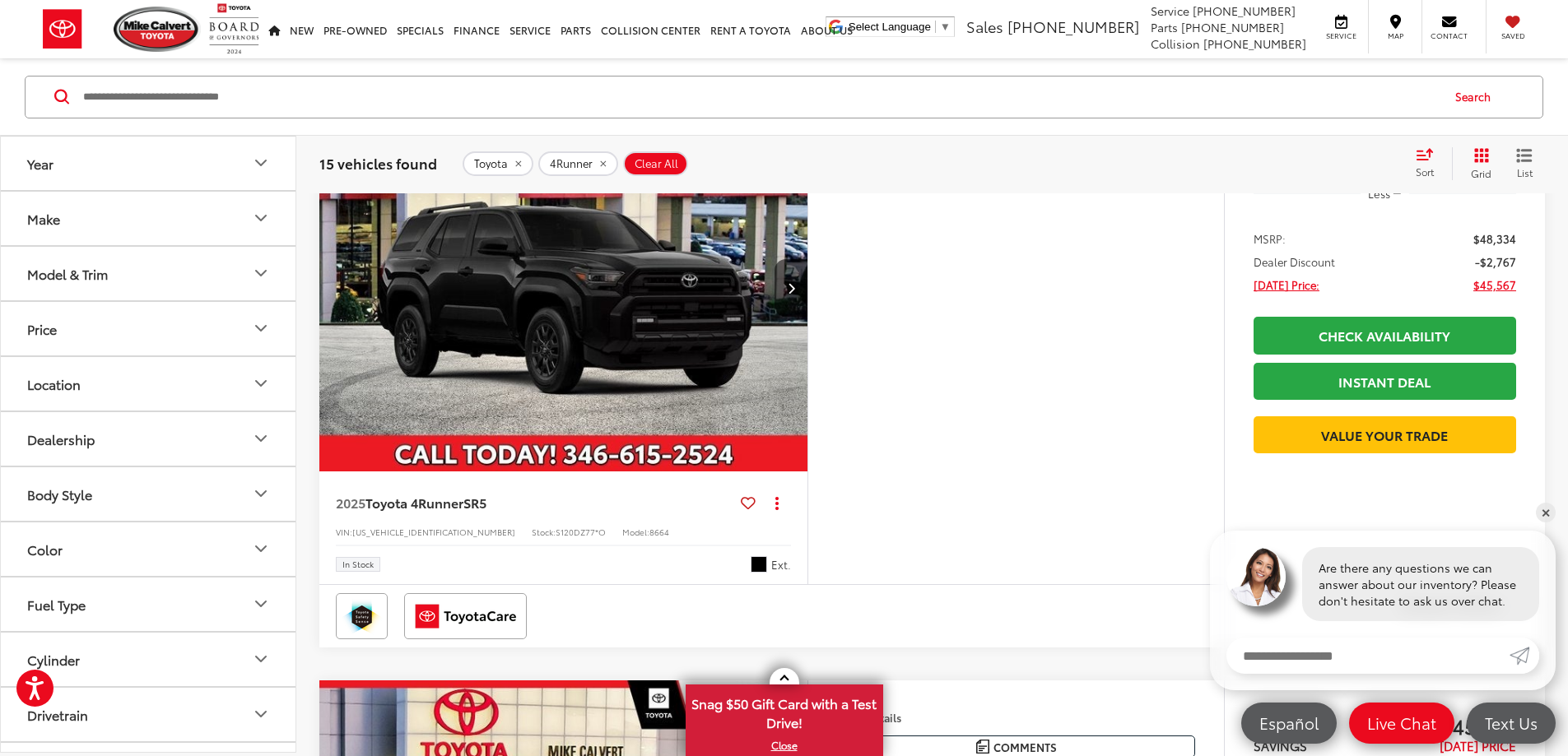
scroll to position [321, 0]
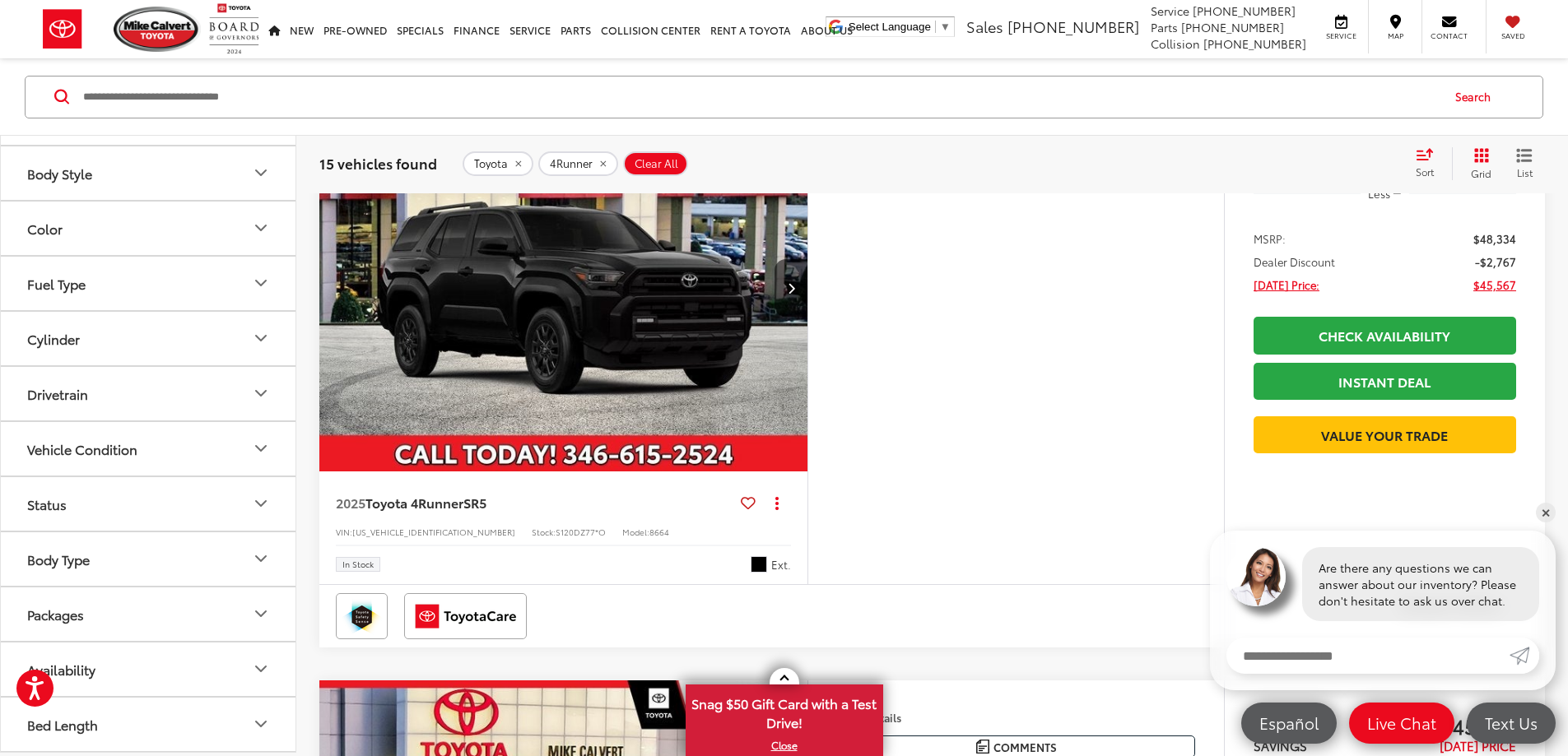
click at [154, 400] on button "Drivetrain" at bounding box center [149, 393] width 297 height 54
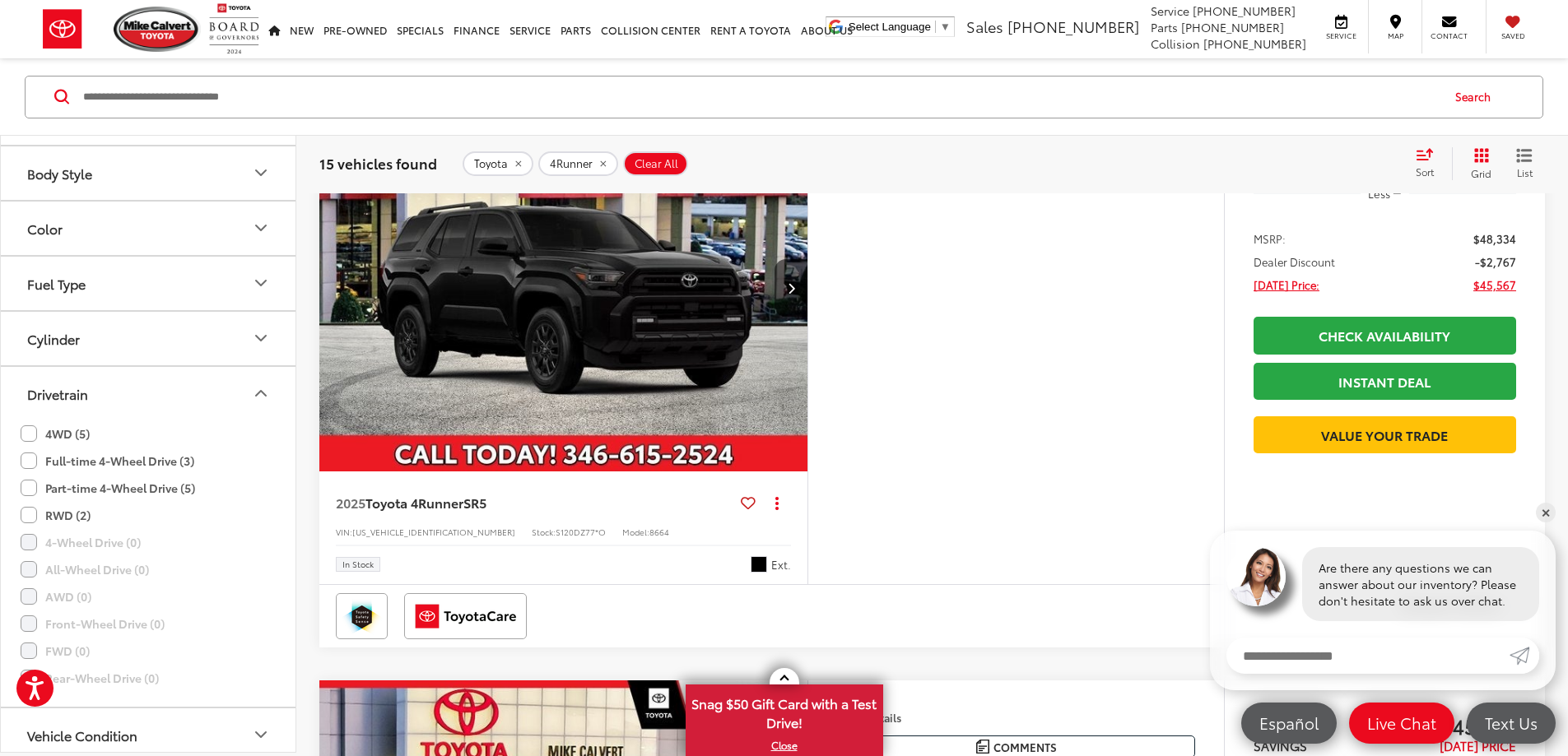
click at [31, 433] on label "4WD (5)" at bounding box center [55, 433] width 70 height 27
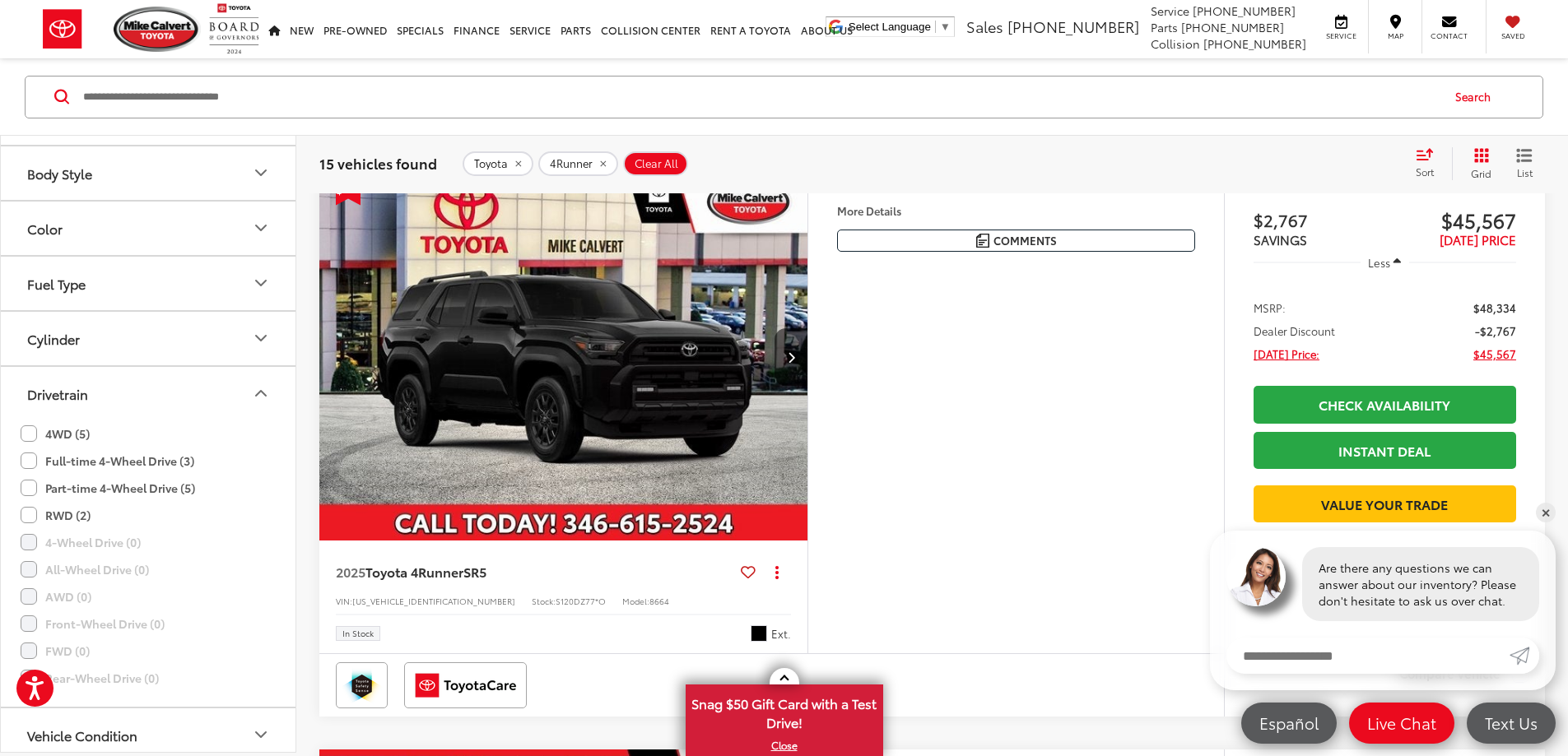
scroll to position [158, 0]
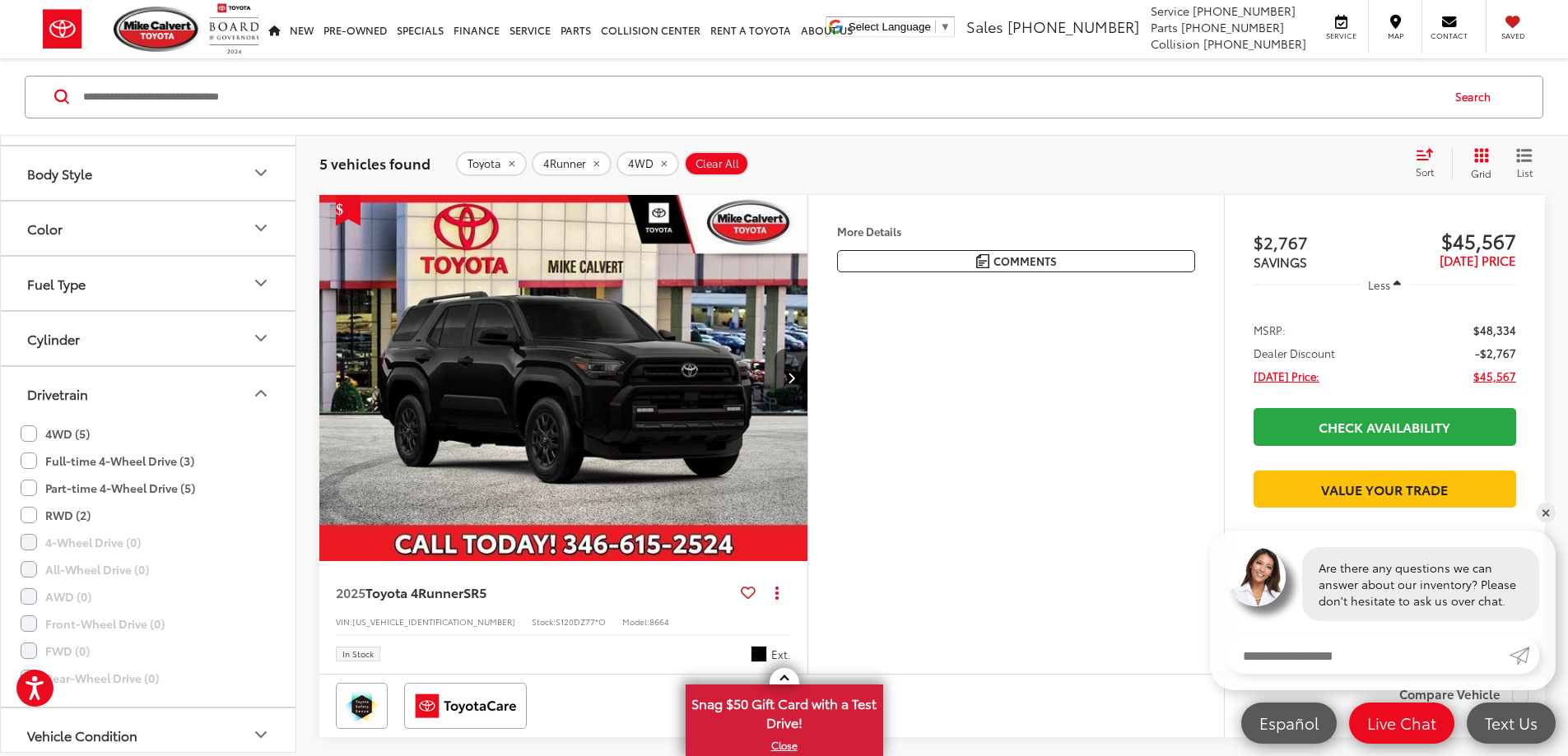
click at [28, 488] on label "Part-time 4-Wheel Drive (5)" at bounding box center [107, 488] width 174 height 27
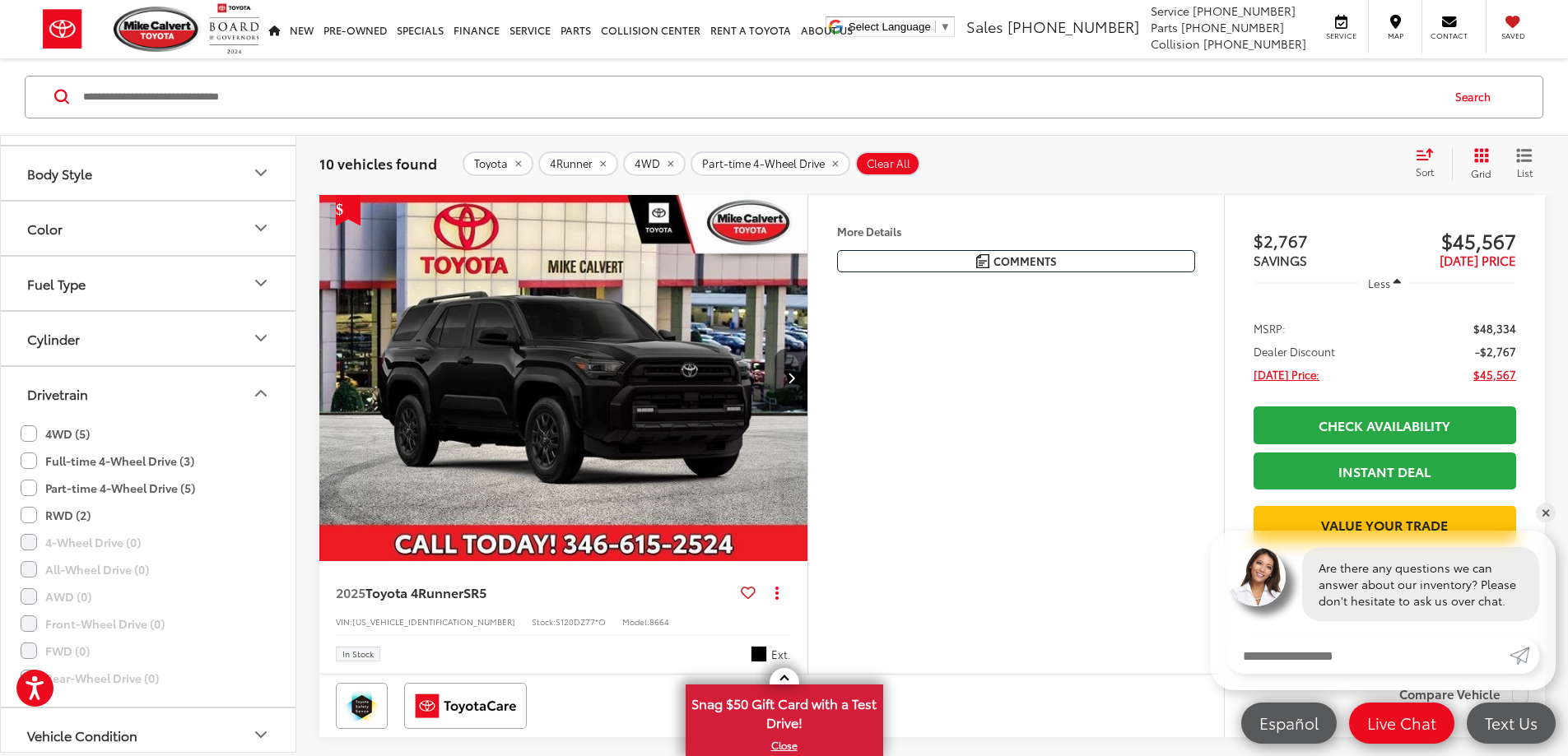
click at [260, 392] on icon "Drivetrain" at bounding box center [261, 393] width 10 height 5
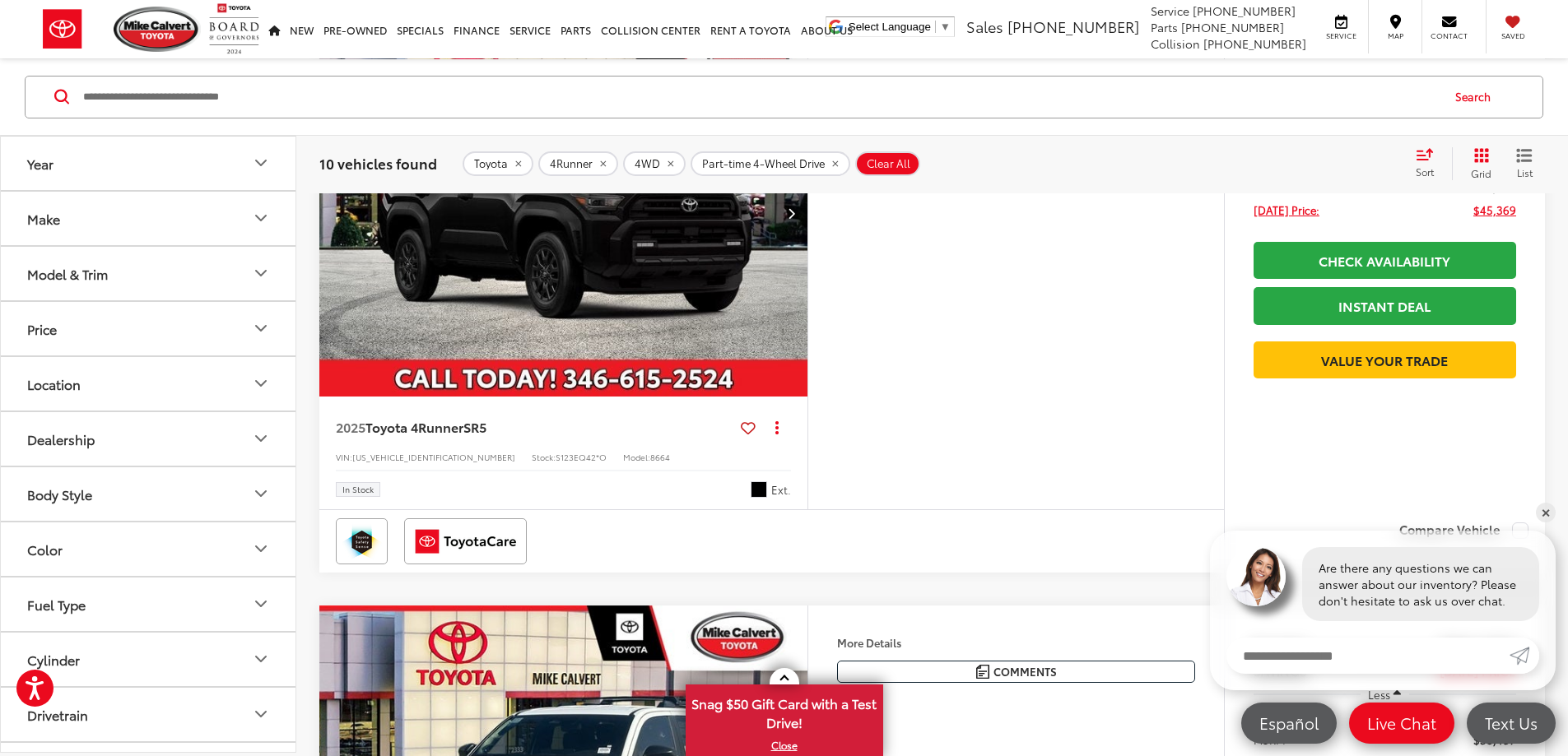
click at [141, 548] on button "Color" at bounding box center [149, 548] width 297 height 54
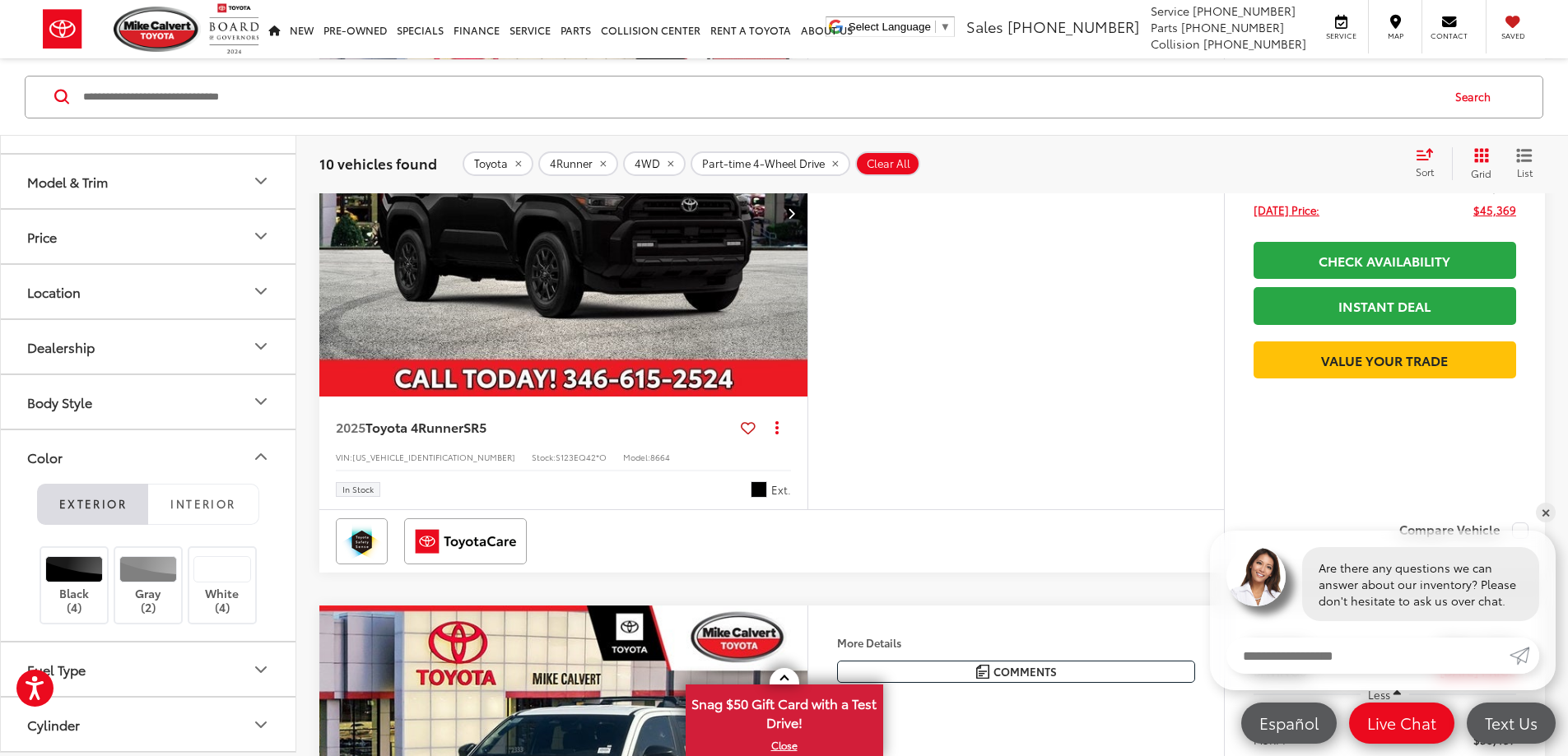
scroll to position [329, 0]
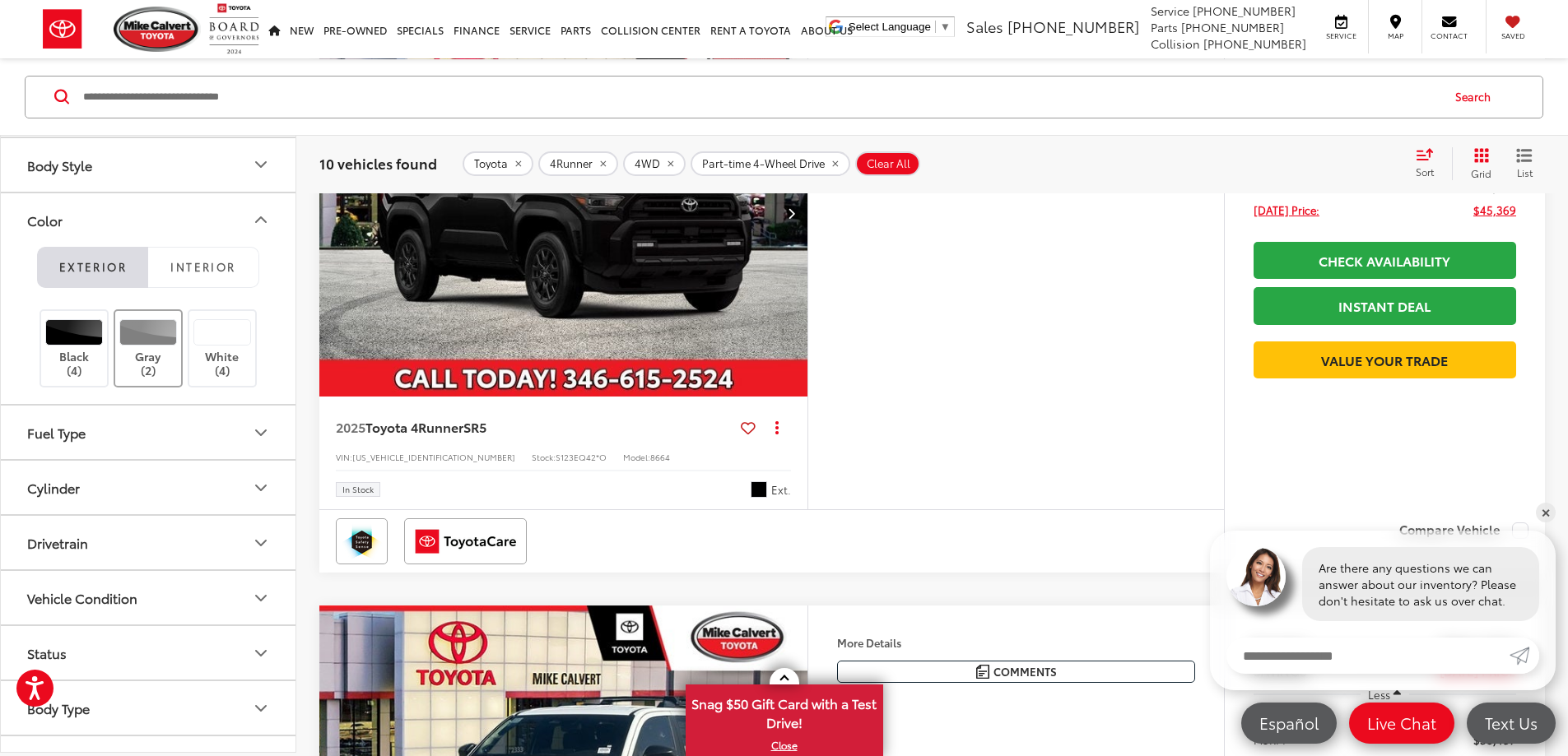
click at [152, 372] on label "Gray (2)" at bounding box center [149, 349] width 67 height 58
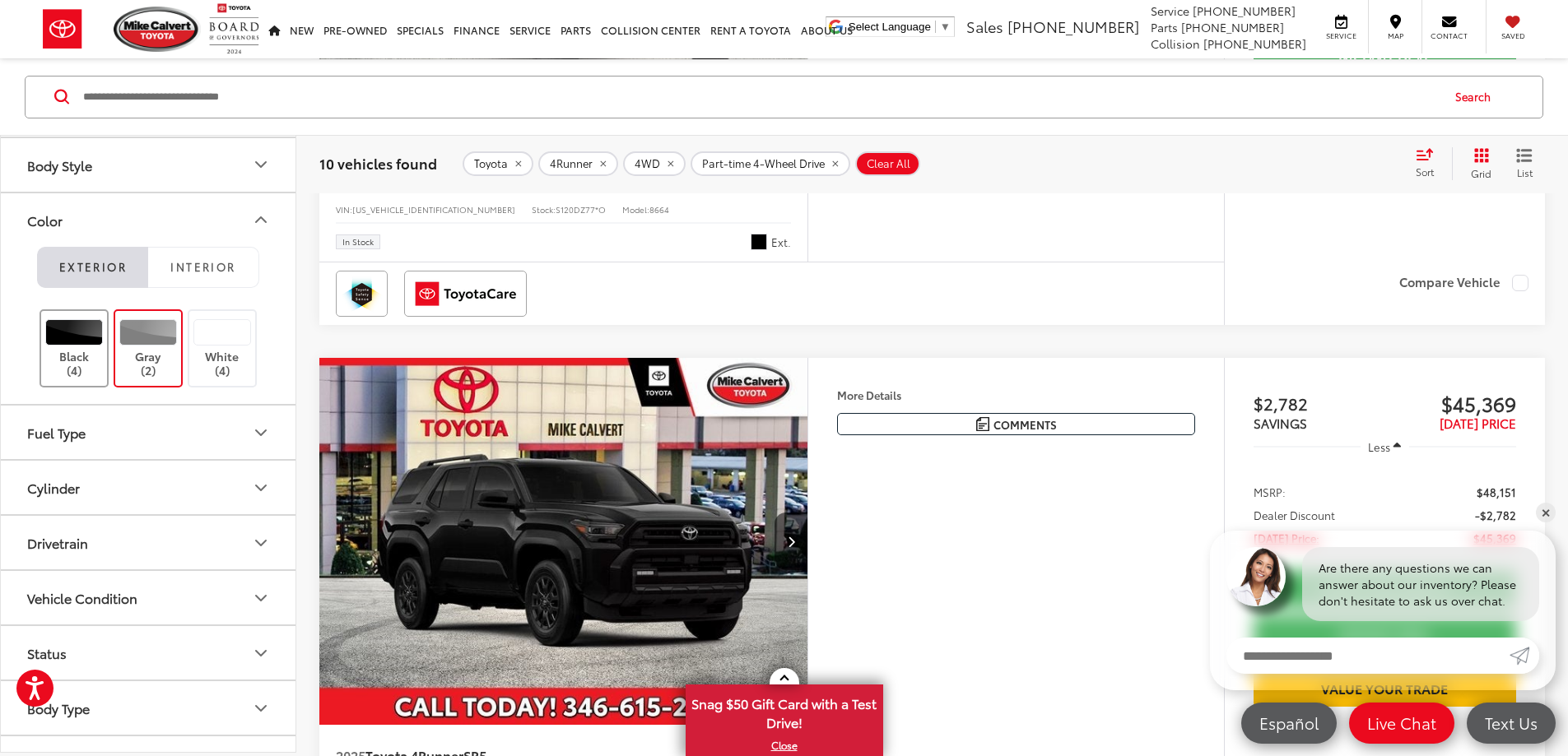
click at [93, 377] on label "Black (4)" at bounding box center [75, 349] width 67 height 58
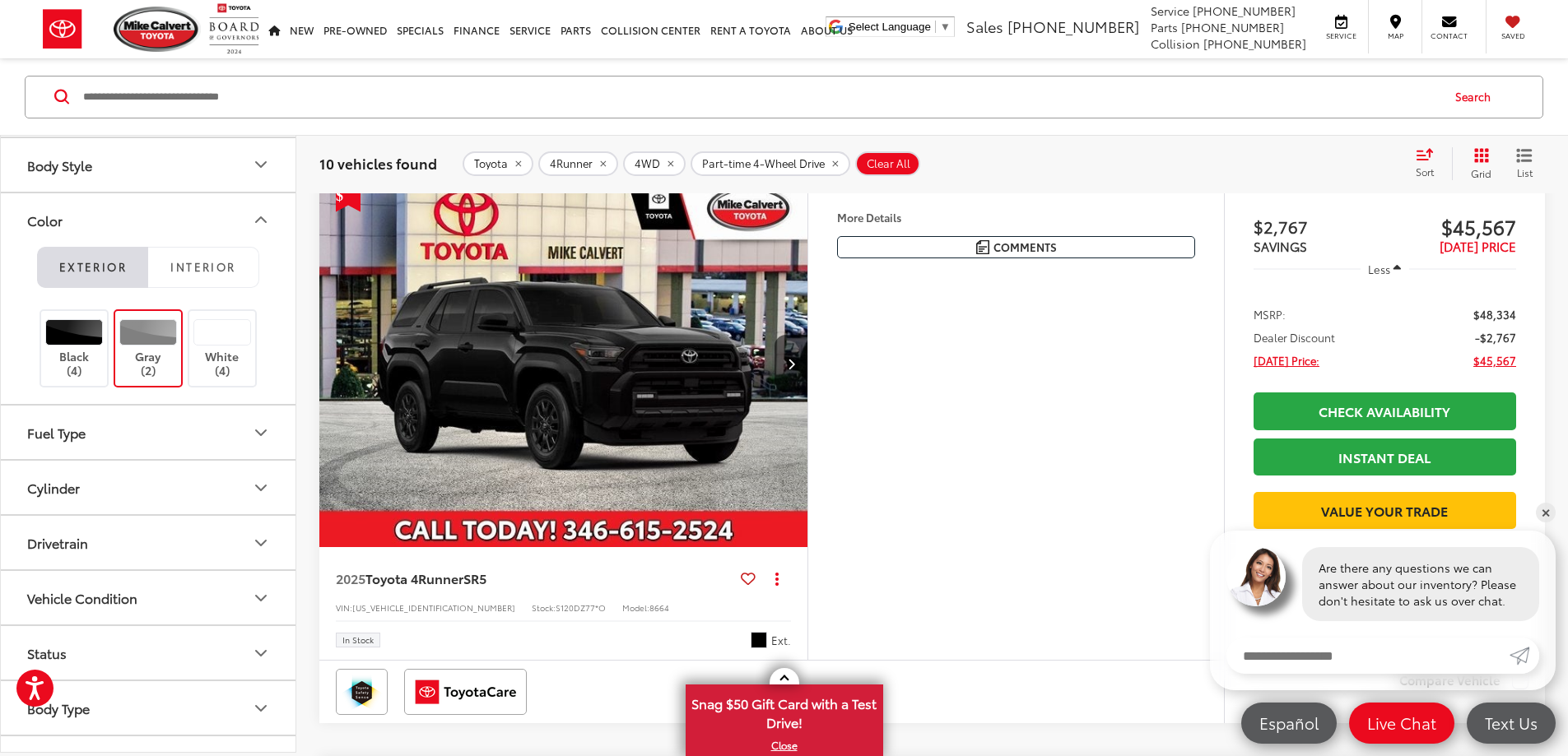
scroll to position [158, 0]
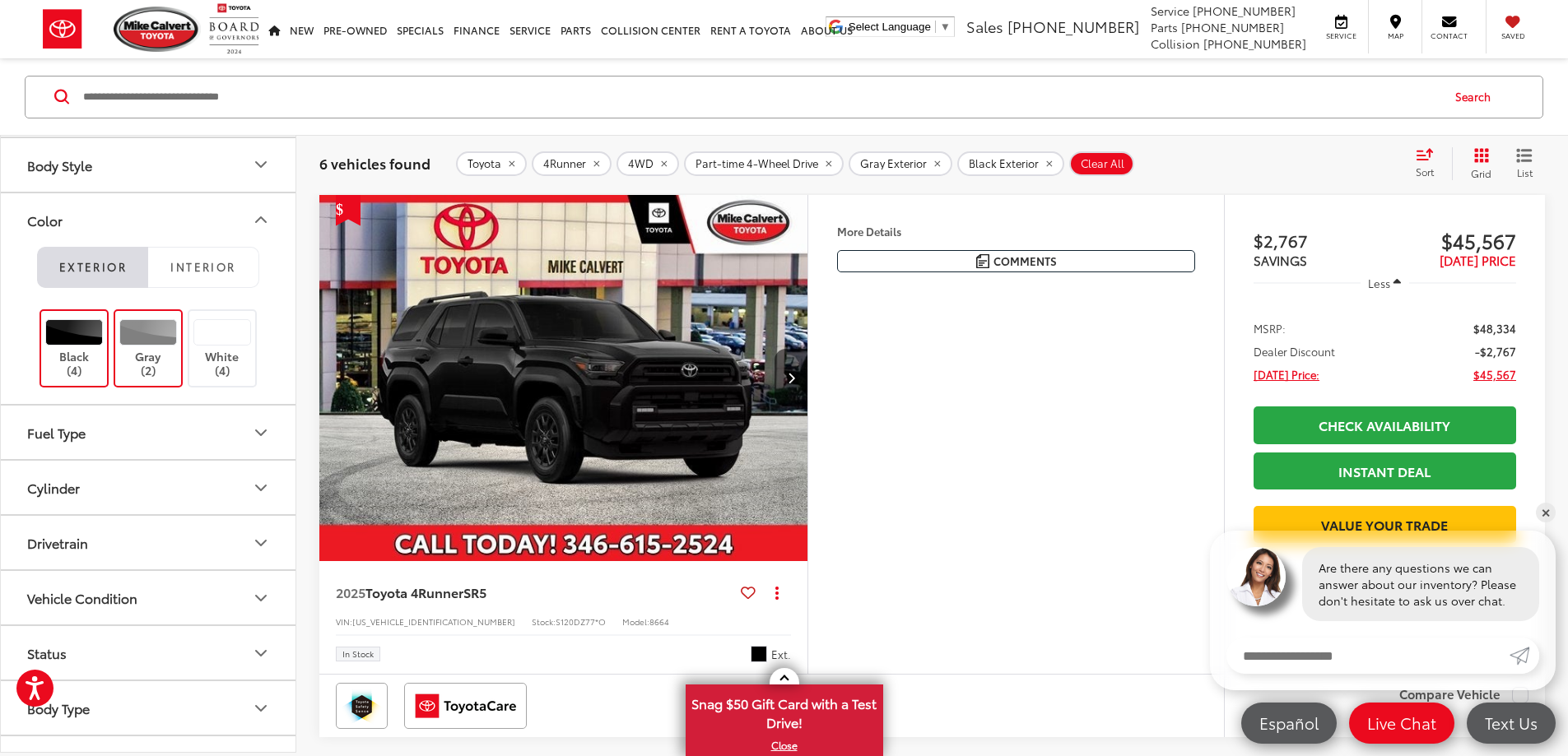
click at [170, 331] on div at bounding box center [149, 333] width 58 height 26
click at [98, 331] on div at bounding box center [74, 333] width 58 height 26
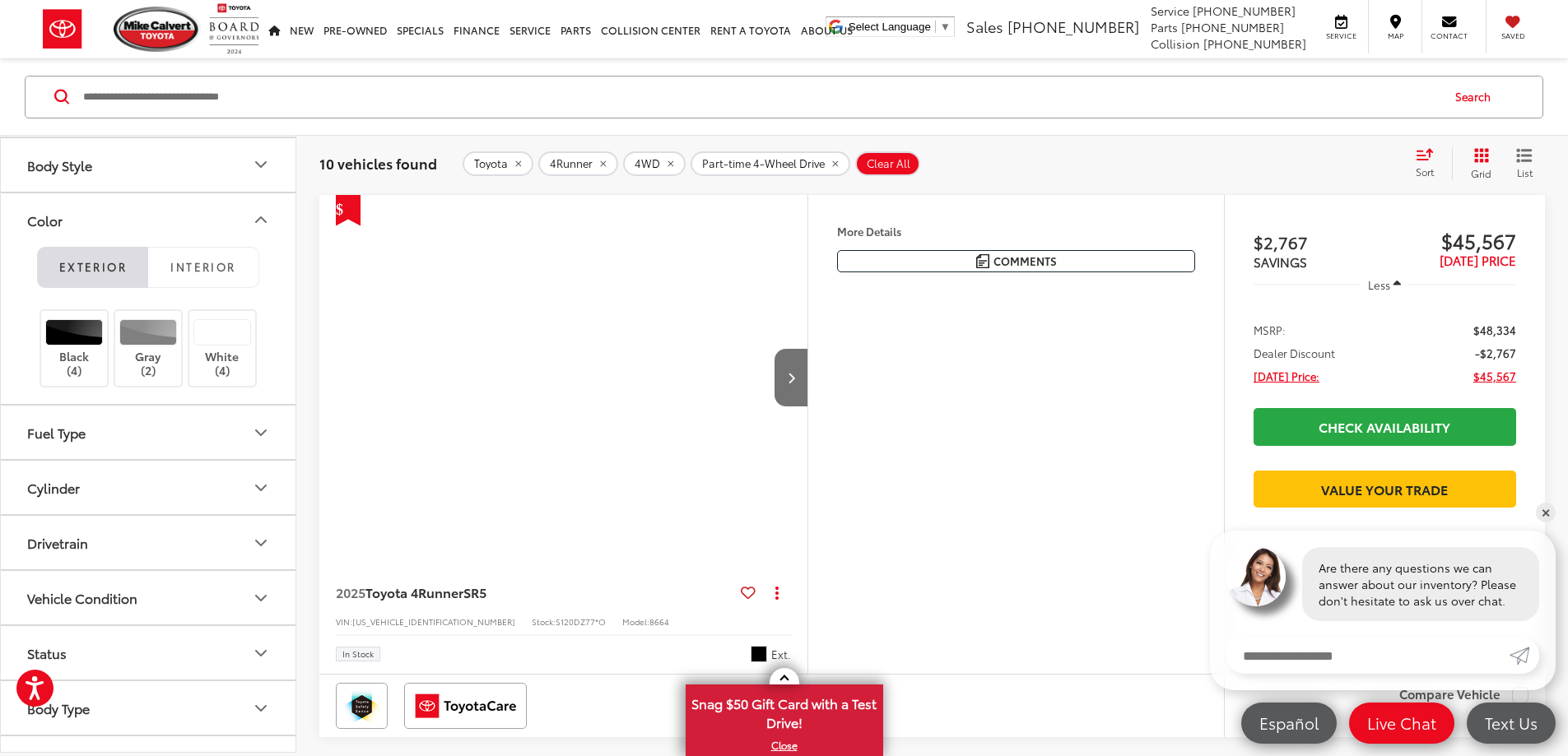
click at [258, 227] on icon "Color" at bounding box center [261, 219] width 19 height 19
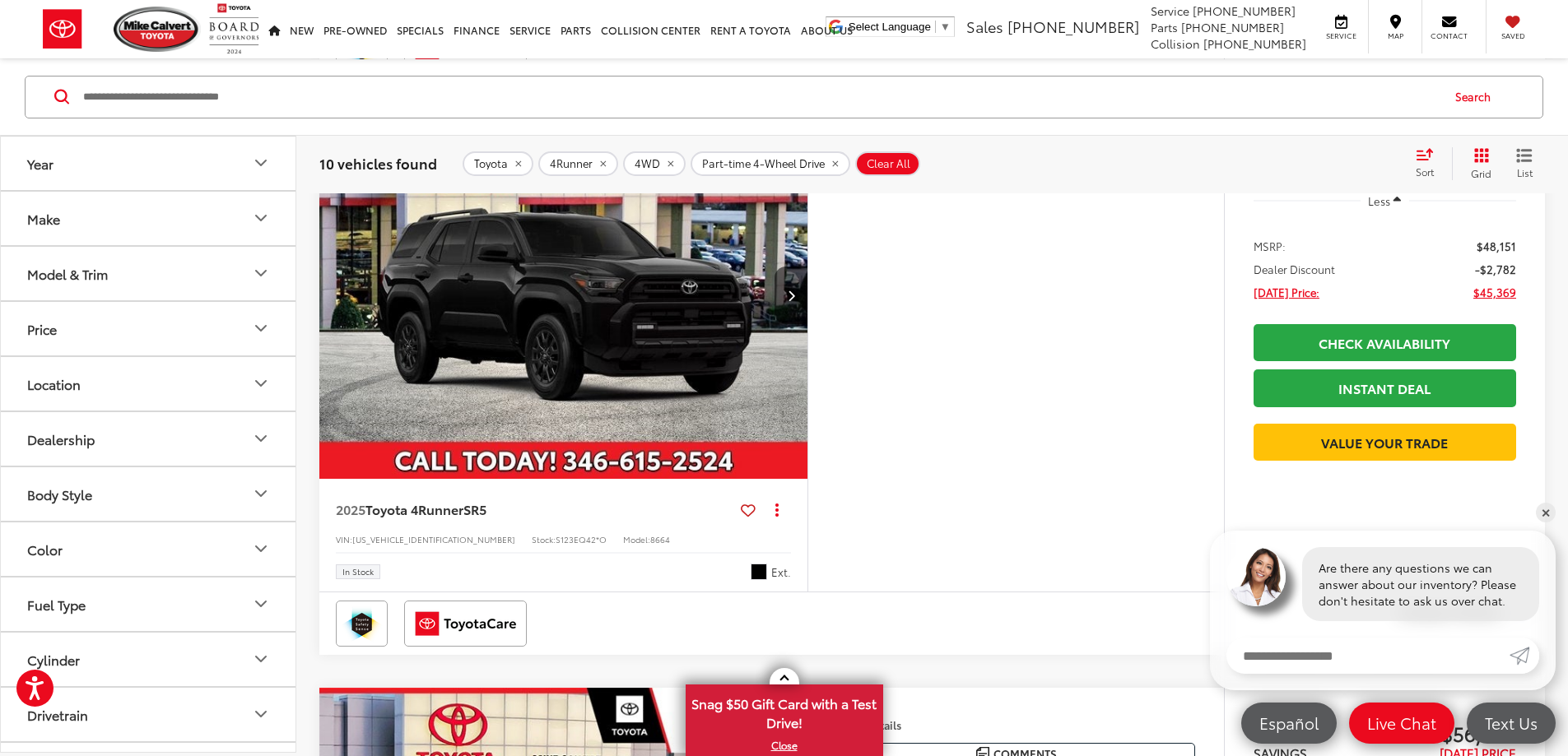
click at [207, 266] on button "Model & Trim" at bounding box center [149, 273] width 297 height 54
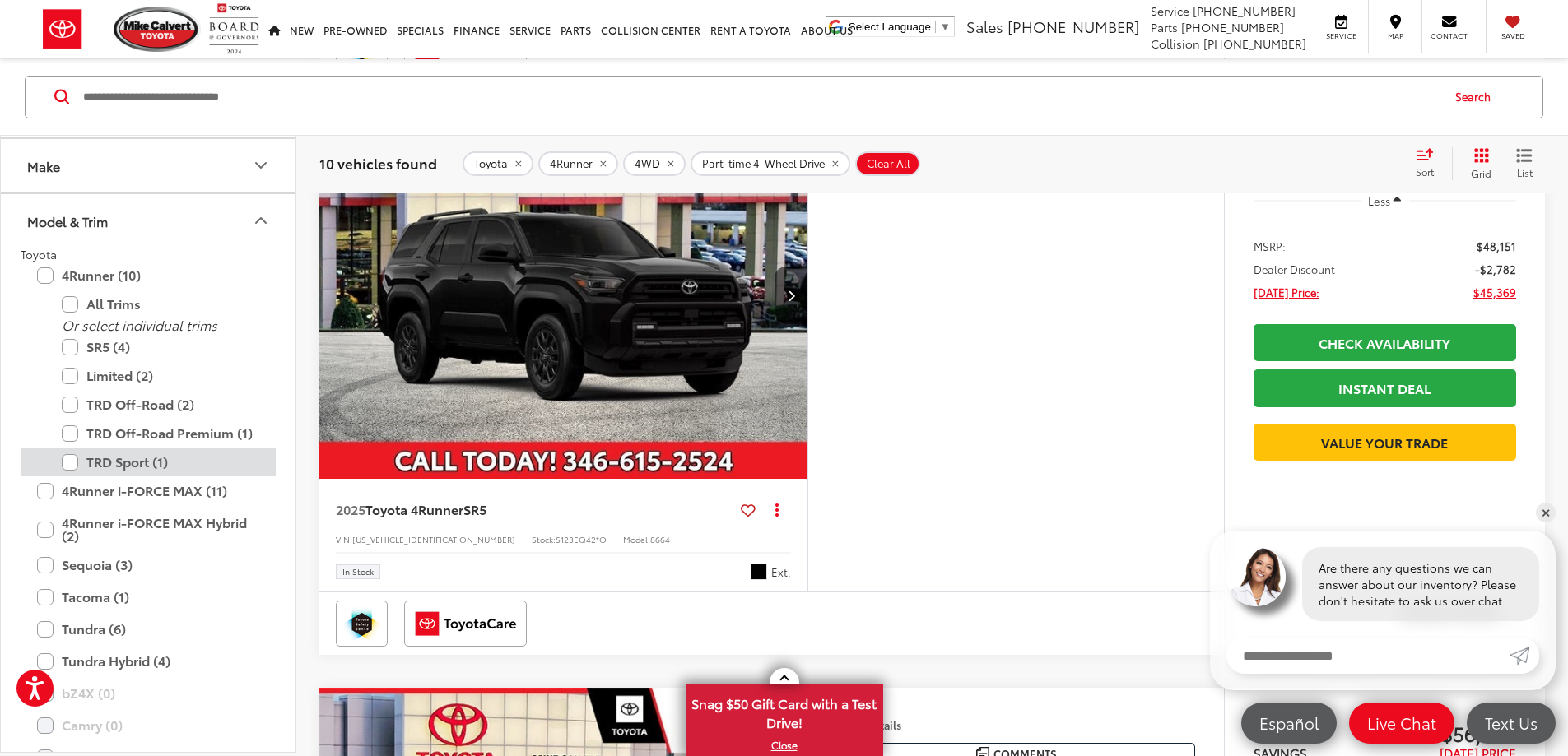
scroll to position [82, 0]
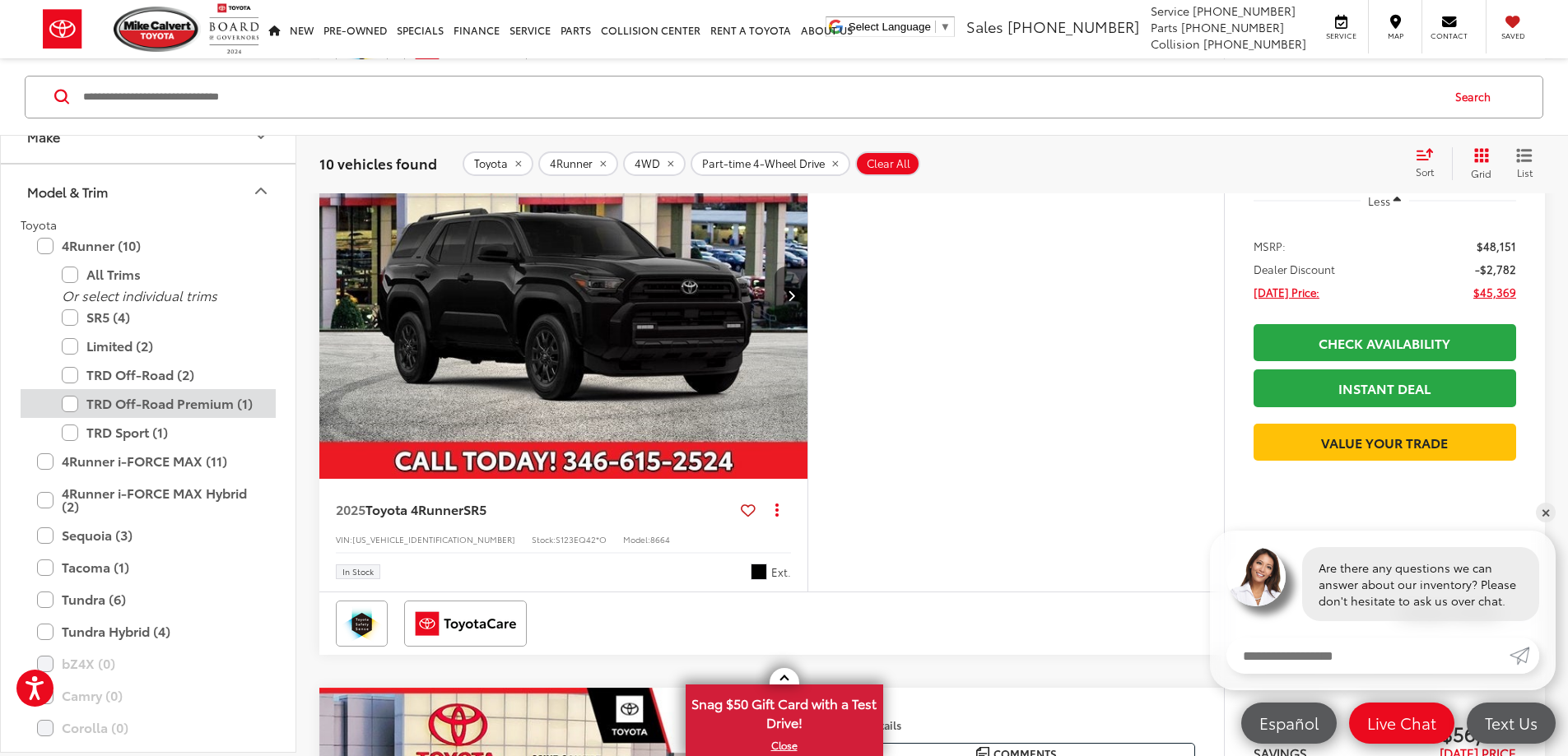
click at [70, 409] on label "TRD Off-Road Premium (1)" at bounding box center [160, 403] width 197 height 29
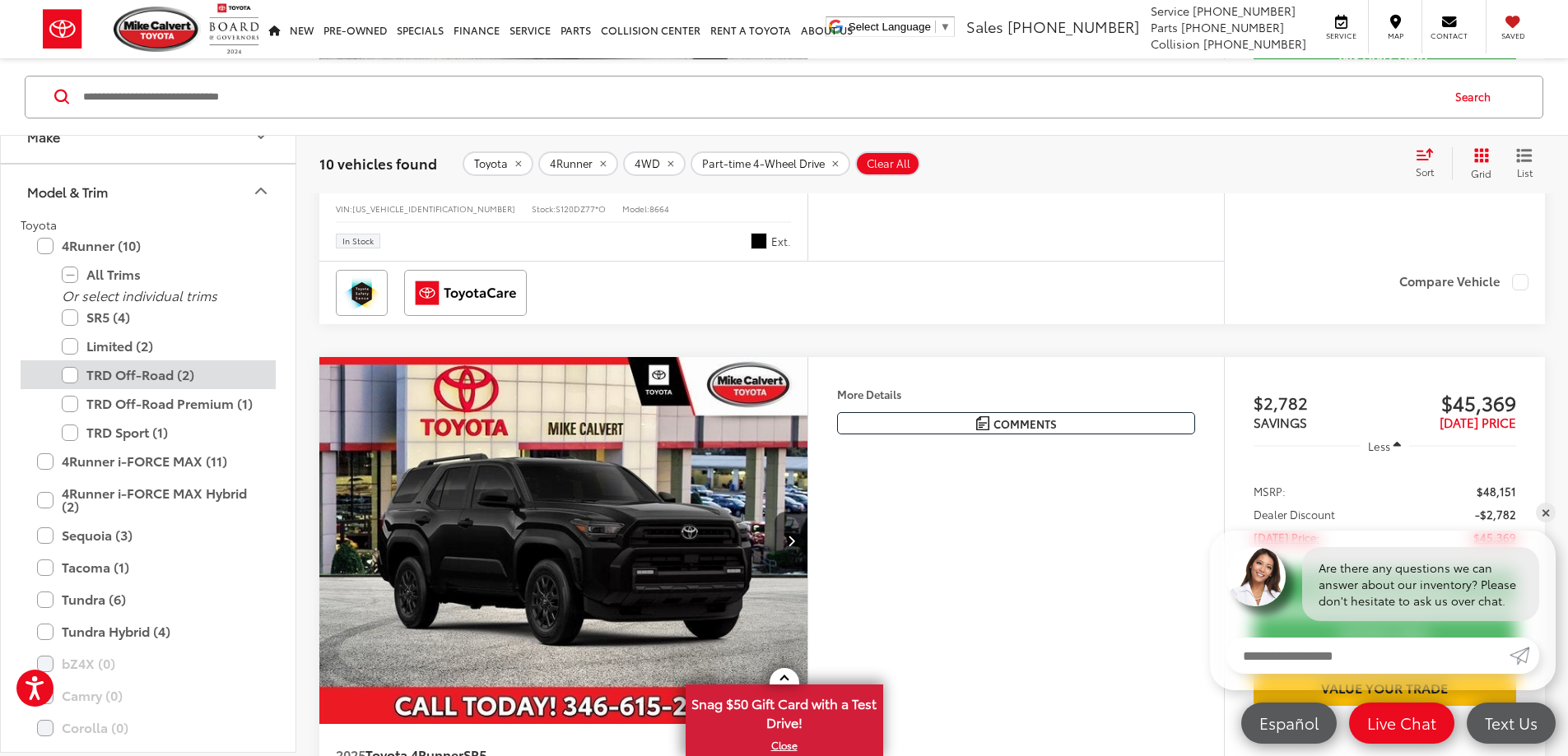
click at [75, 374] on label "TRD Off-Road (2)" at bounding box center [160, 375] width 197 height 29
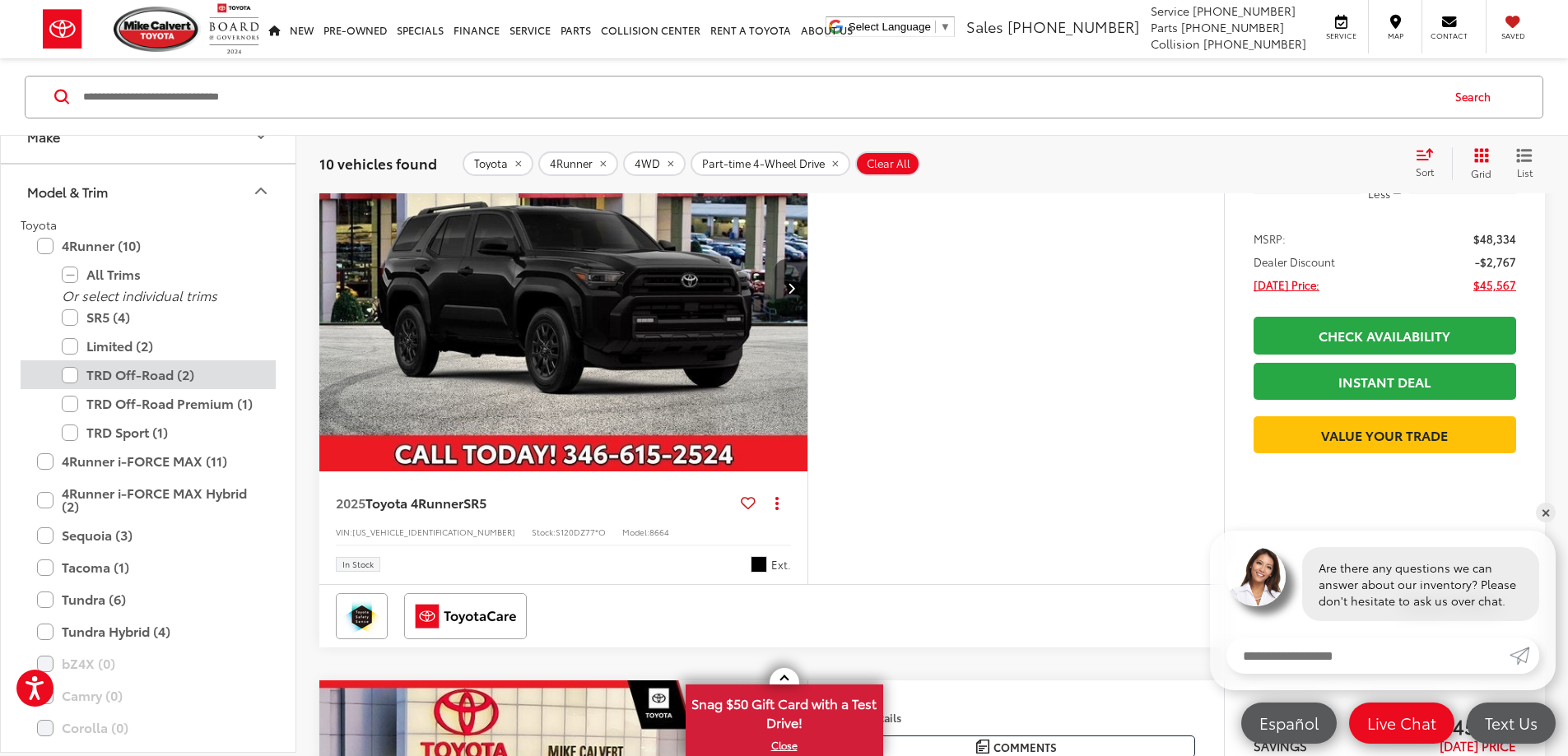
scroll to position [158, 0]
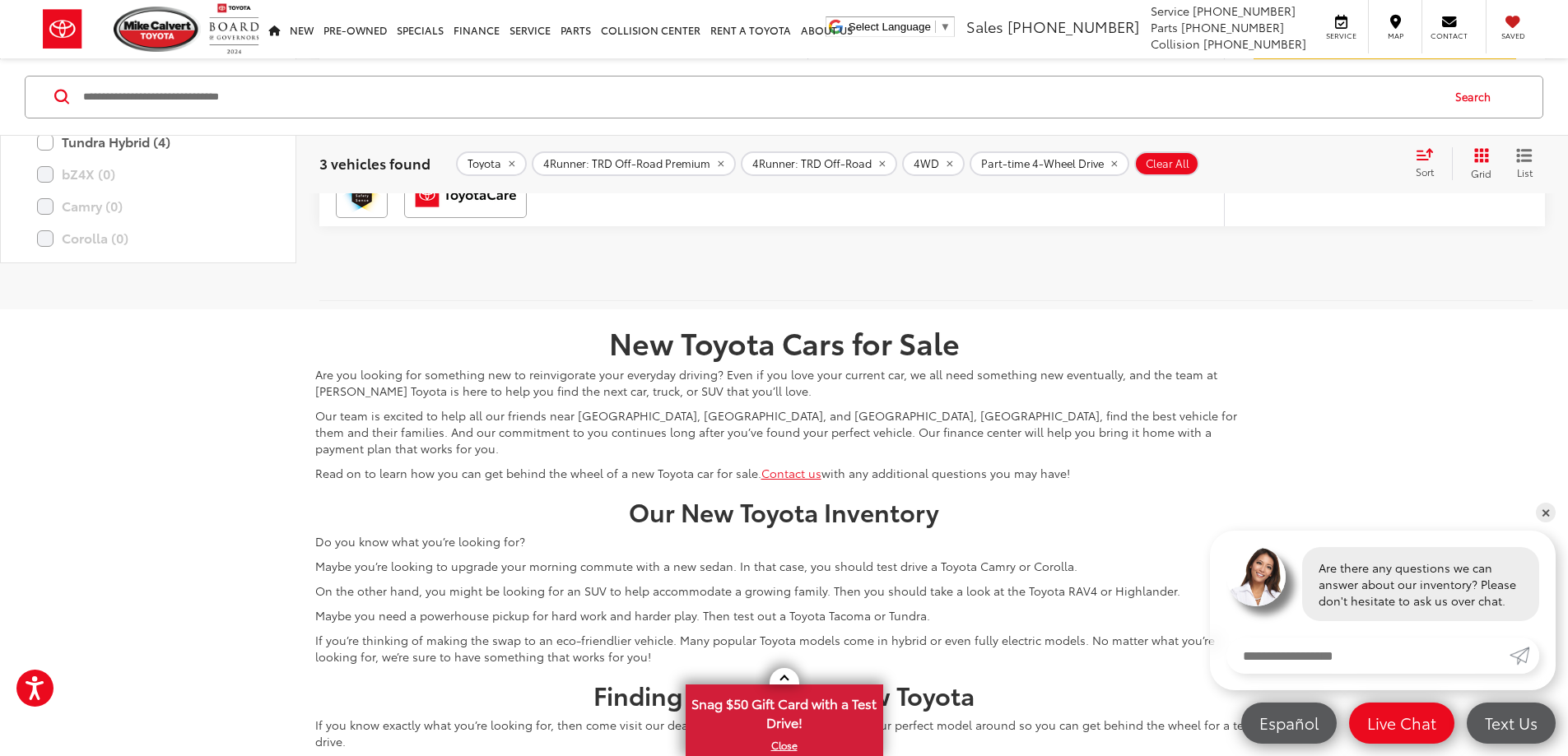
scroll to position [1391, 0]
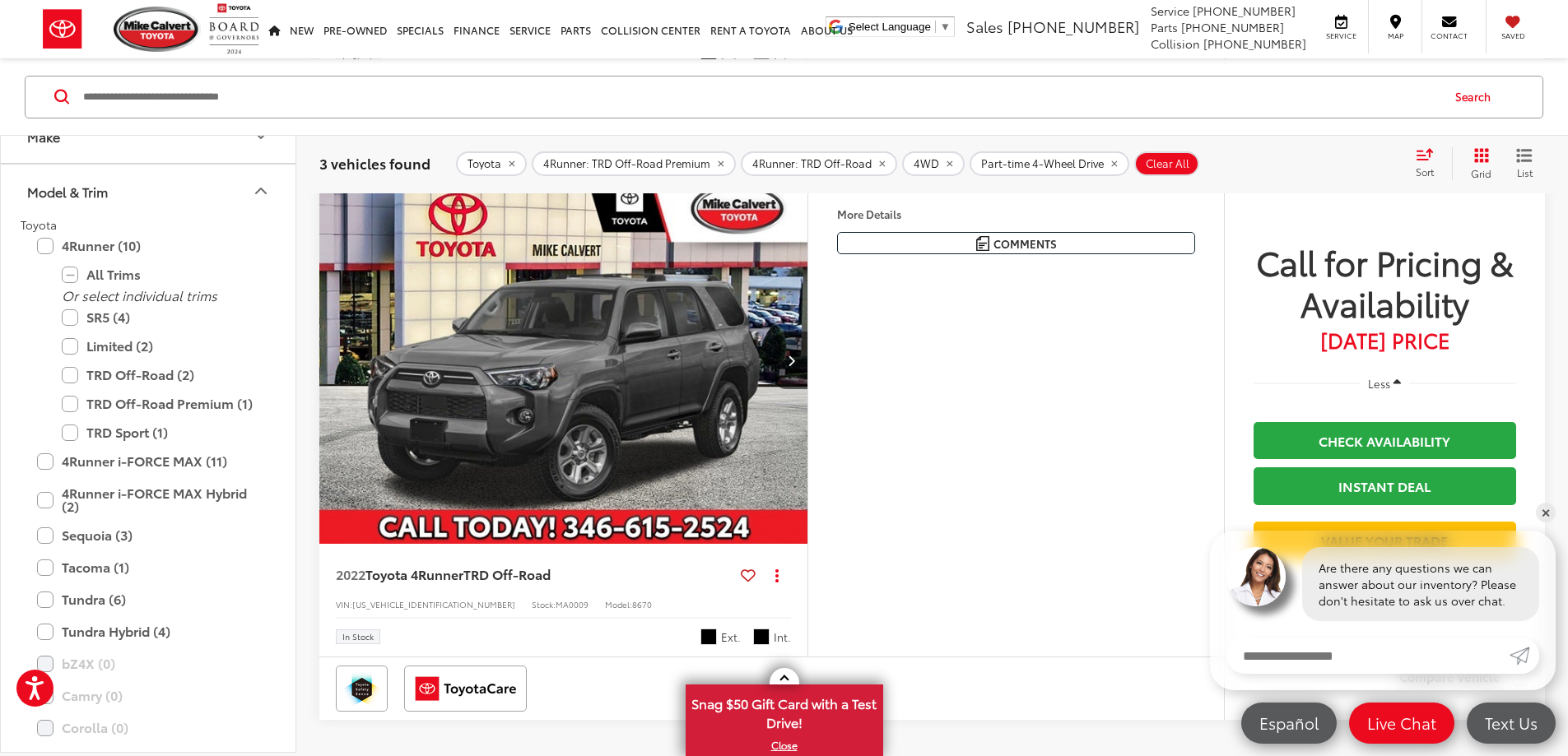
click at [0, 0] on button "More..." at bounding box center [0, 0] width 0 height 0
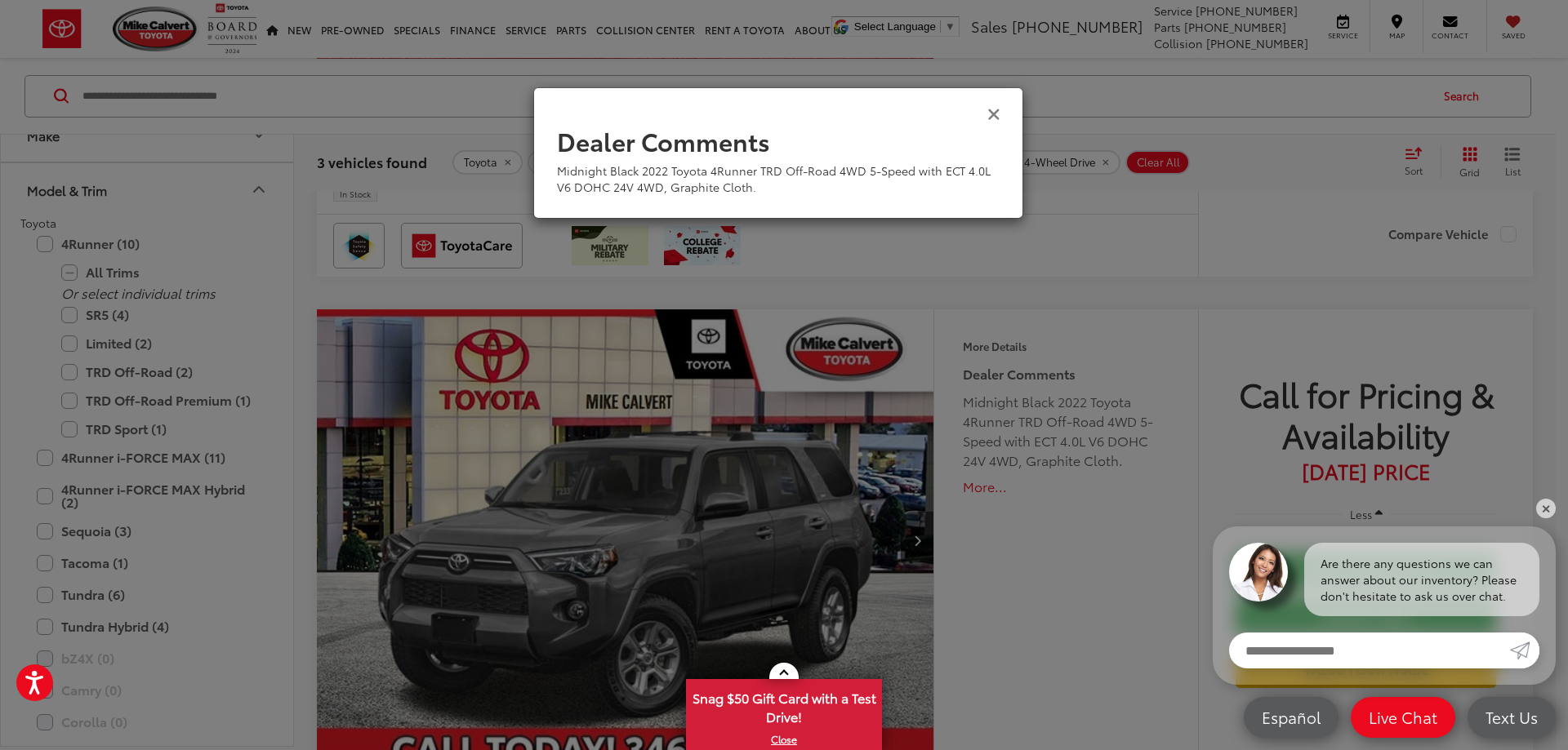
click at [998, 114] on icon "Close" at bounding box center [993, 114] width 13 height 17
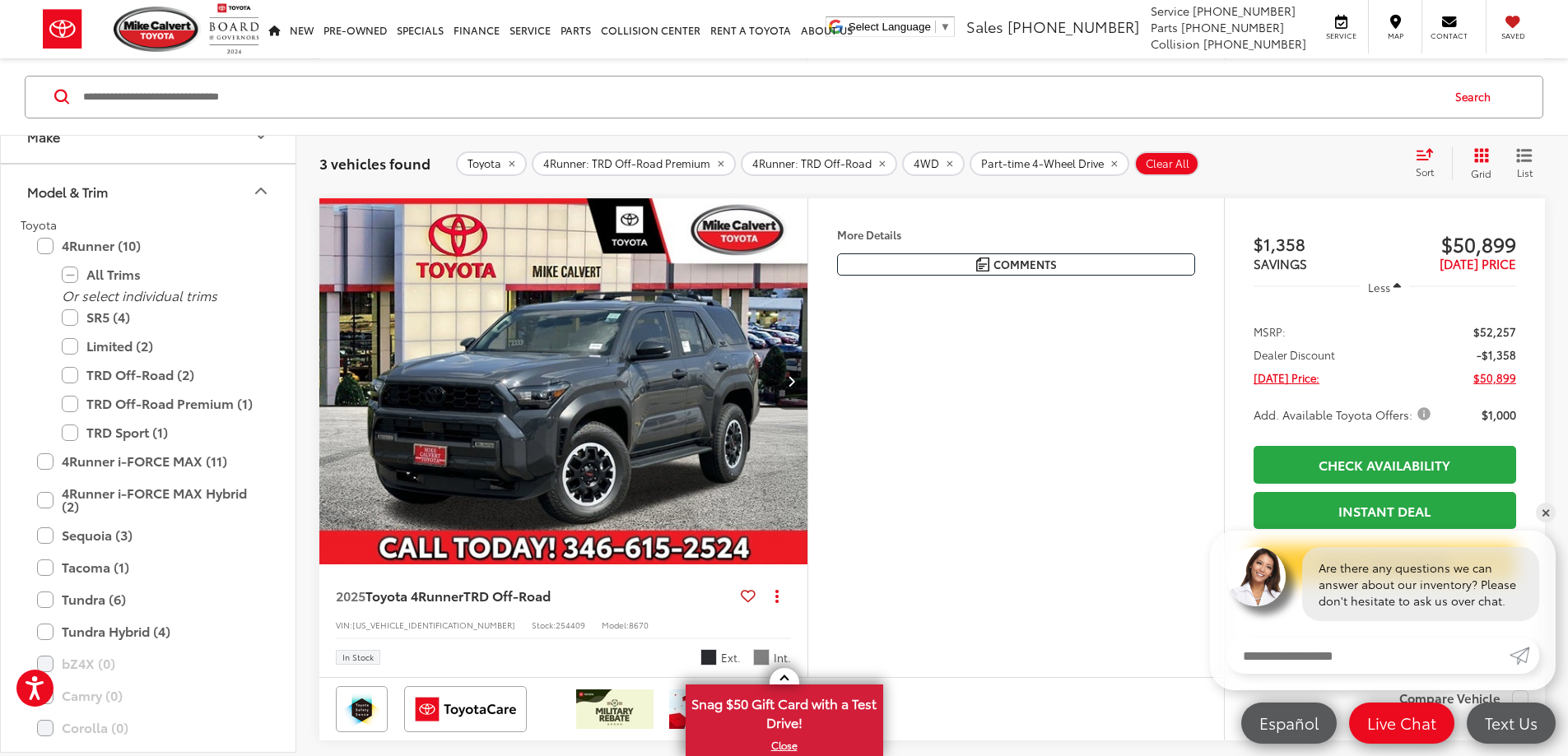
scroll to position [733, 0]
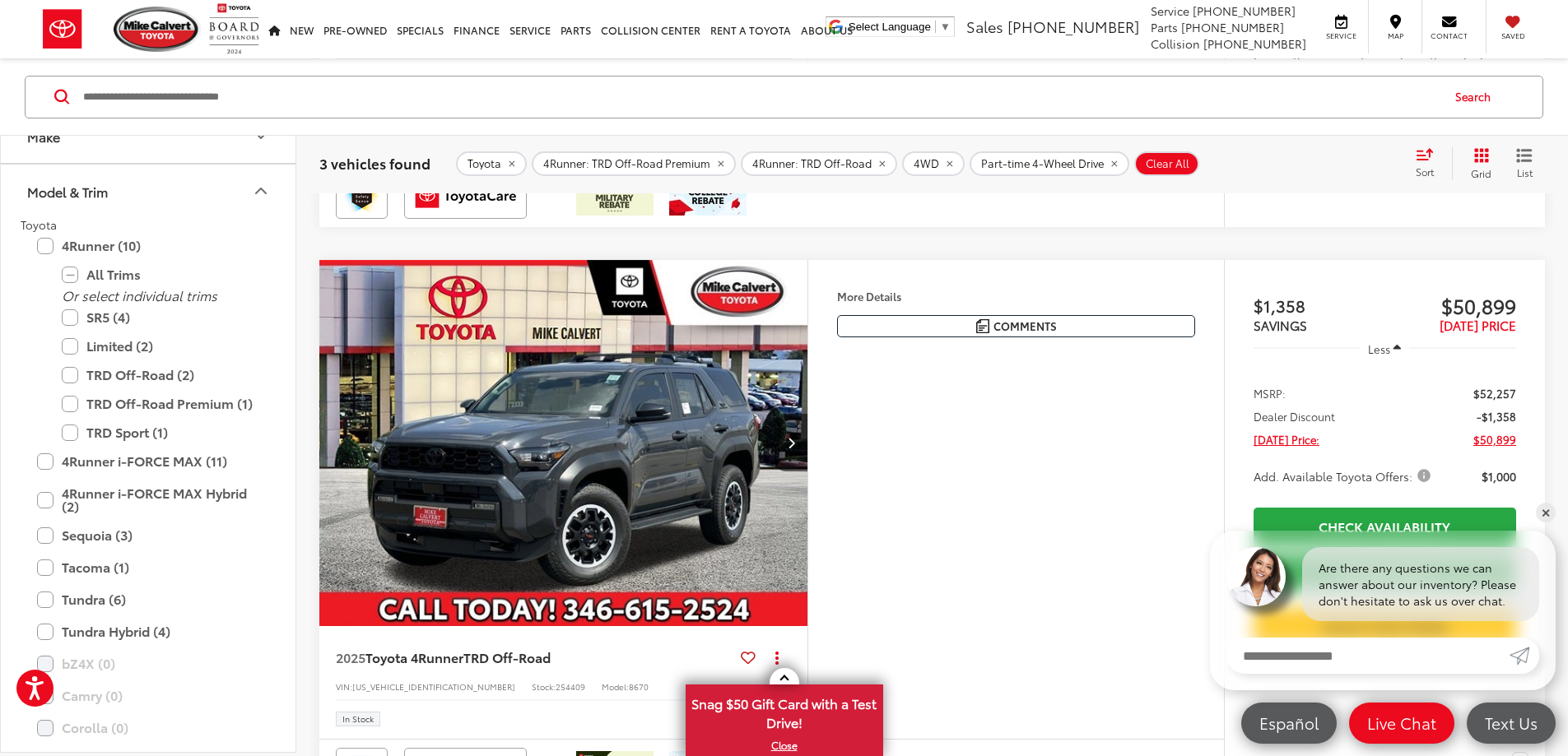
click at [0, 0] on button "More..." at bounding box center [0, 0] width 0 height 0
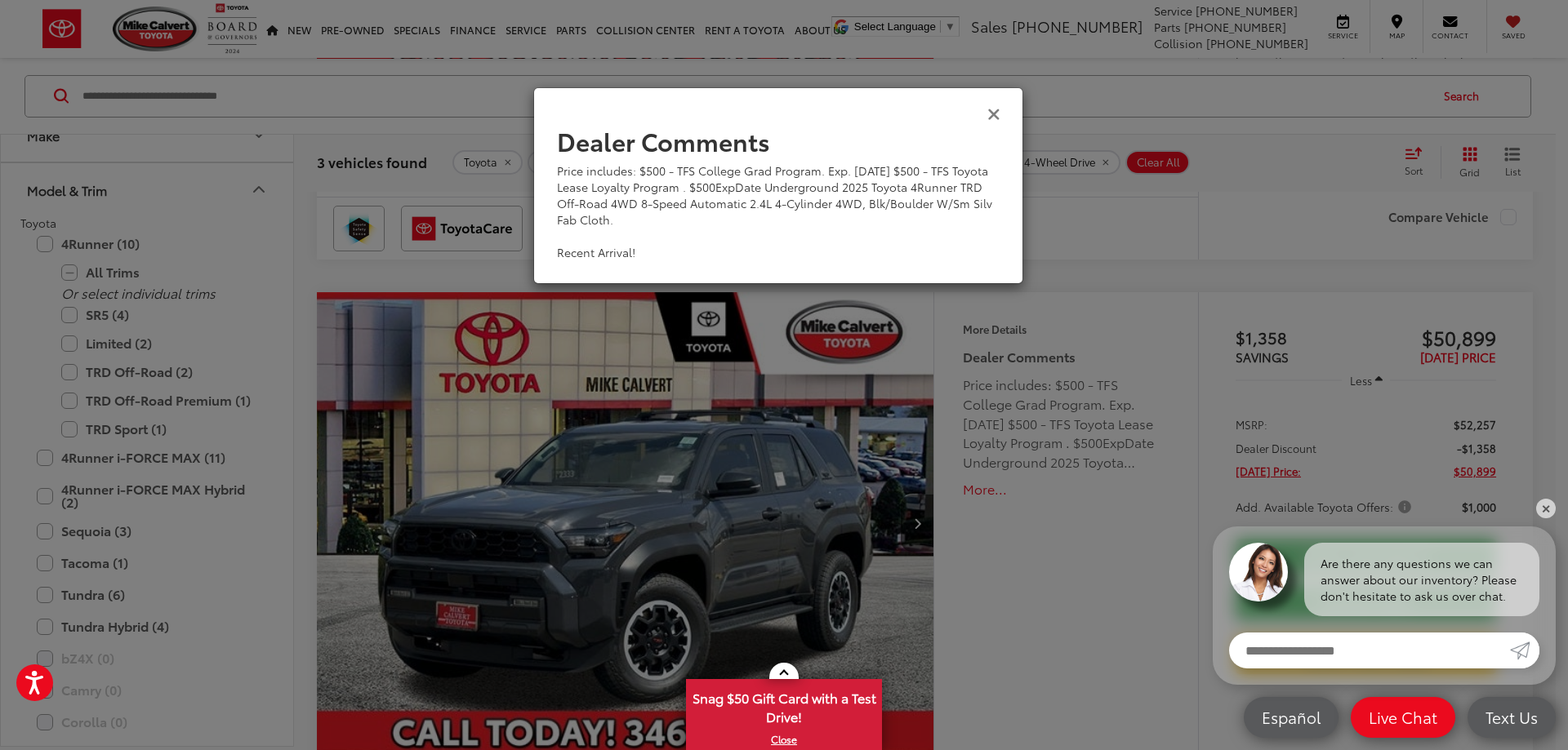
click at [989, 111] on icon "Close" at bounding box center [993, 114] width 13 height 17
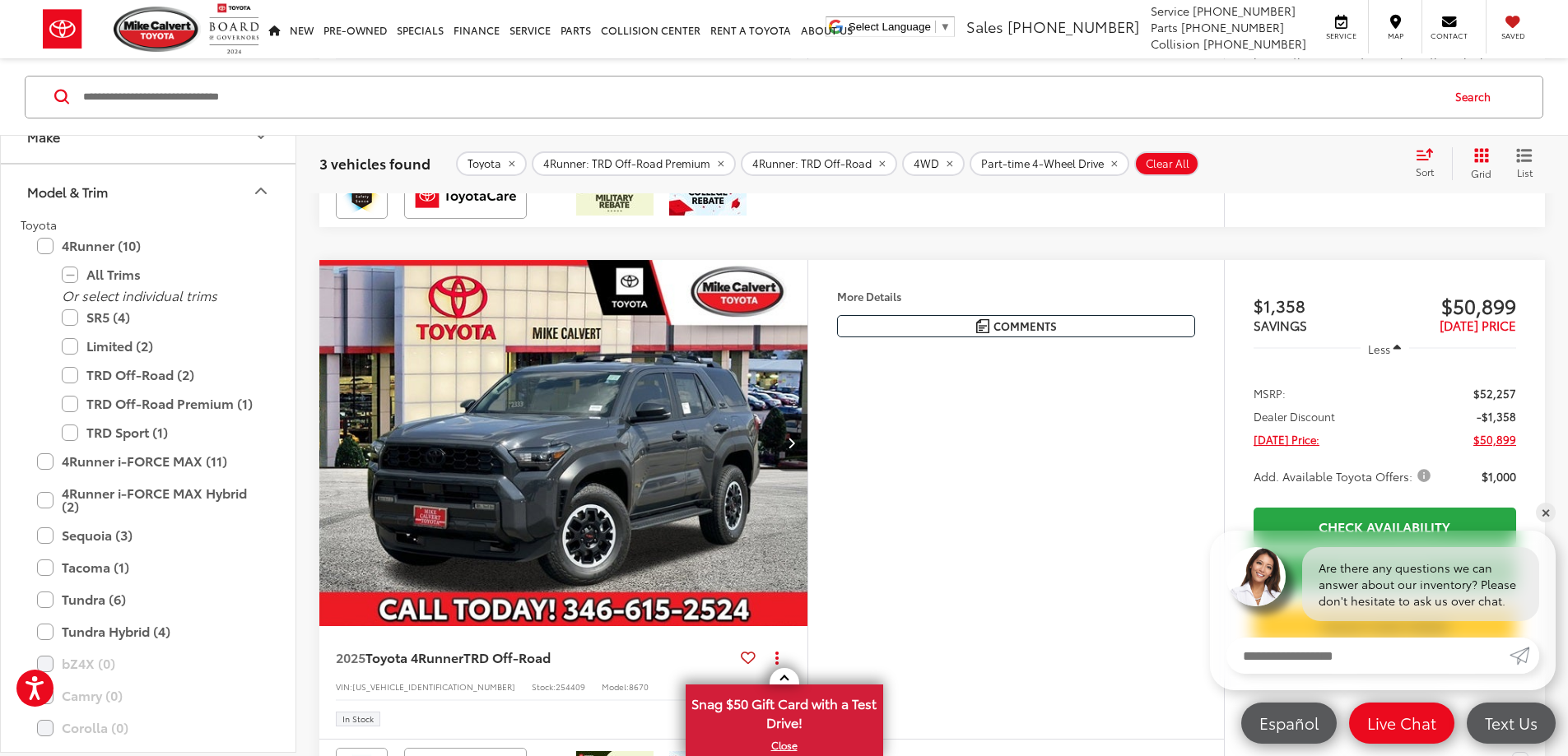
click at [0, 0] on button "More..." at bounding box center [0, 0] width 0 height 0
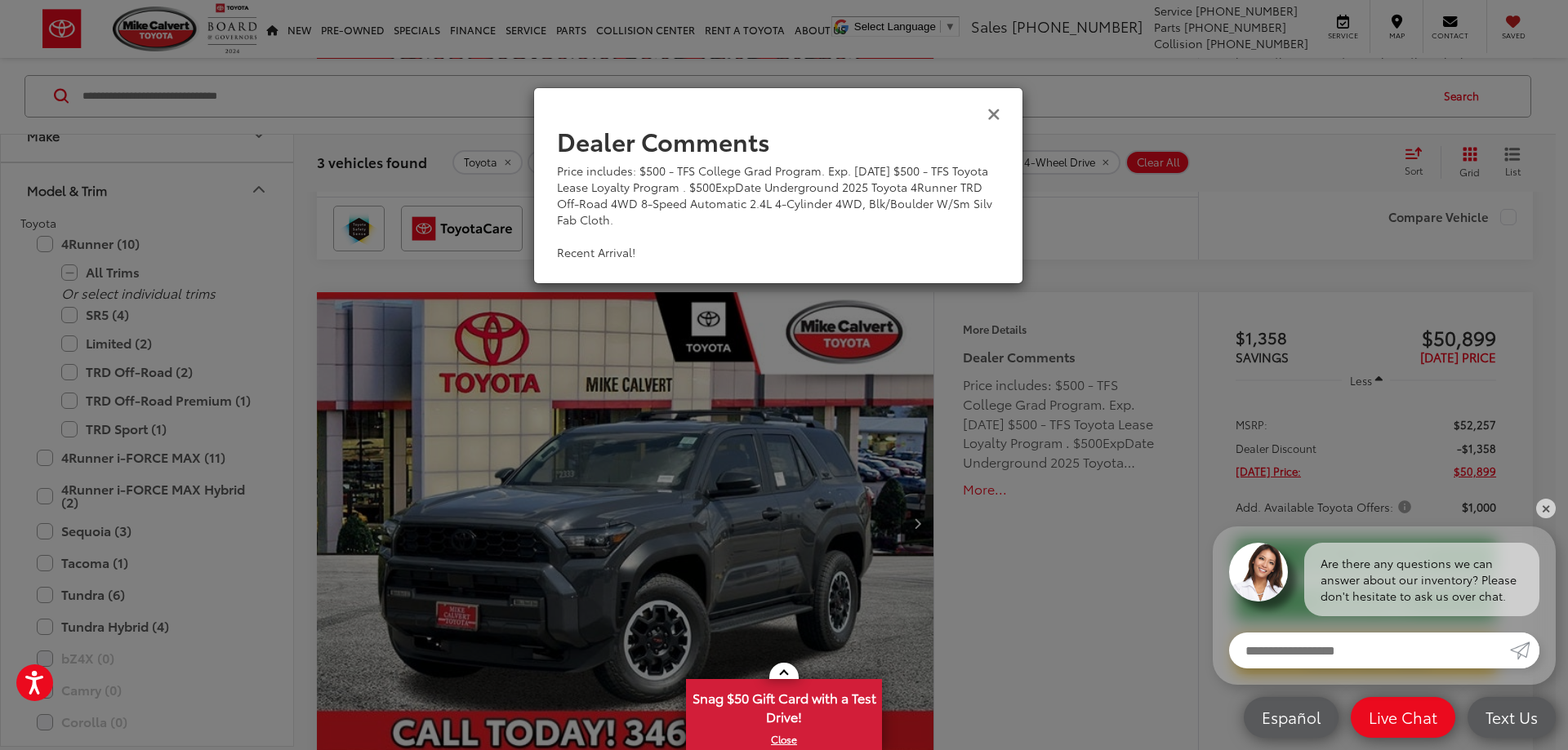
click at [998, 111] on icon "Close" at bounding box center [993, 114] width 13 height 17
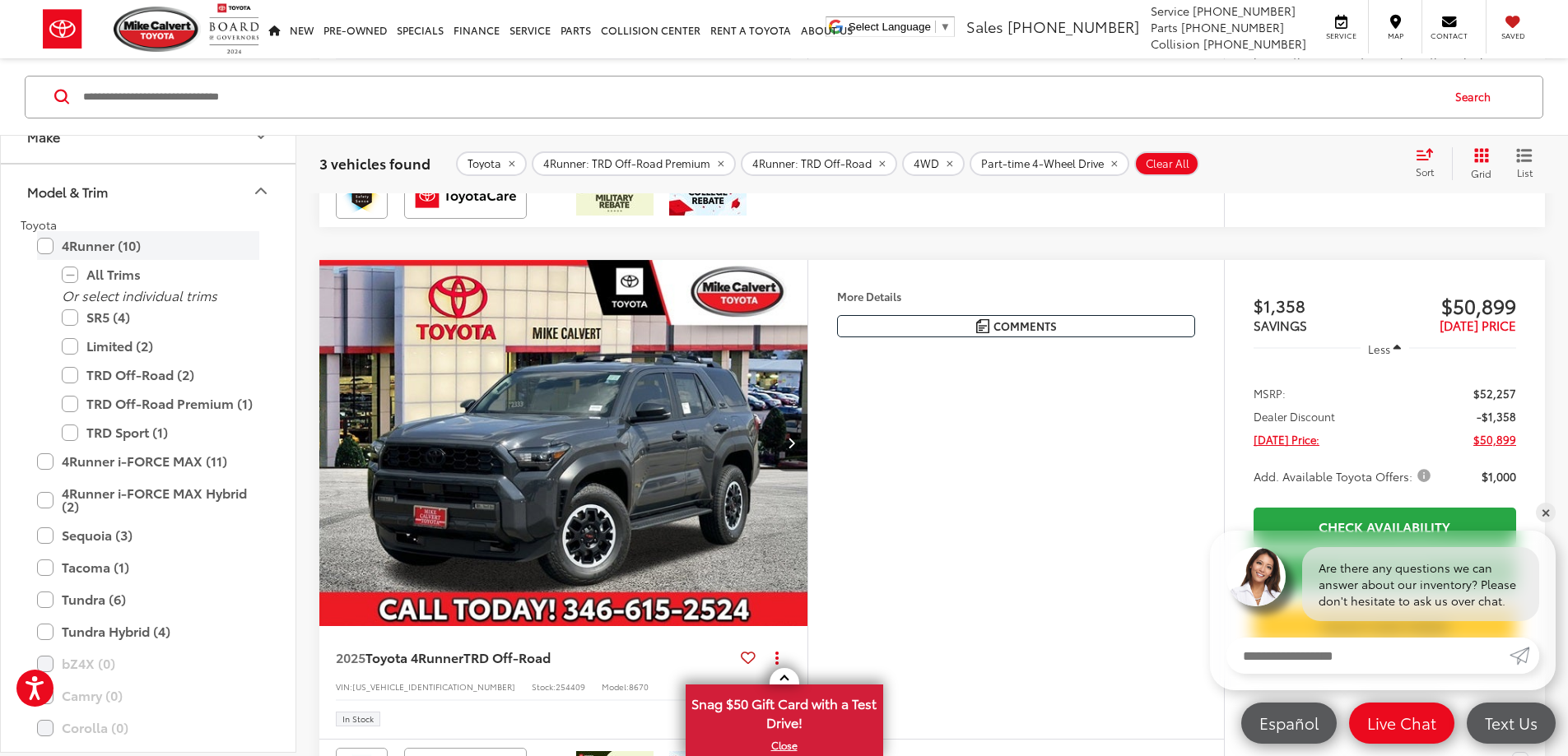
click at [47, 245] on label "4Runner (10)" at bounding box center [148, 246] width 222 height 29
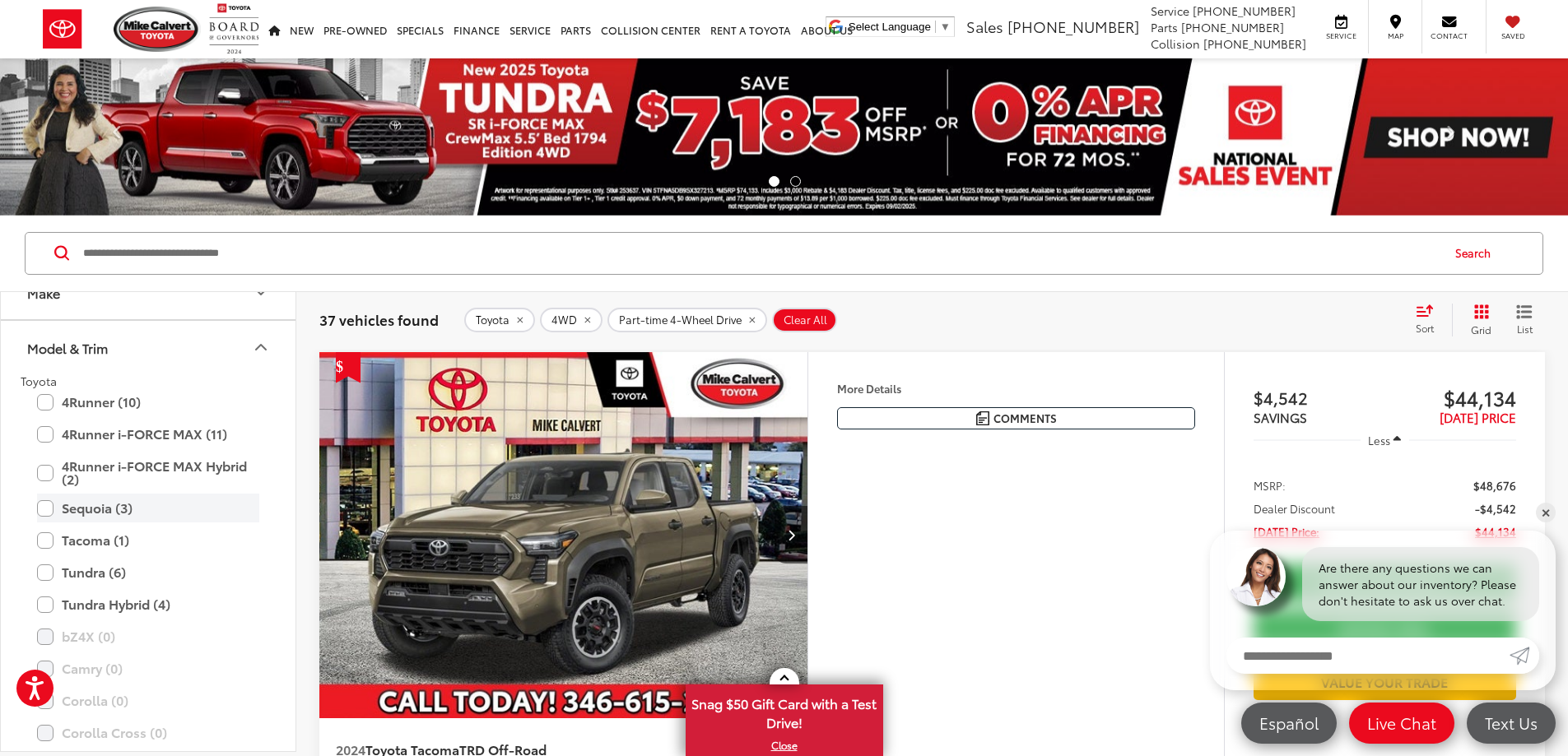
click at [43, 512] on label "Sequoia (3)" at bounding box center [148, 508] width 222 height 29
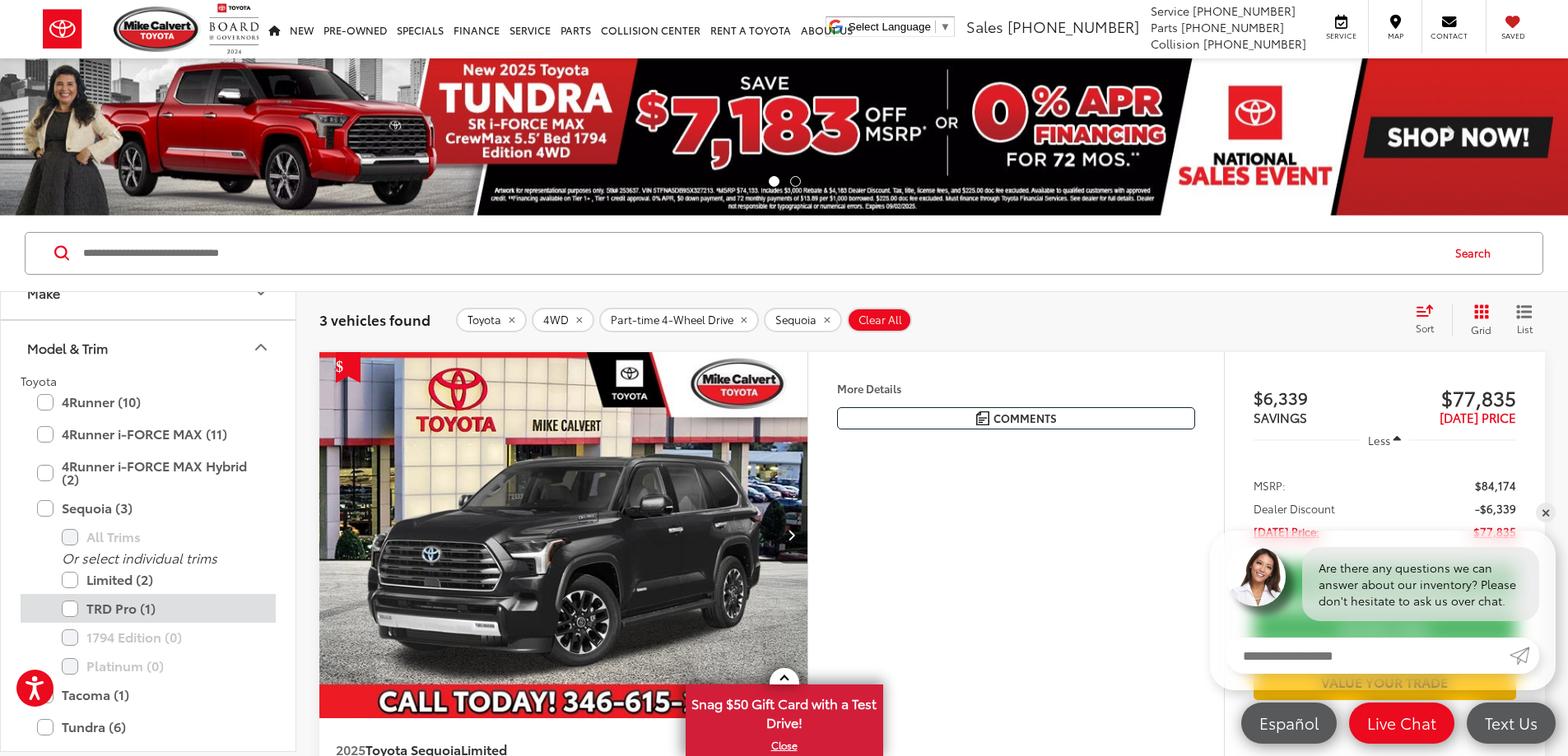
click at [70, 613] on label "TRD Pro (1)" at bounding box center [160, 608] width 197 height 29
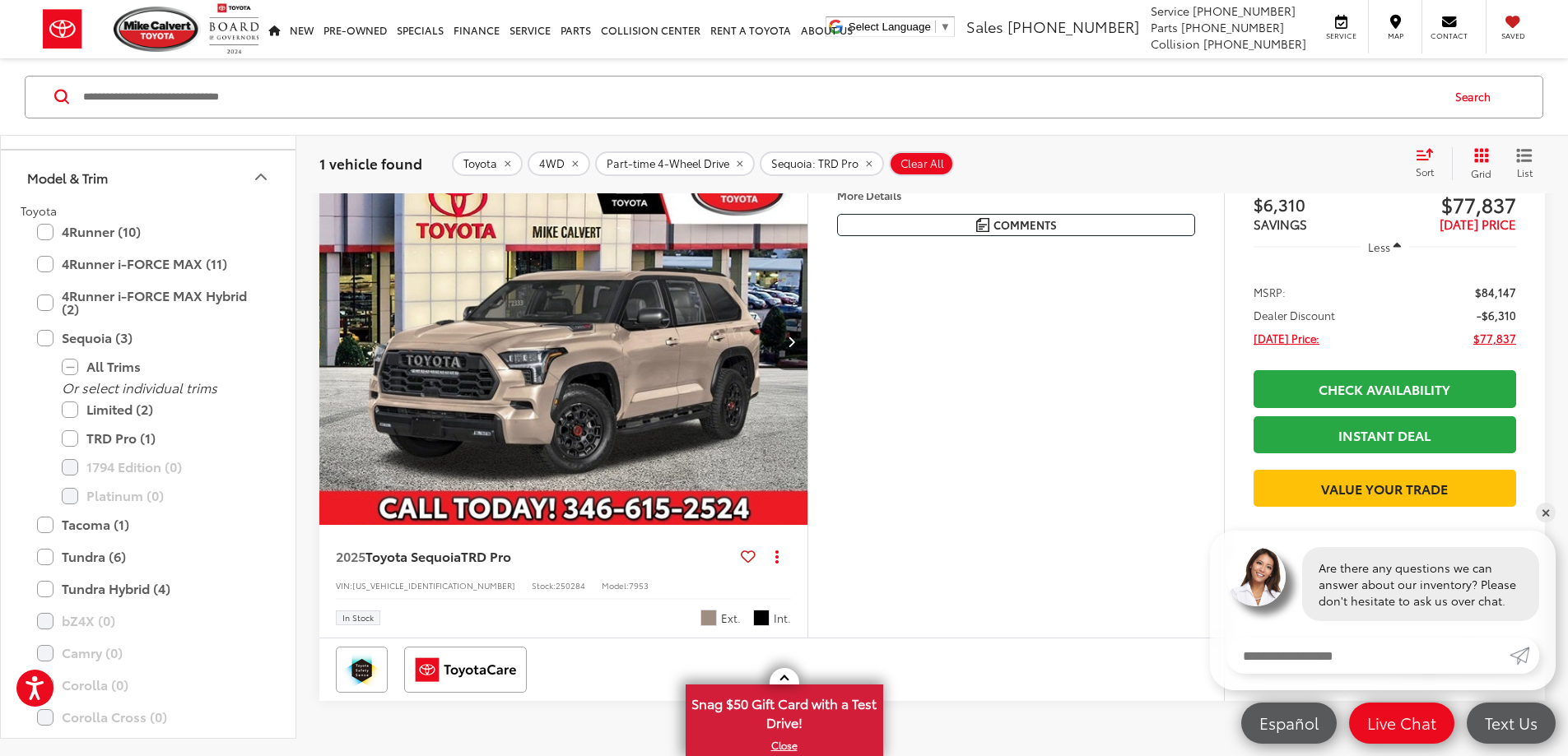
scroll to position [165, 0]
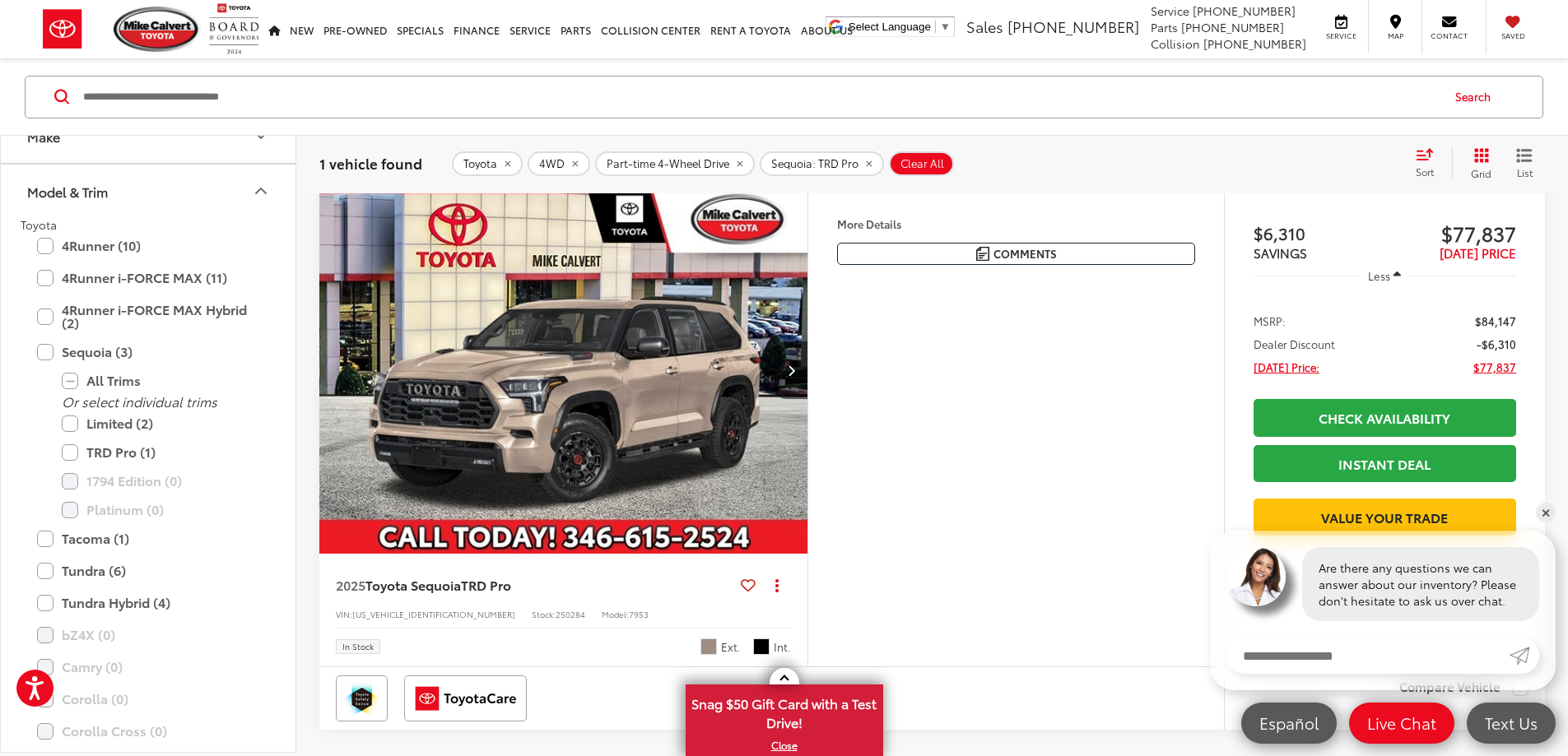
click at [0, 0] on button "More..." at bounding box center [0, 0] width 0 height 0
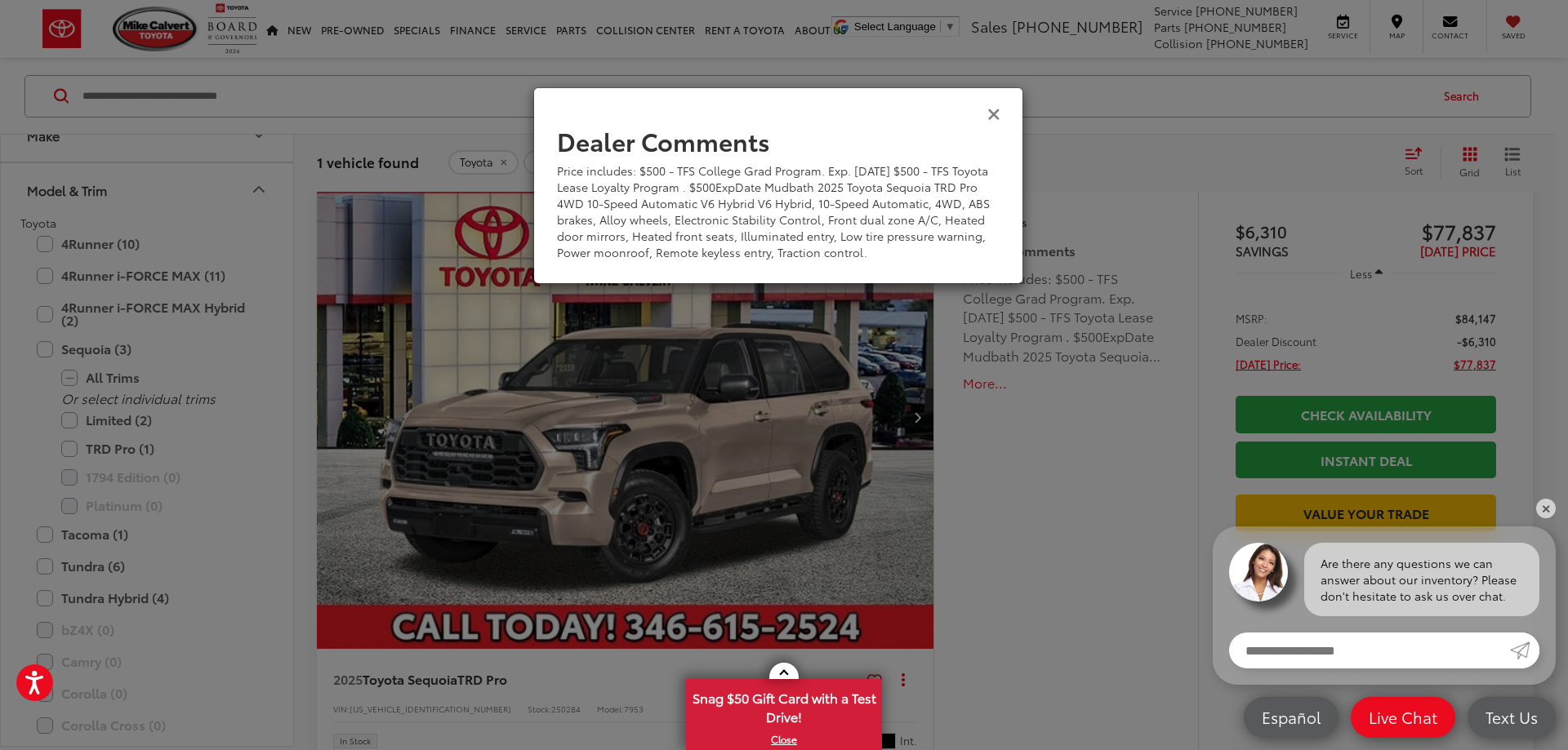
click at [991, 116] on icon "Close" at bounding box center [993, 114] width 13 height 17
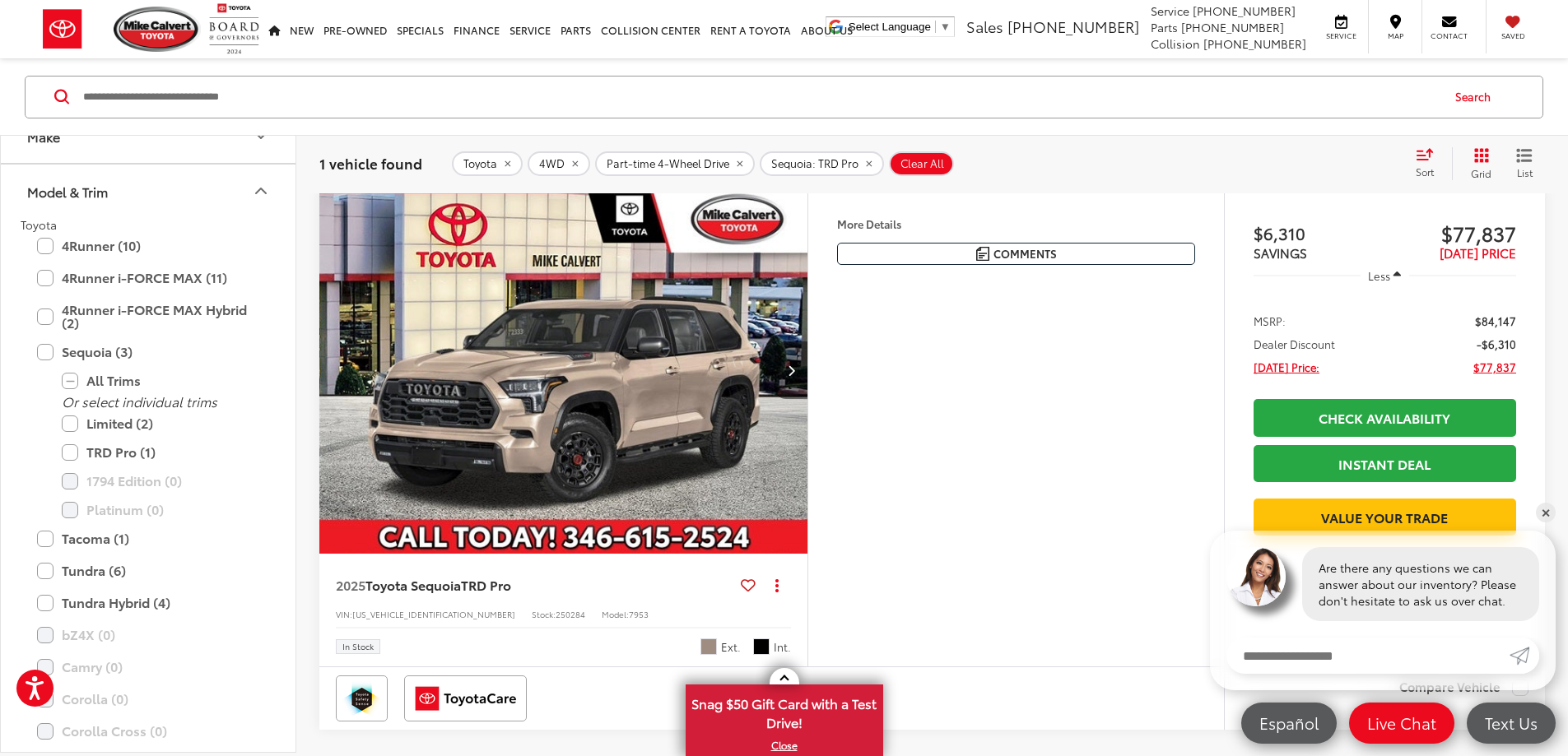
click at [795, 376] on icon "Next image" at bounding box center [791, 370] width 7 height 11
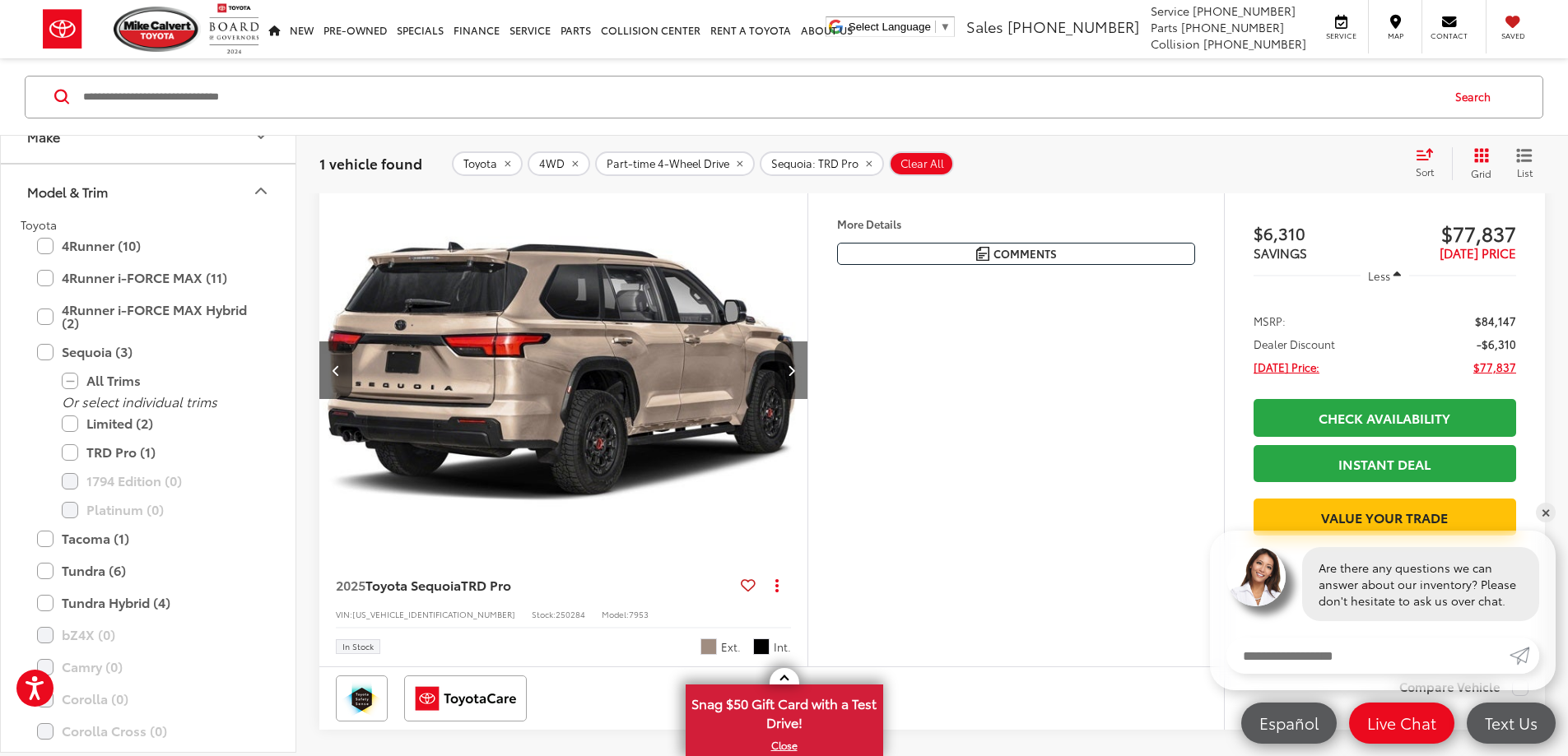
click at [795, 376] on icon "Next image" at bounding box center [791, 370] width 7 height 11
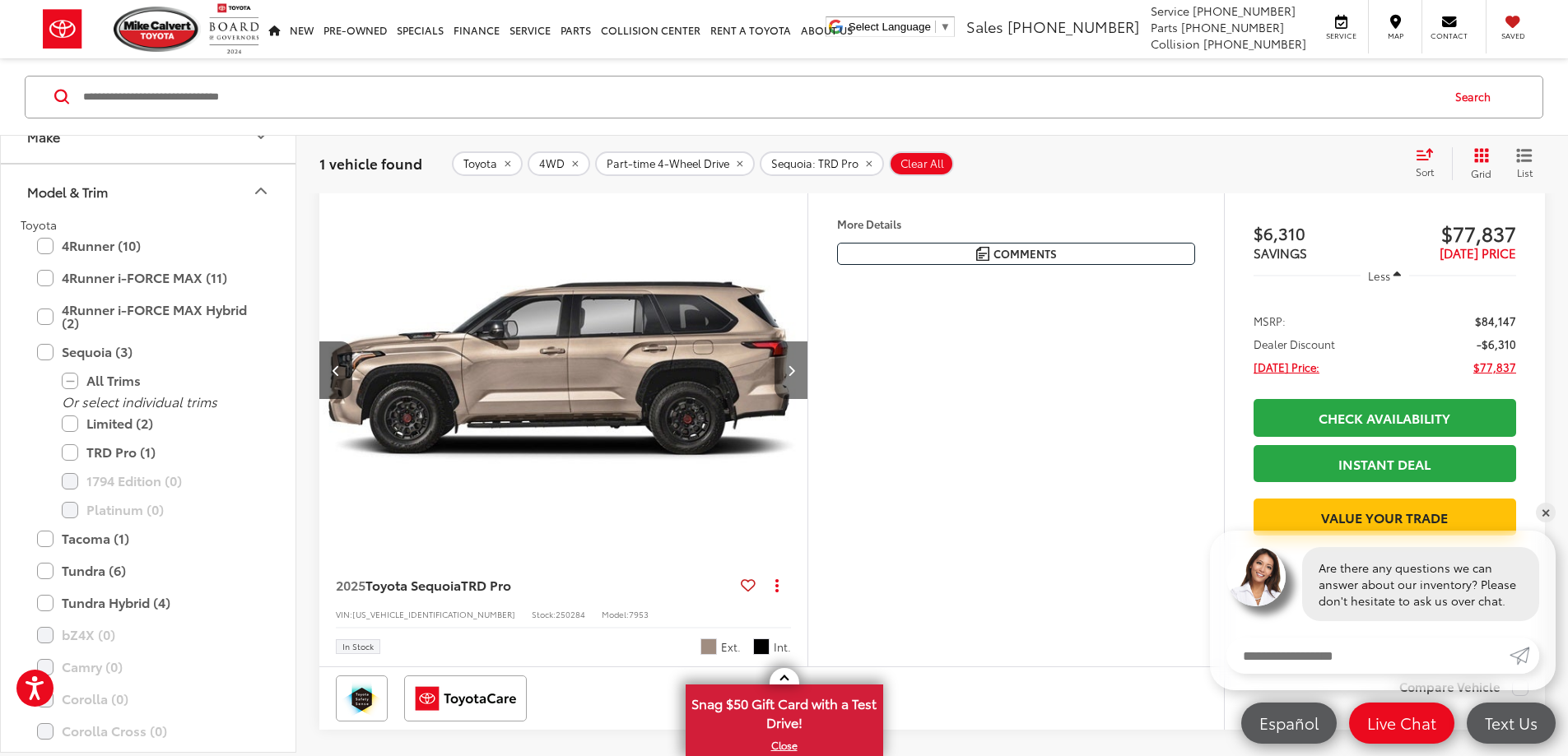
click at [795, 376] on icon "Next image" at bounding box center [791, 370] width 7 height 11
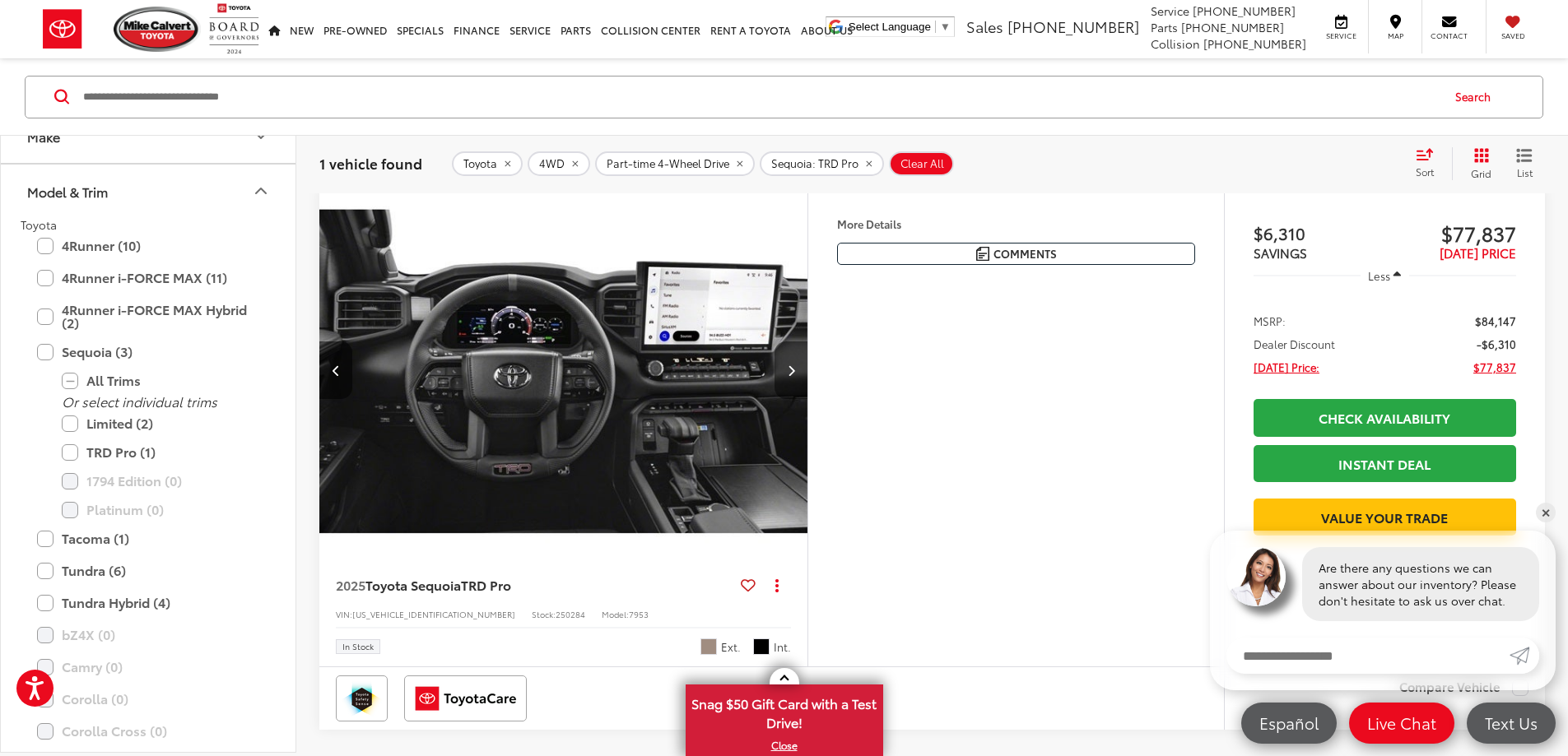
scroll to position [0, 1873]
click at [795, 376] on icon "Next image" at bounding box center [791, 370] width 7 height 11
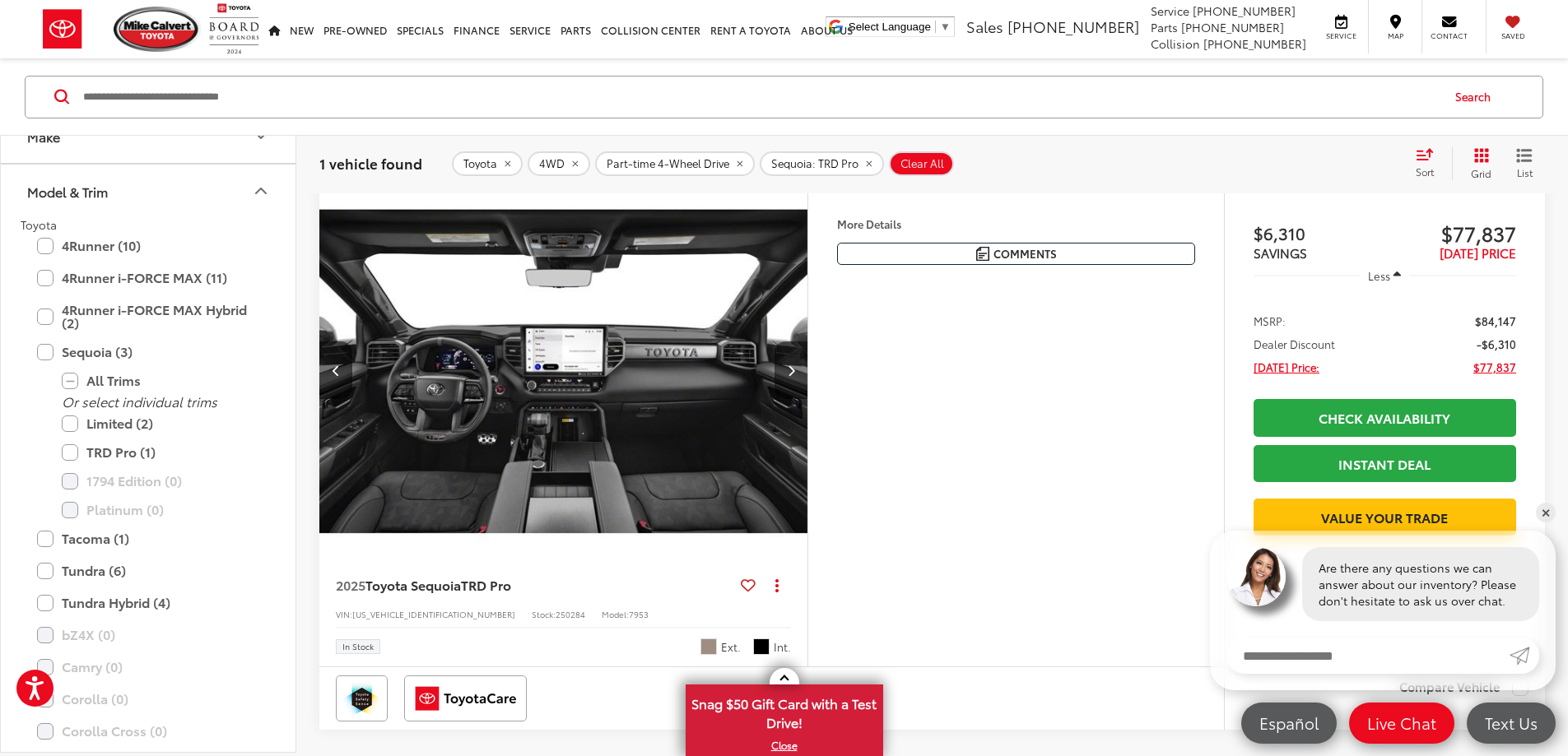
click at [795, 376] on icon "Next image" at bounding box center [791, 370] width 7 height 11
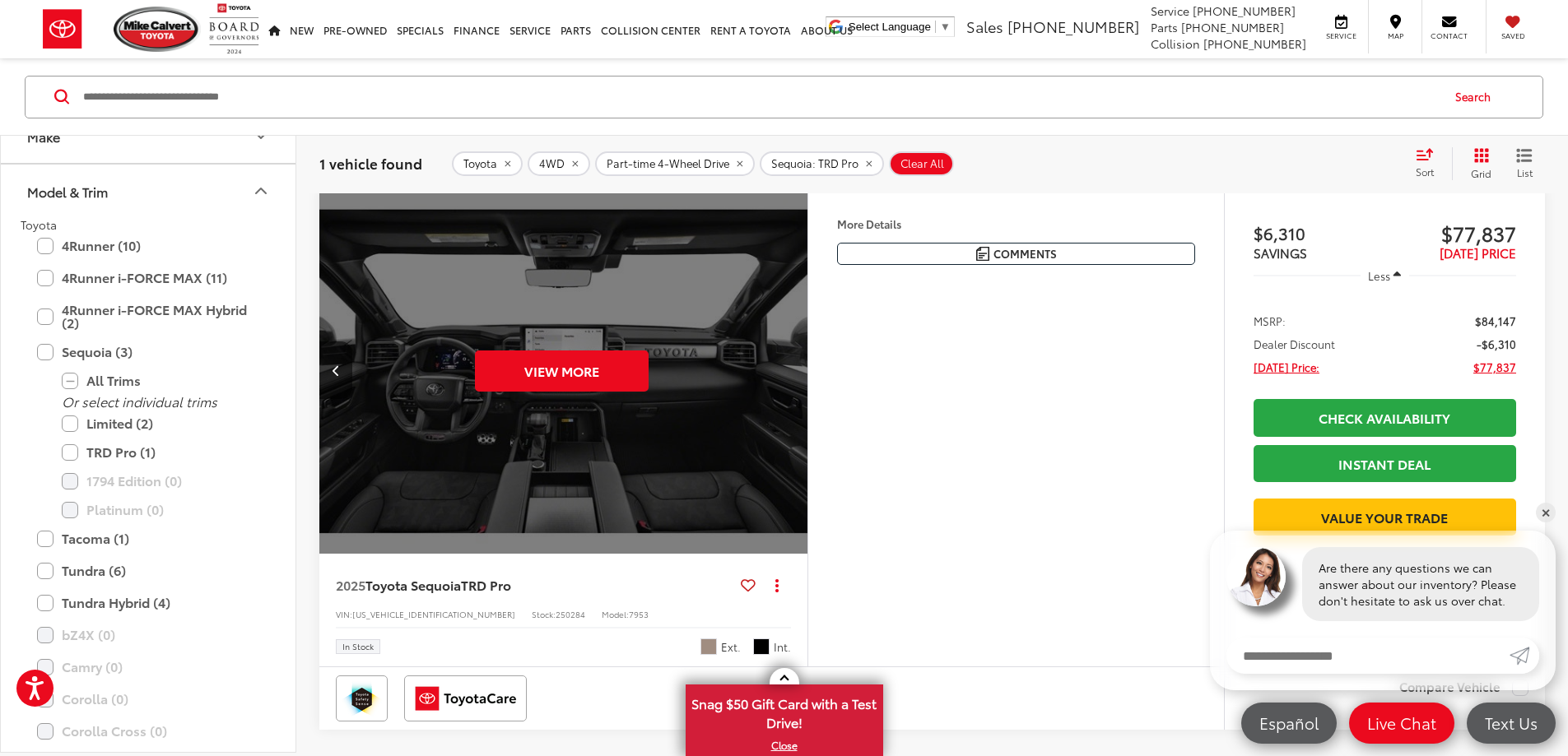
scroll to position [0, 3121]
click at [806, 416] on div "View More" at bounding box center [561, 371] width 490 height 368
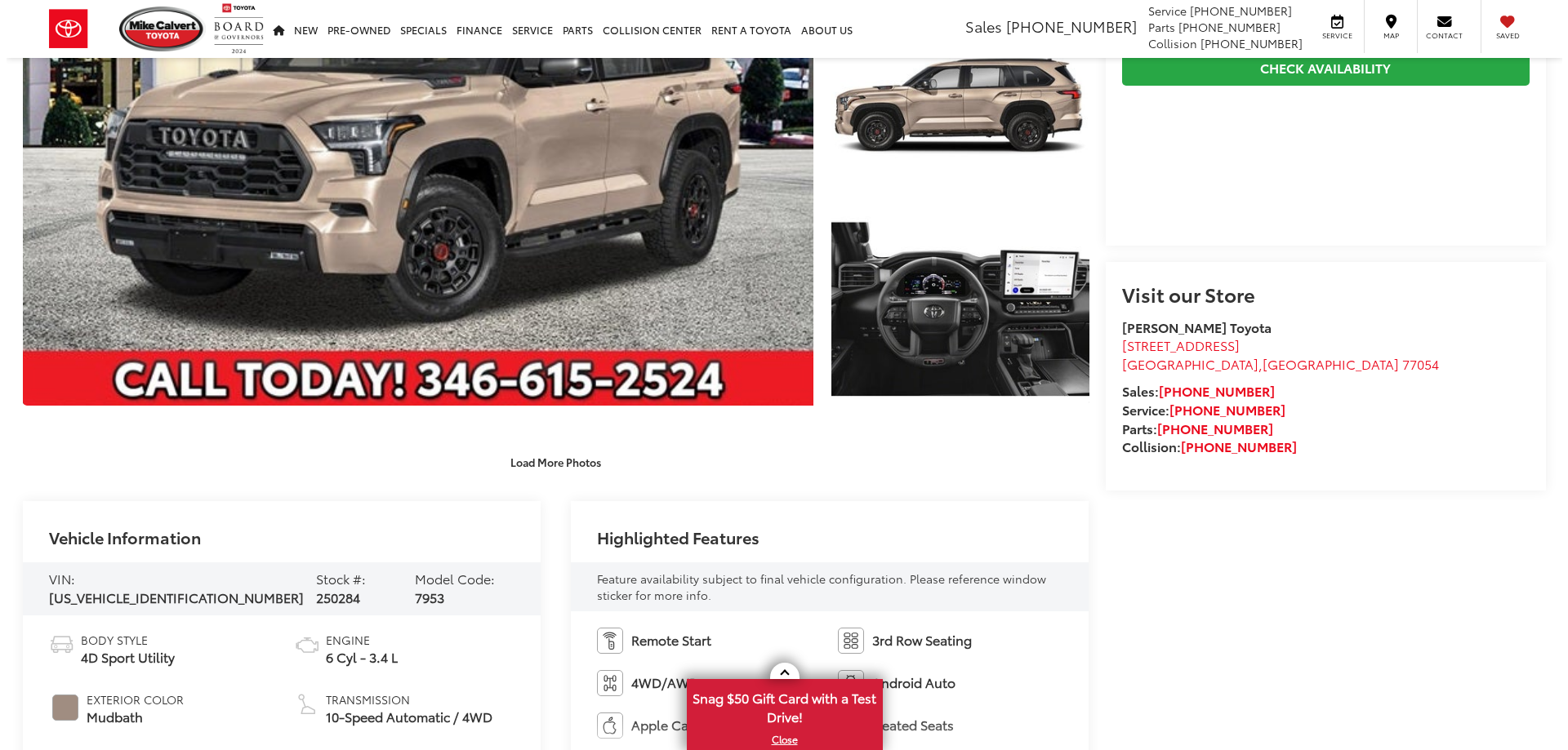
scroll to position [163, 0]
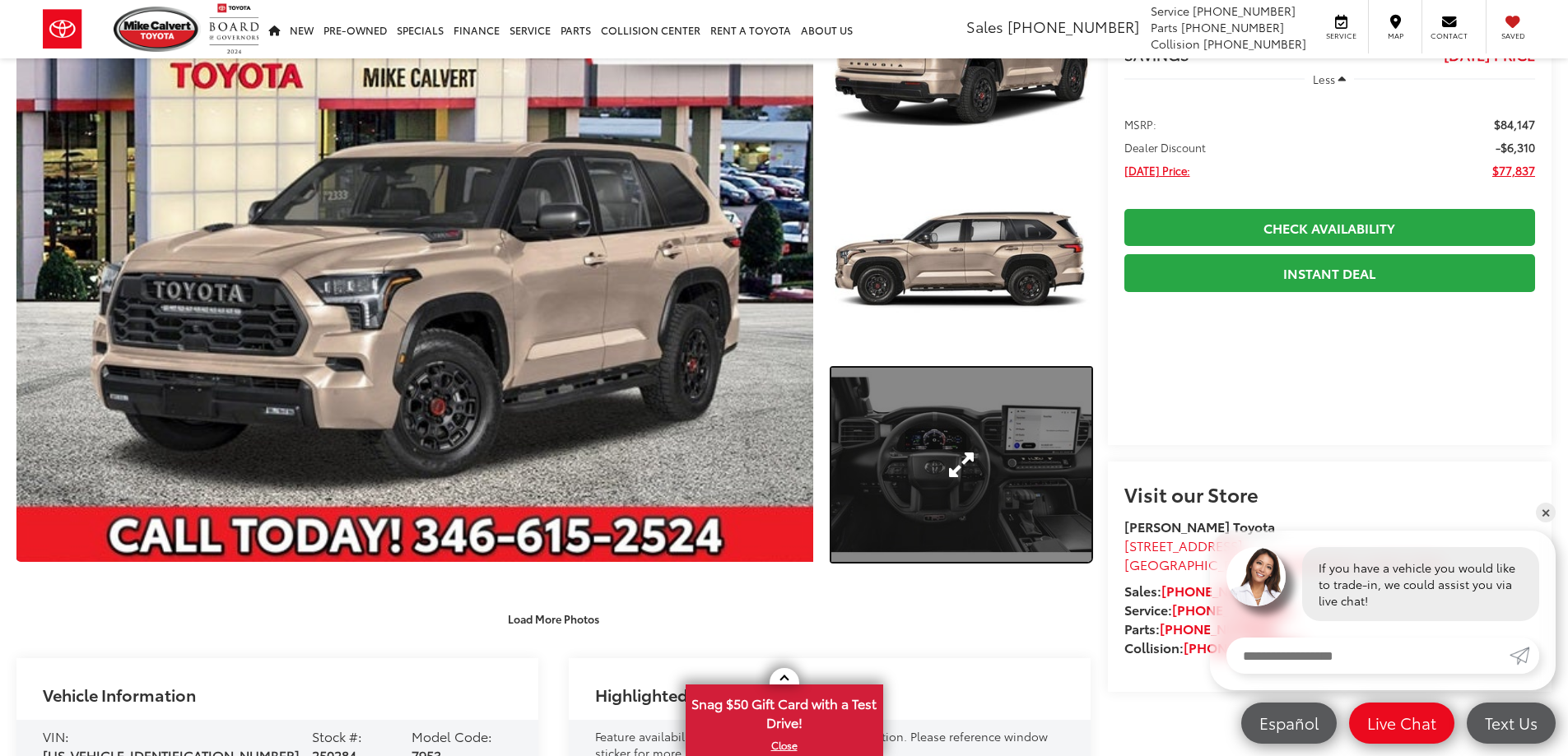
click at [973, 450] on link "Expand Photo 3" at bounding box center [961, 466] width 260 height 195
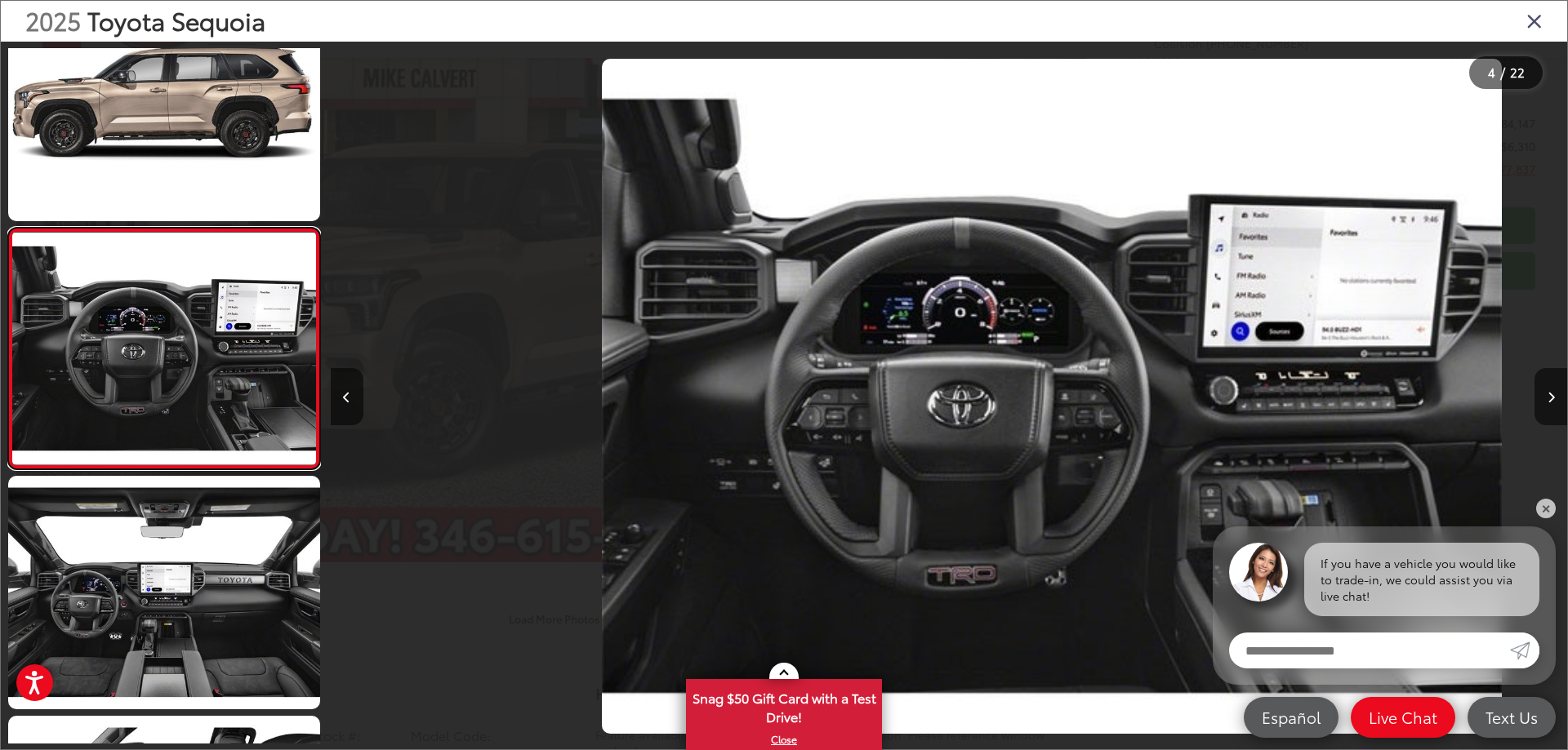
scroll to position [0, 3711]
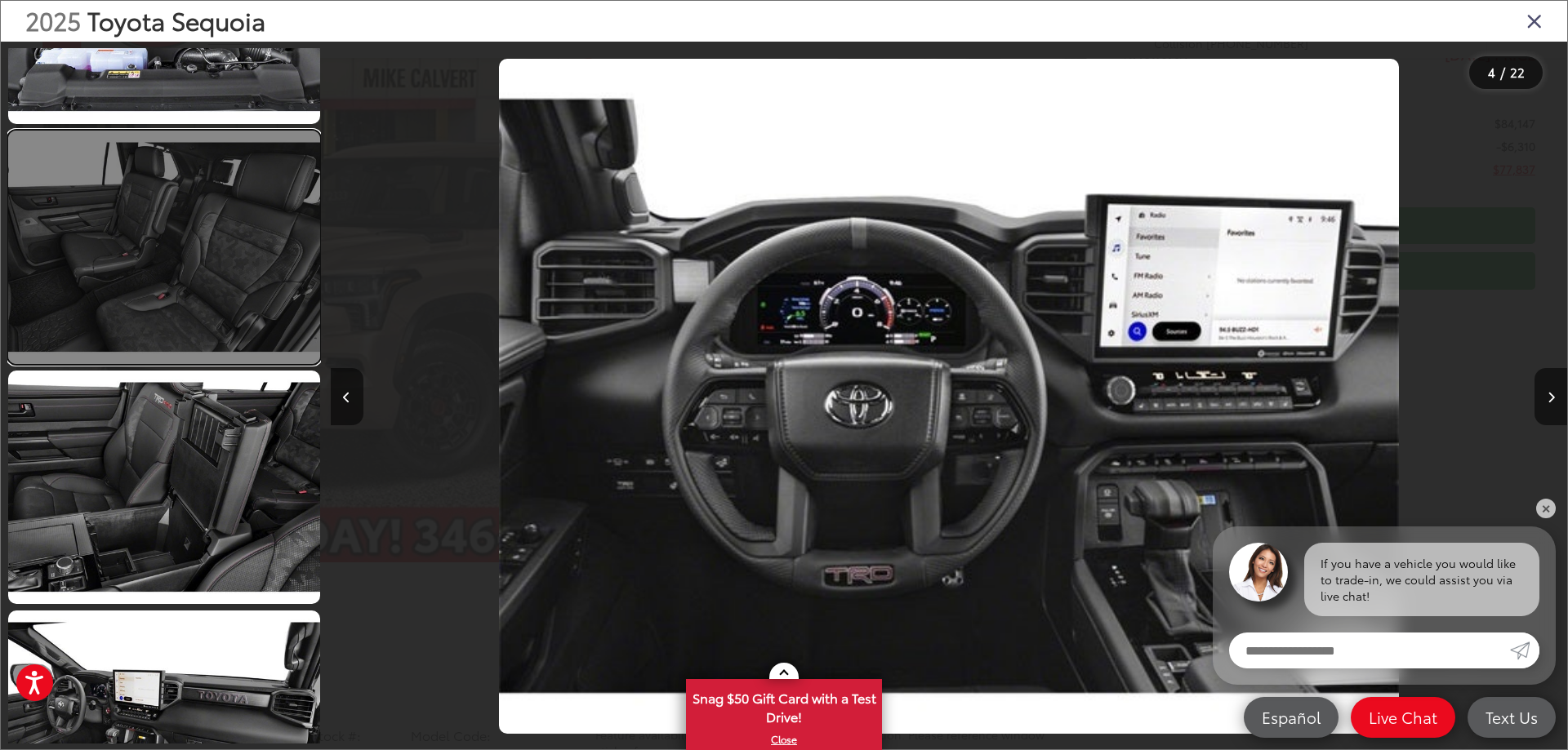
click at [211, 281] on link at bounding box center [163, 247] width 312 height 233
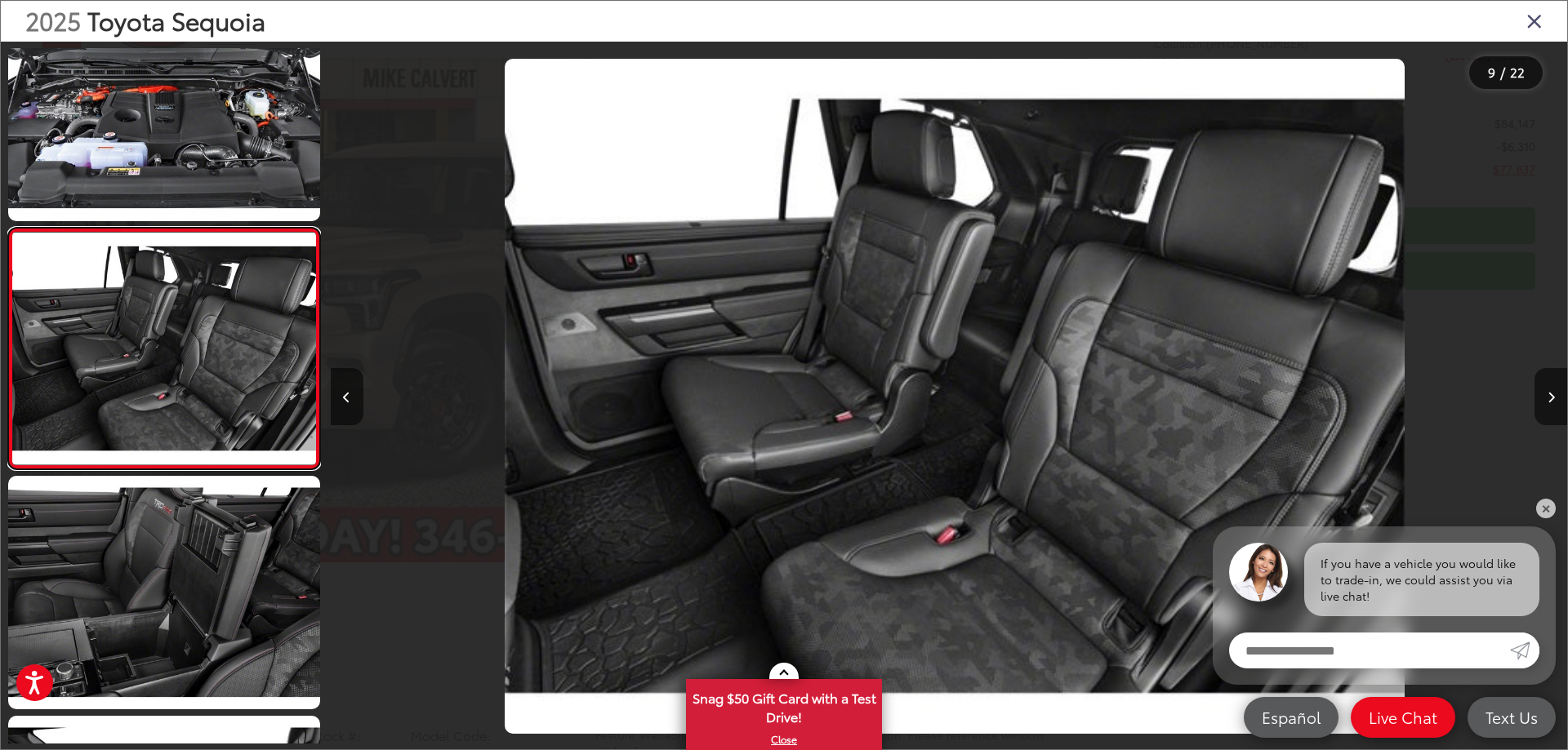
scroll to position [0, 9895]
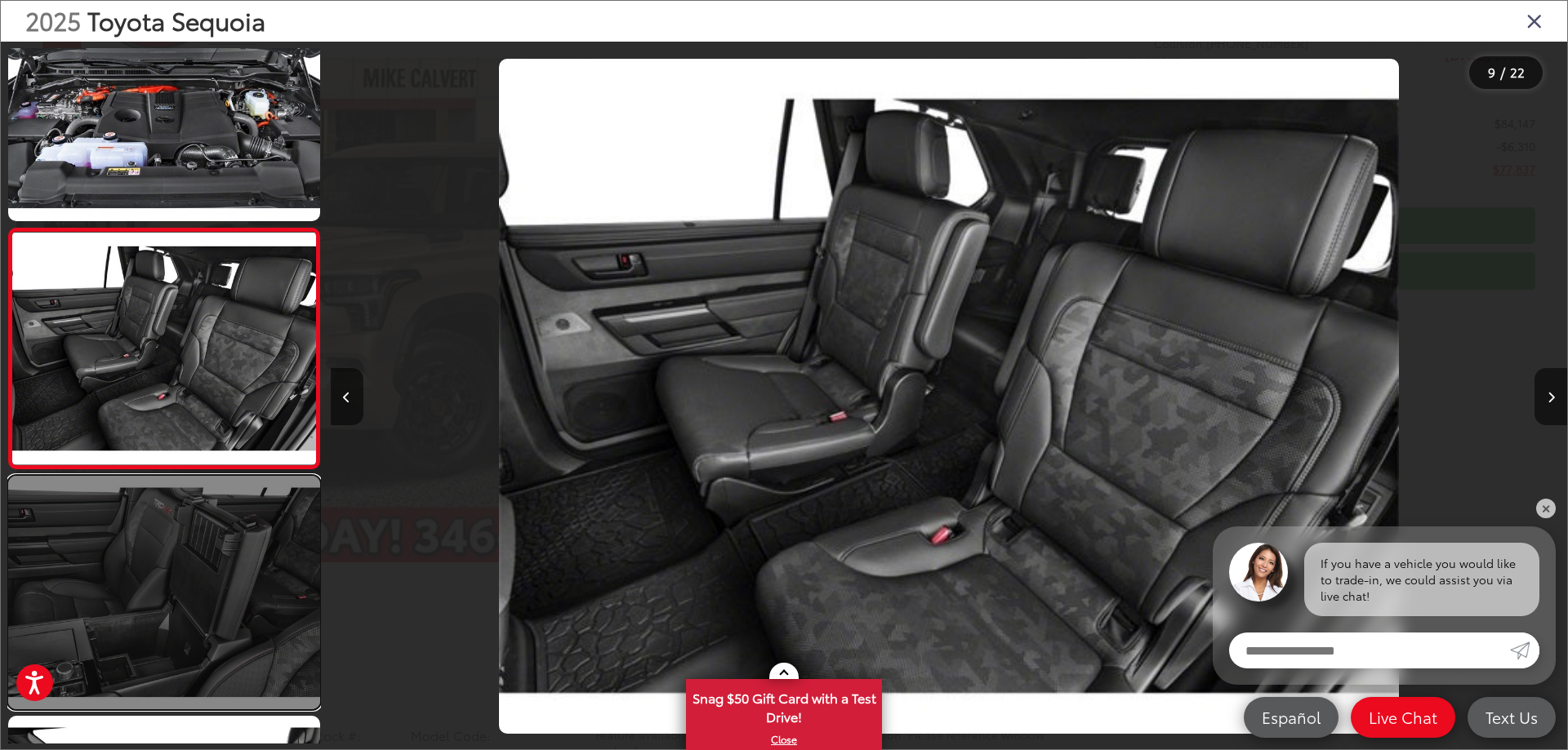
click at [247, 607] on link at bounding box center [163, 592] width 312 height 233
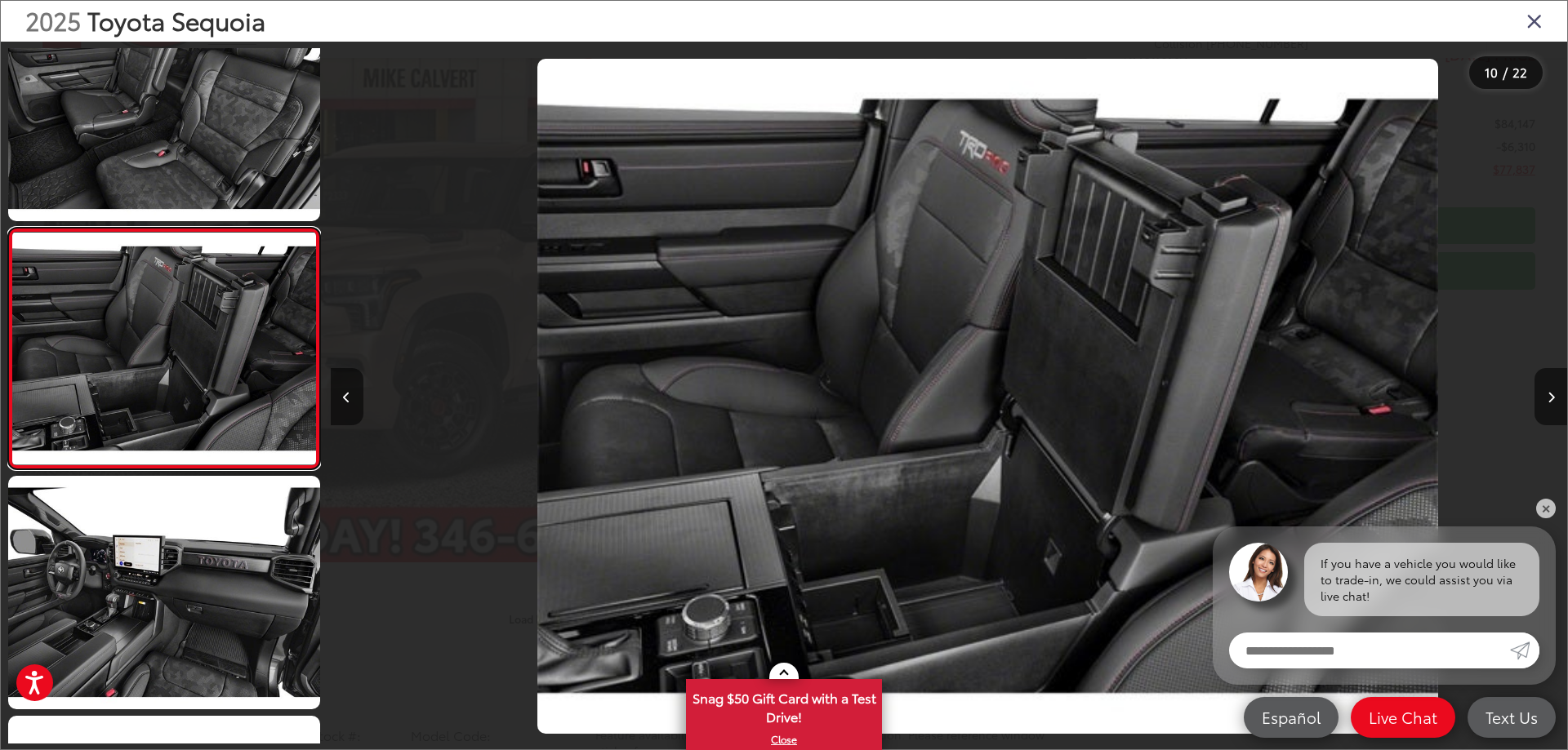
scroll to position [0, 11132]
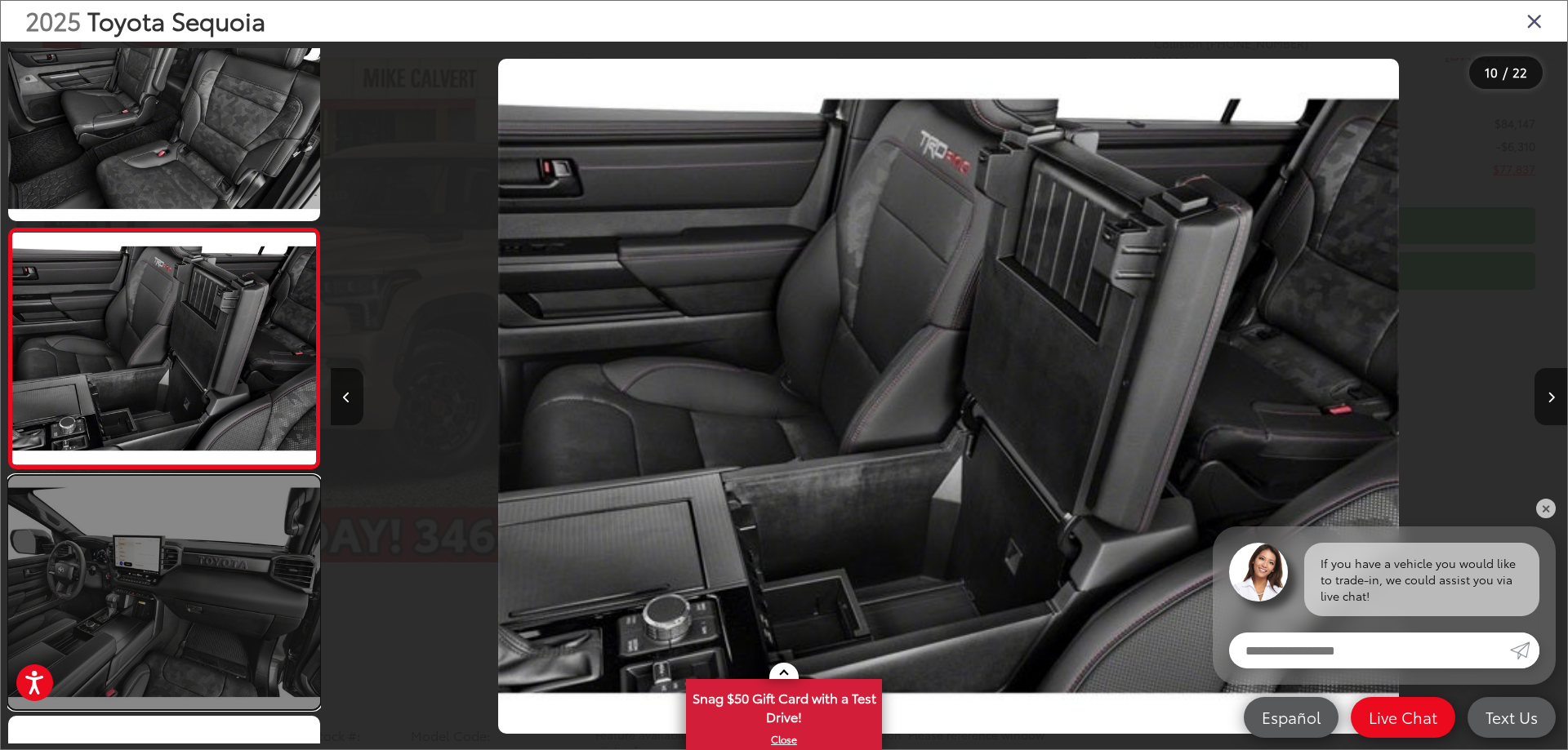
click at [149, 553] on link at bounding box center [163, 592] width 312 height 233
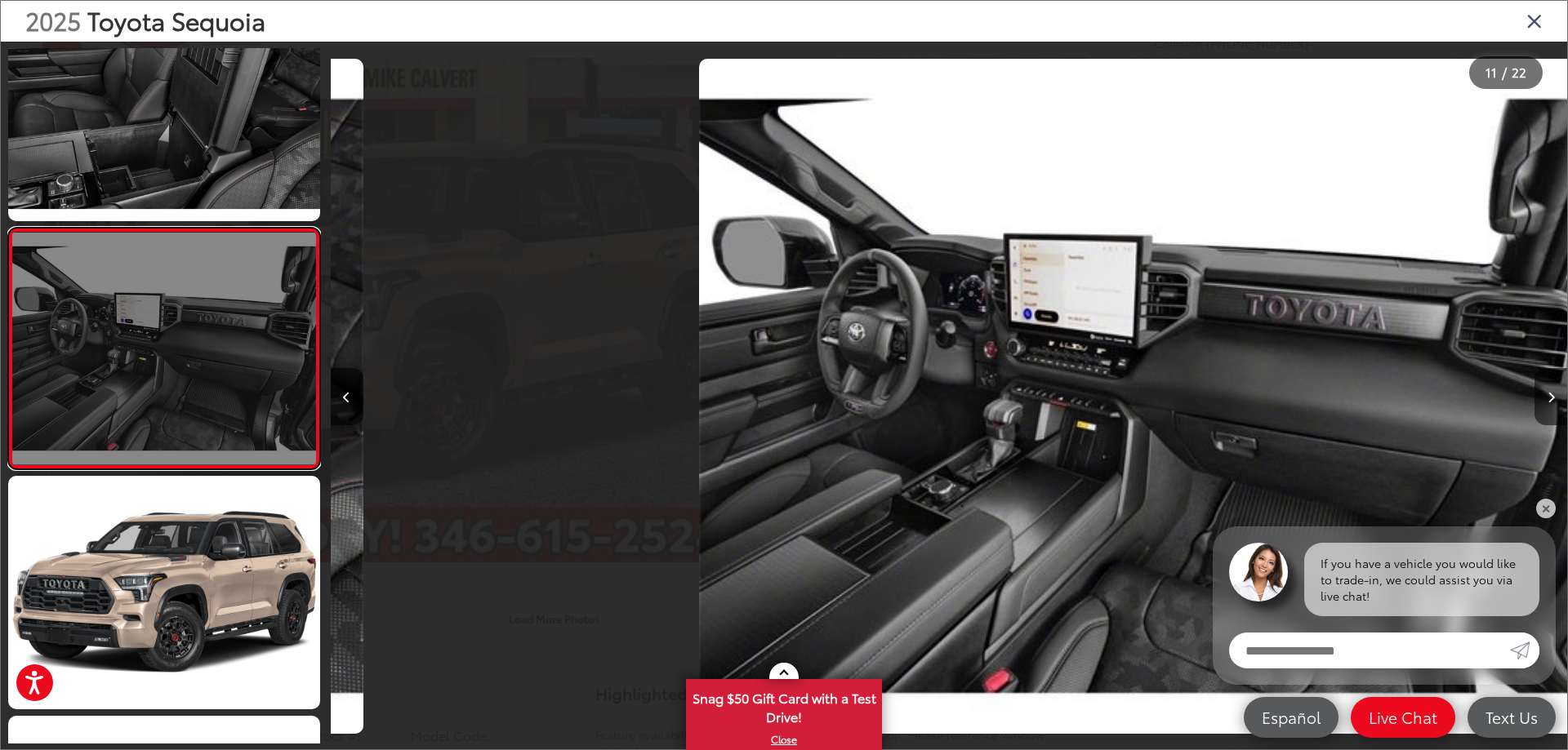
scroll to position [0, 12368]
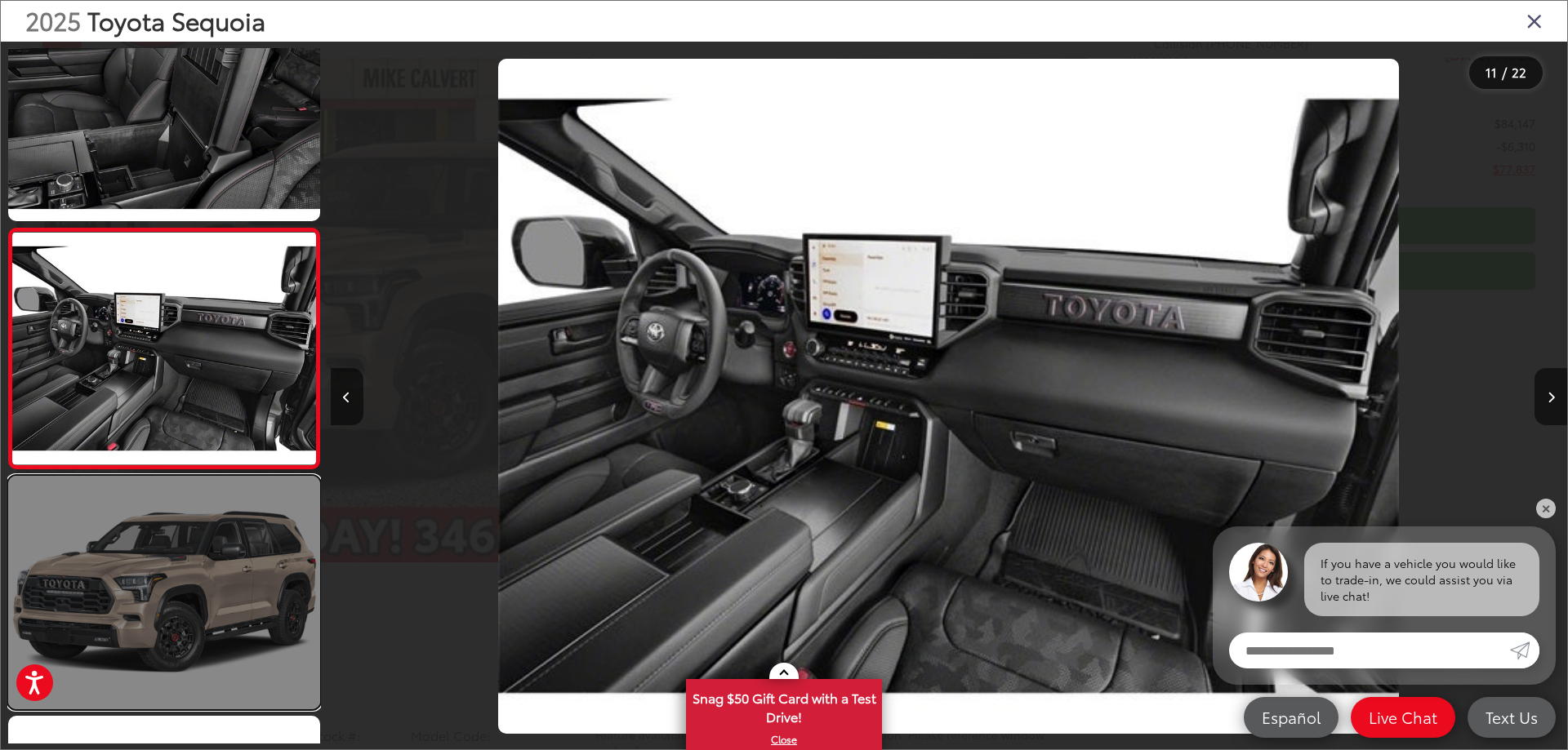
click at [149, 553] on link at bounding box center [163, 592] width 312 height 233
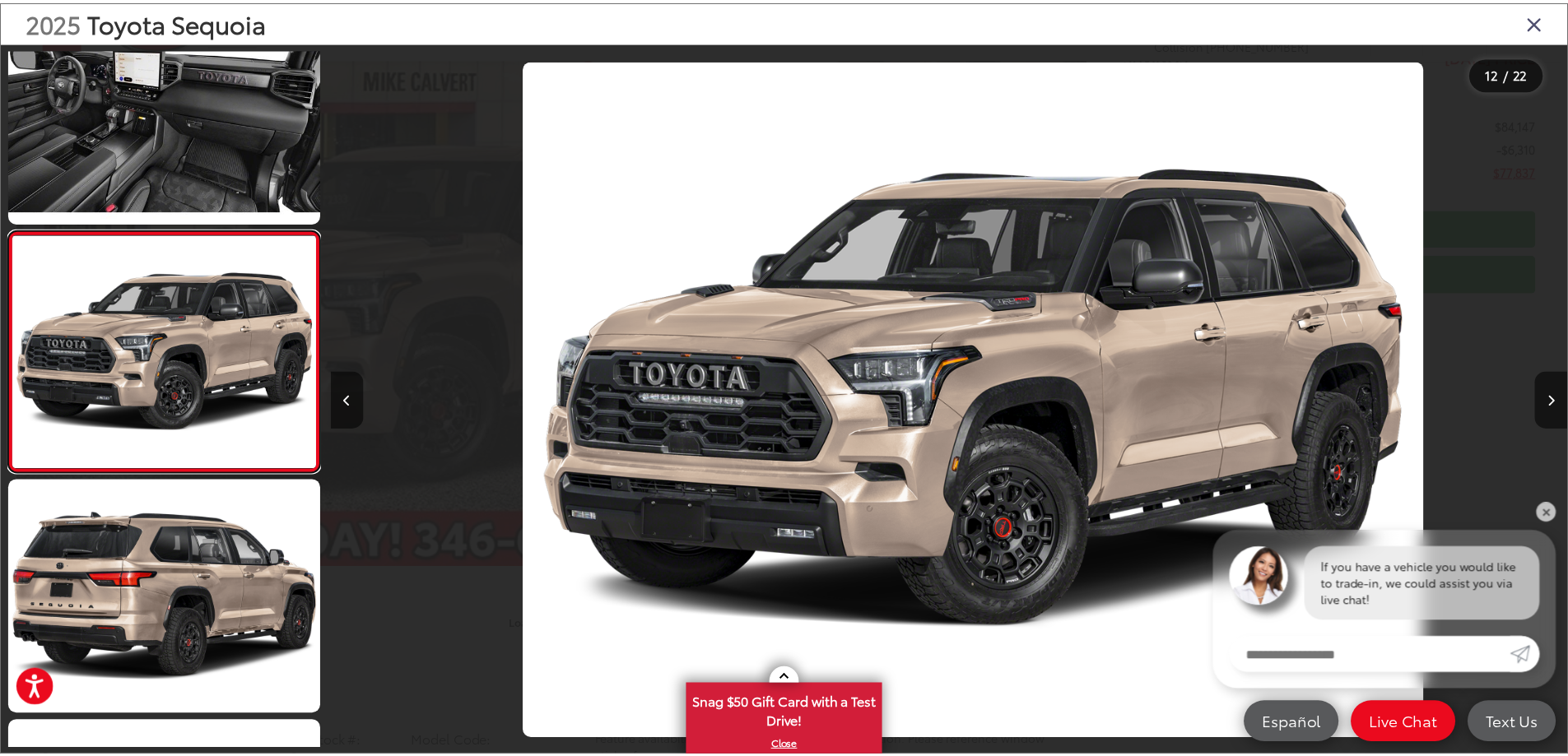
scroll to position [0, 13712]
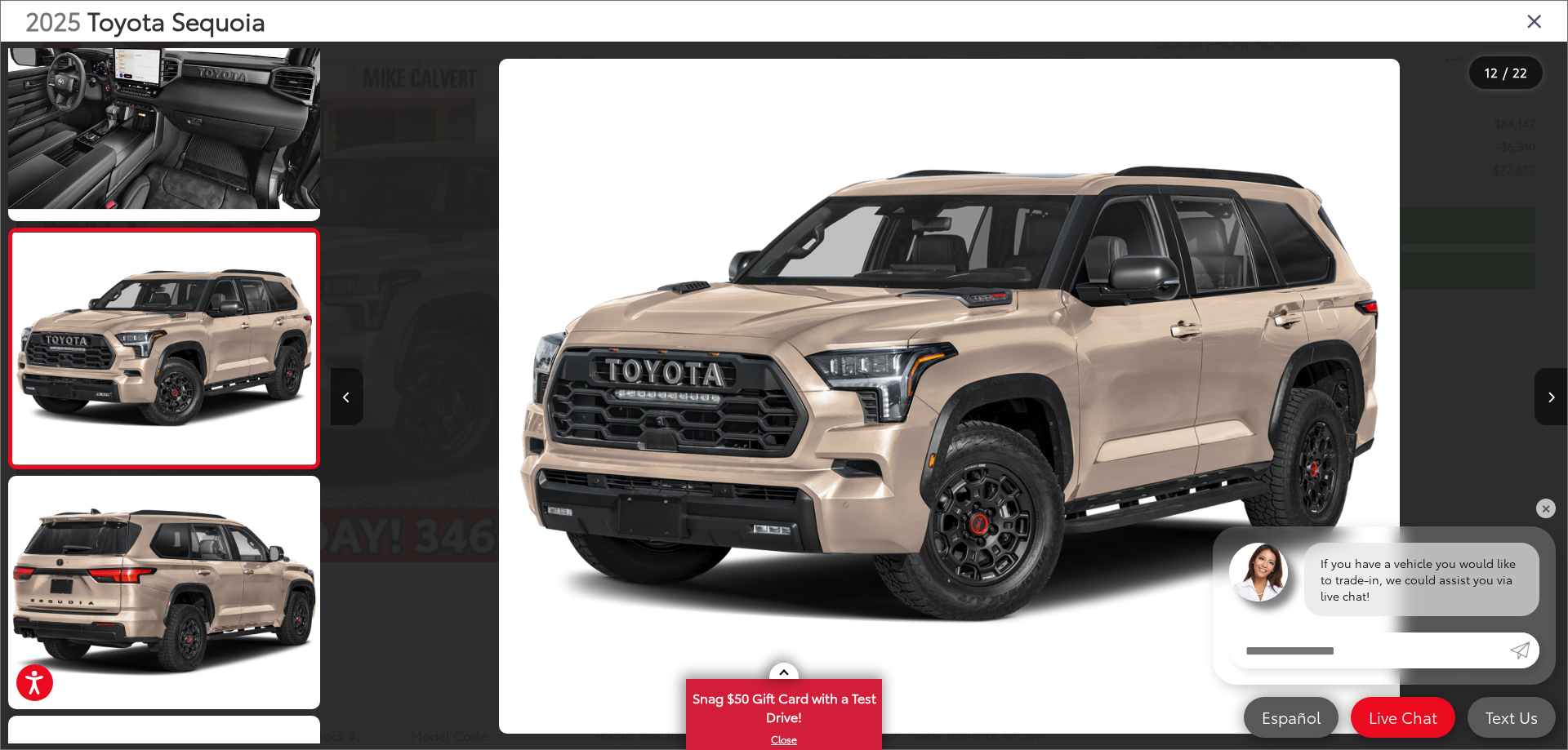
click at [1538, 16] on icon "Close gallery" at bounding box center [1534, 20] width 17 height 21
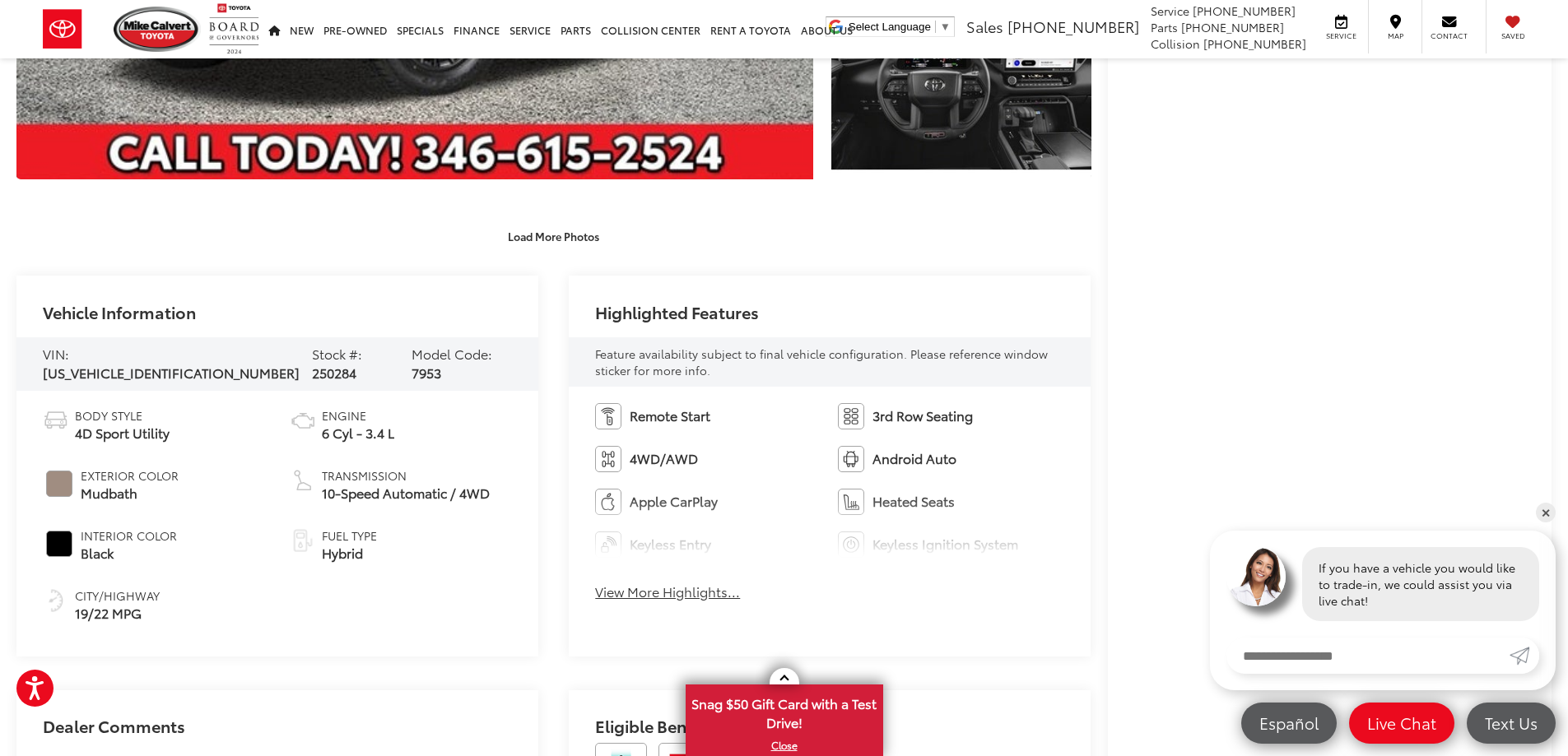
scroll to position [576, 0]
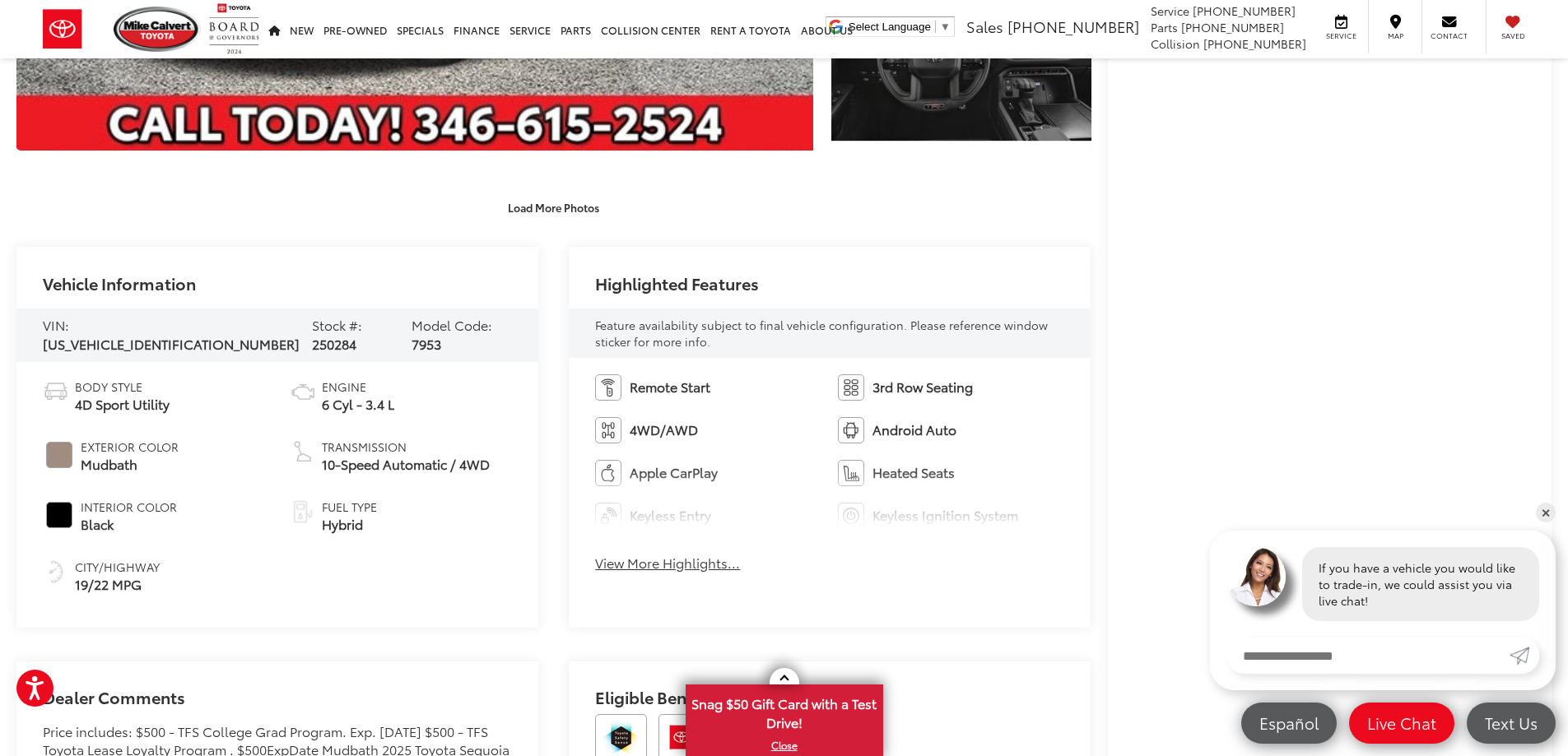
click at [1110, 356] on div "Buy $6,310 SAVINGS $77,837 [DATE] PRICE Less MSRP: $84,147 Dealer Discount -$6,…" at bounding box center [1329, 288] width 445 height 1398
click at [1119, 318] on div "Buy $6,310 SAVINGS $77,837 [DATE] PRICE Less MSRP: $84,147 Dealer Discount -$6,…" at bounding box center [1329, 288] width 445 height 1398
click at [1116, 348] on div "Buy $6,310 SAVINGS $77,837 [DATE] PRICE Less MSRP: $84,147 Dealer Discount -$6,…" at bounding box center [1329, 288] width 445 height 1398
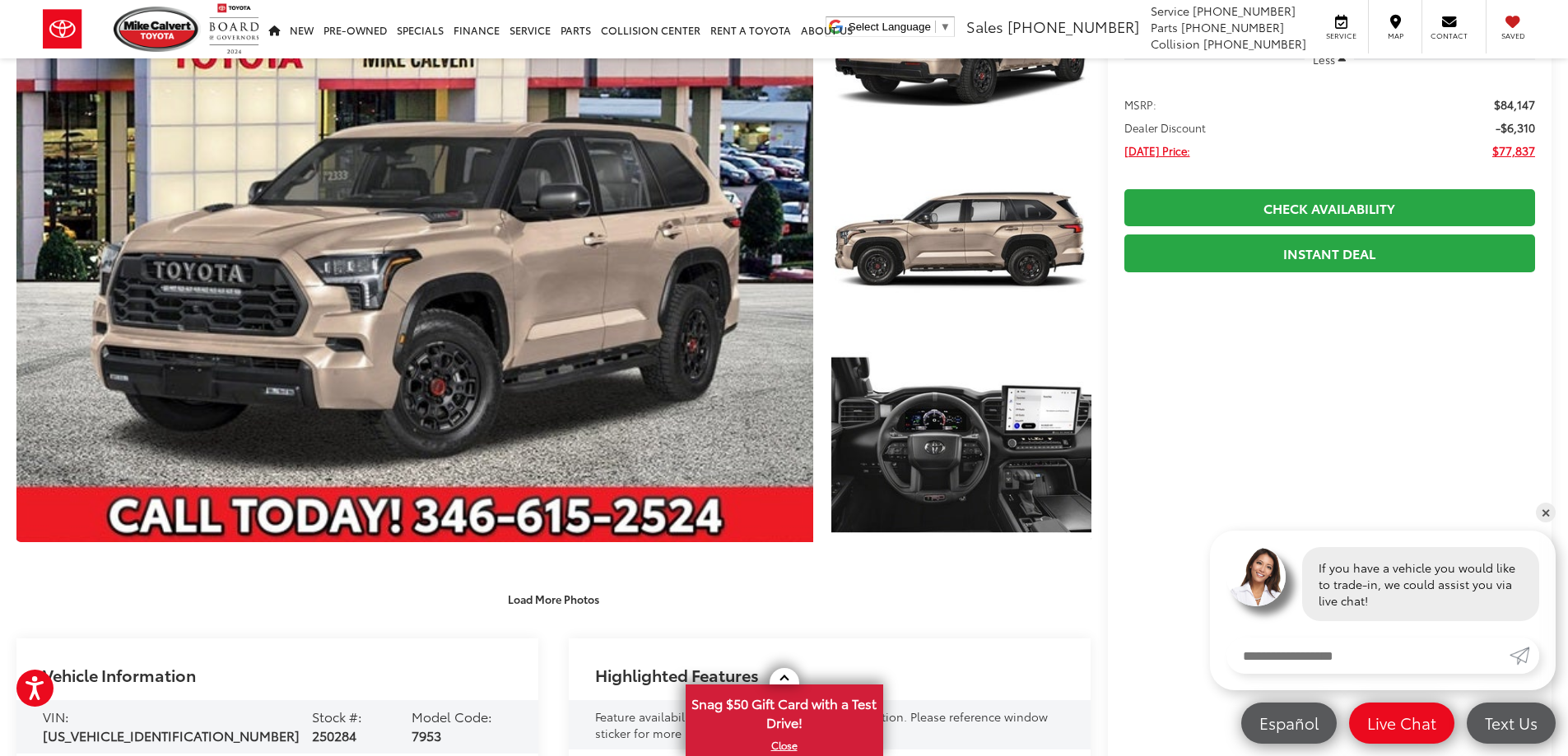
scroll to position [0, 0]
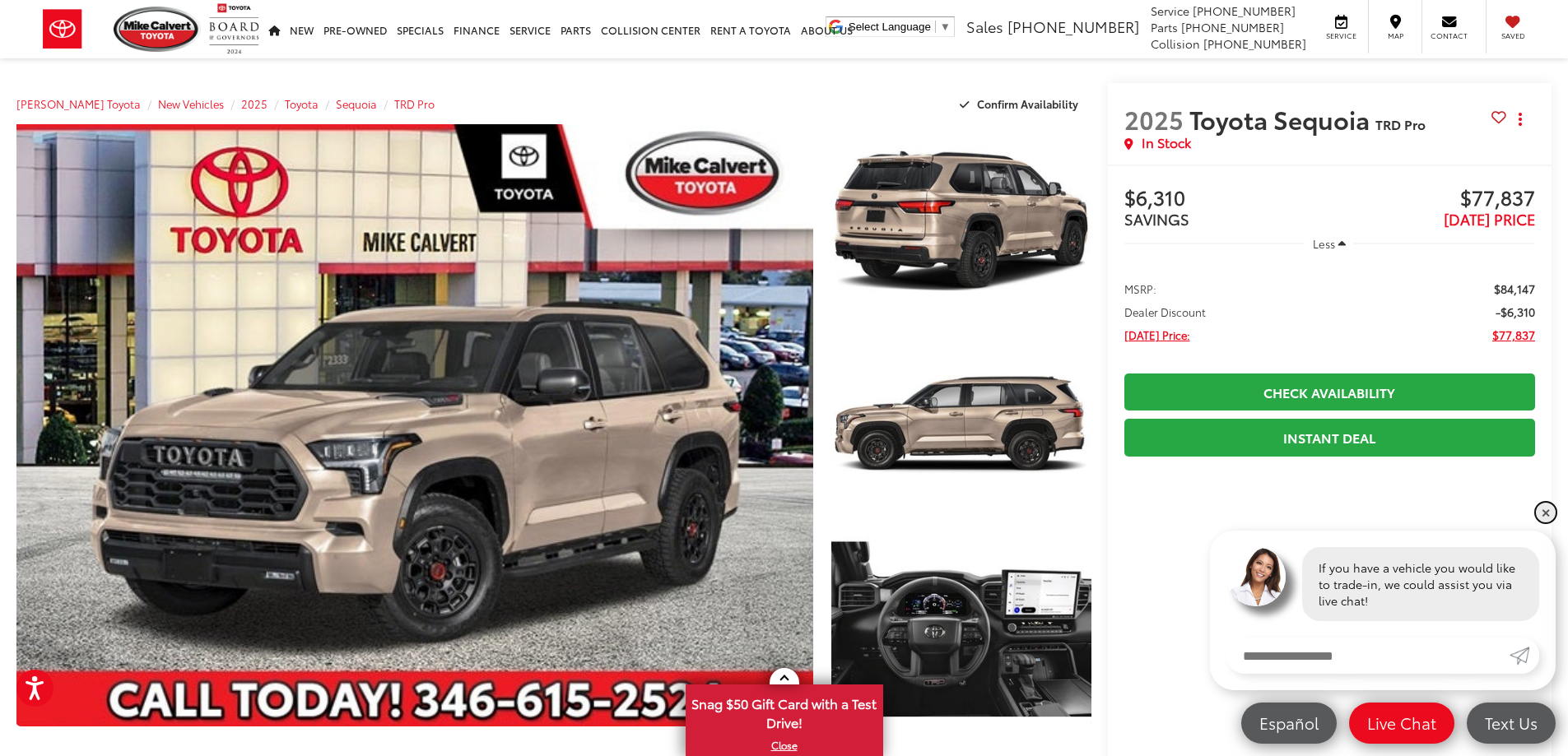
click at [1548, 510] on link "✕" at bounding box center [1546, 512] width 19 height 19
